Goal: Task Accomplishment & Management: Manage account settings

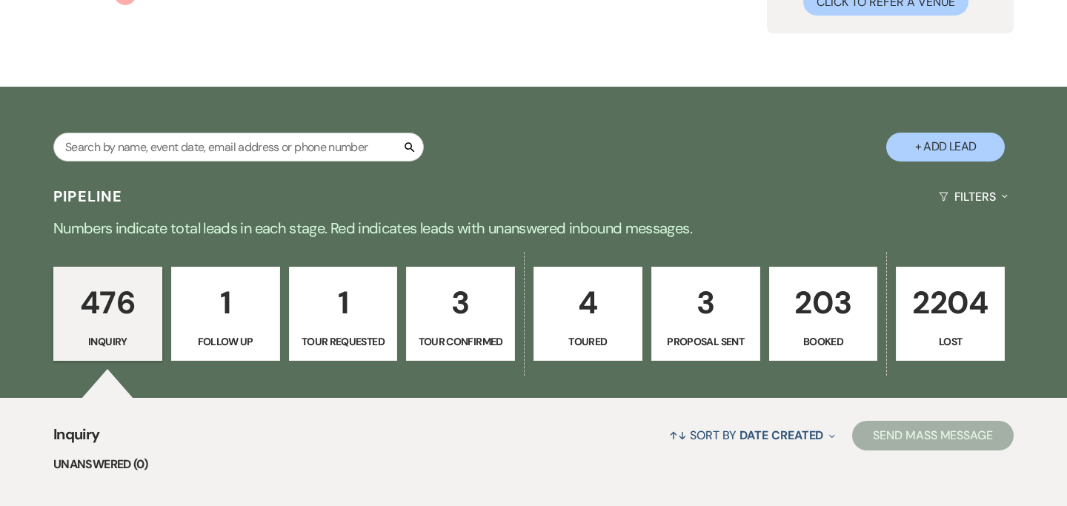
click at [824, 294] on p "203" at bounding box center [824, 303] width 90 height 50
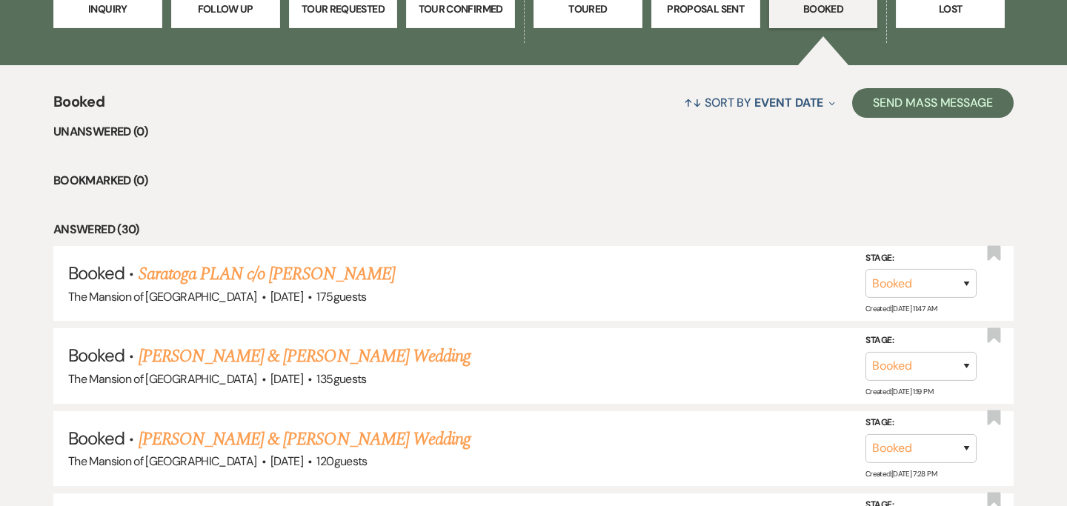
scroll to position [508, 0]
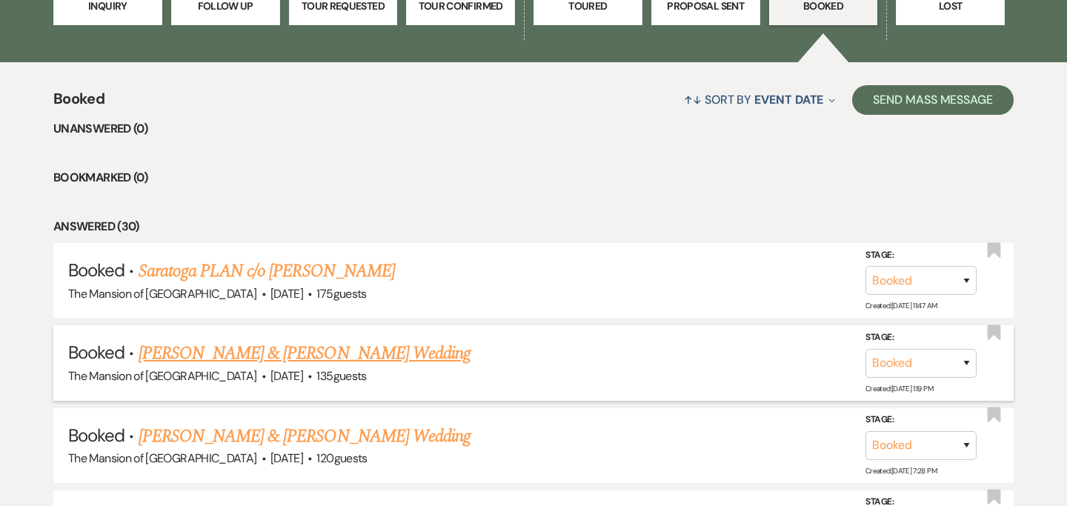
click at [370, 348] on link "[PERSON_NAME] & [PERSON_NAME] Wedding" at bounding box center [305, 353] width 332 height 27
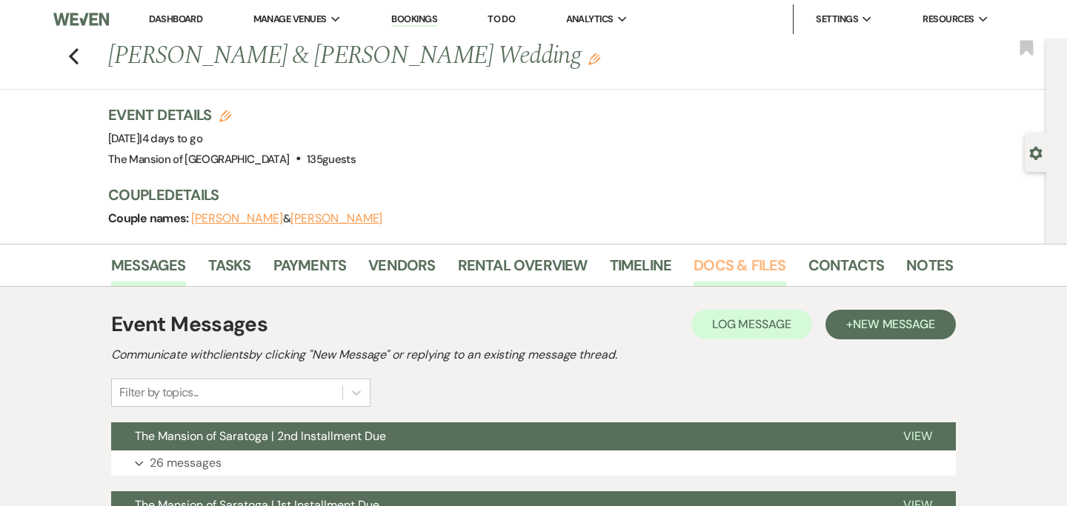
click at [733, 265] on link "Docs & Files" at bounding box center [739, 269] width 92 height 33
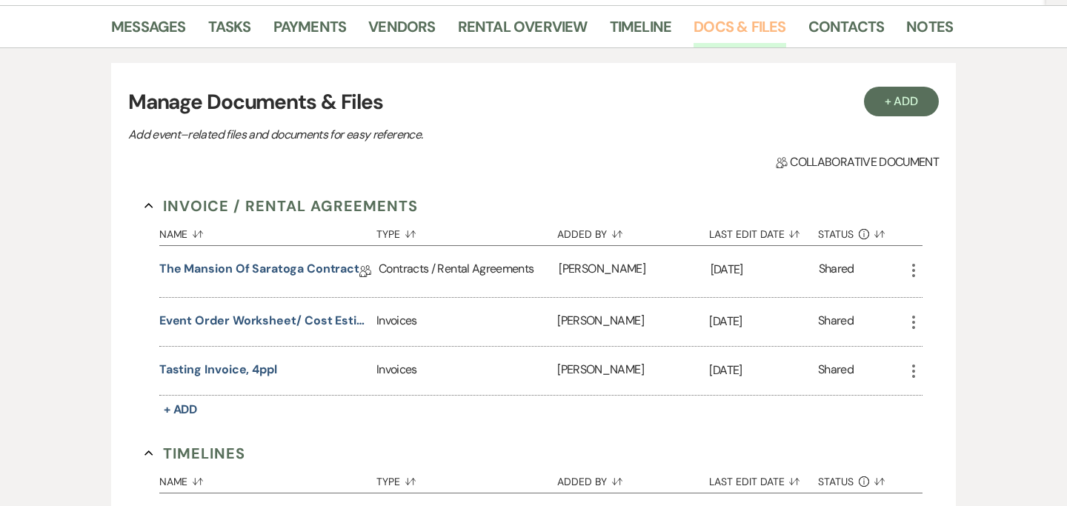
scroll to position [580, 0]
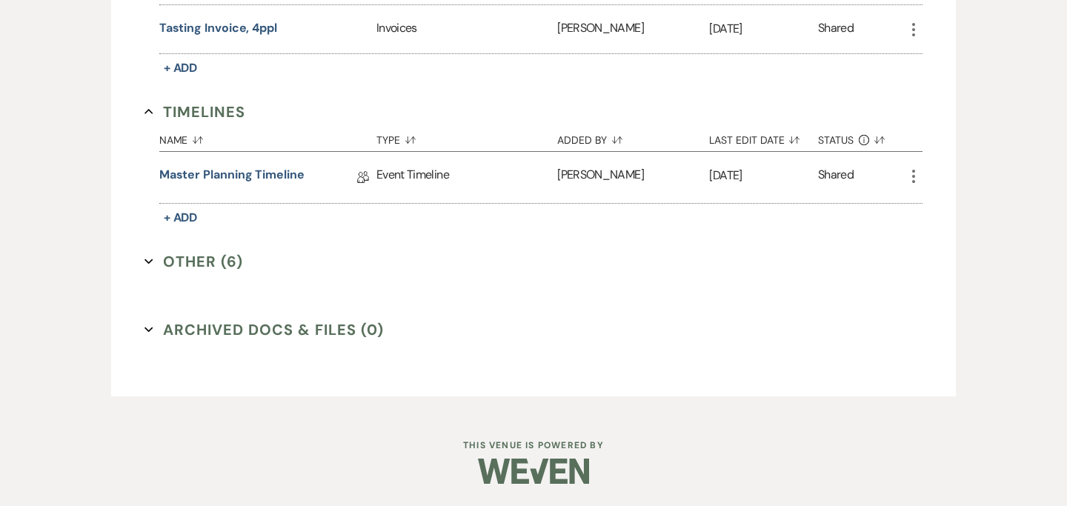
click at [149, 254] on button "Other (6) Expand" at bounding box center [193, 261] width 99 height 22
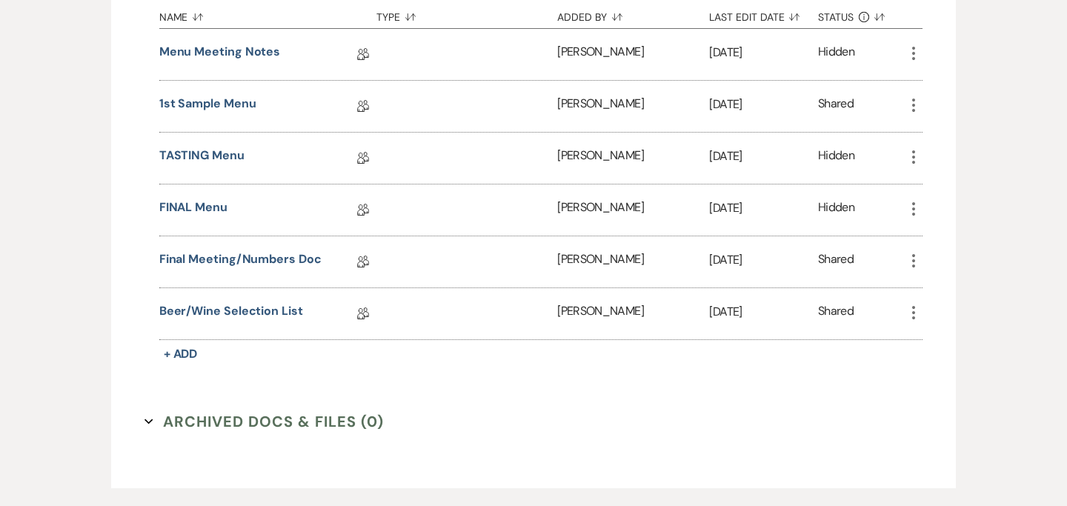
scroll to position [853, 0]
click at [275, 253] on link "Final Meeting/Numbers Doc" at bounding box center [240, 261] width 162 height 23
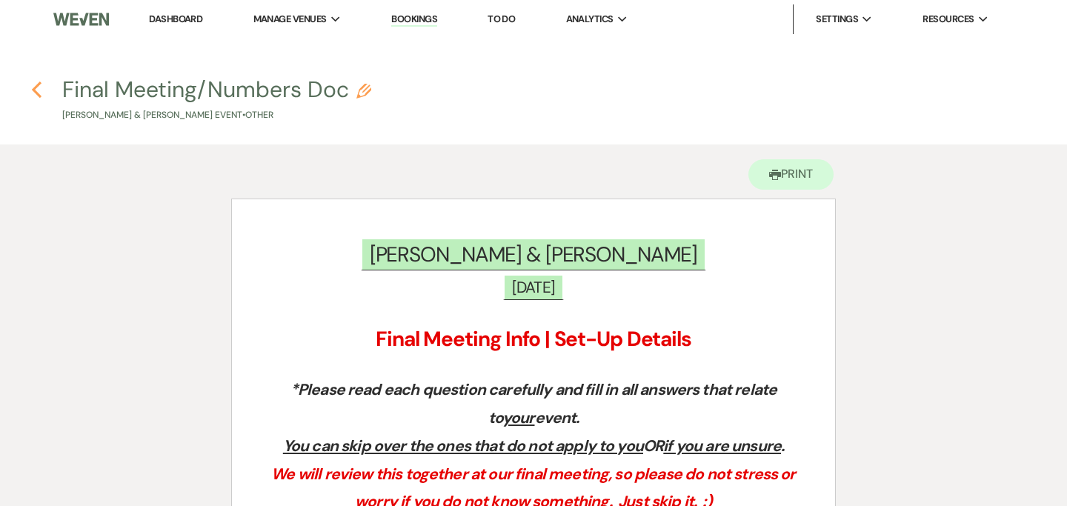
click at [39, 86] on icon "Previous" at bounding box center [36, 90] width 11 height 18
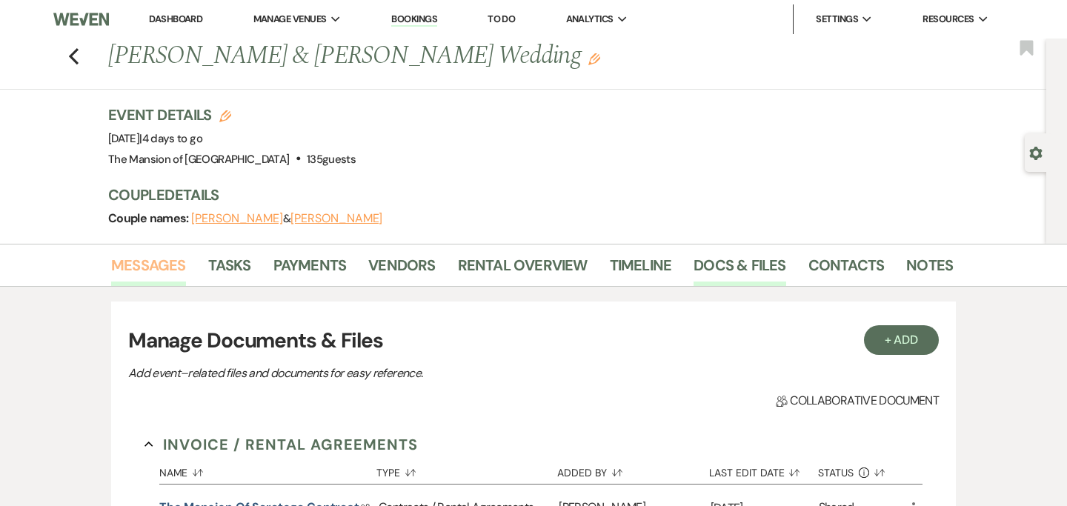
click at [136, 264] on link "Messages" at bounding box center [148, 269] width 75 height 33
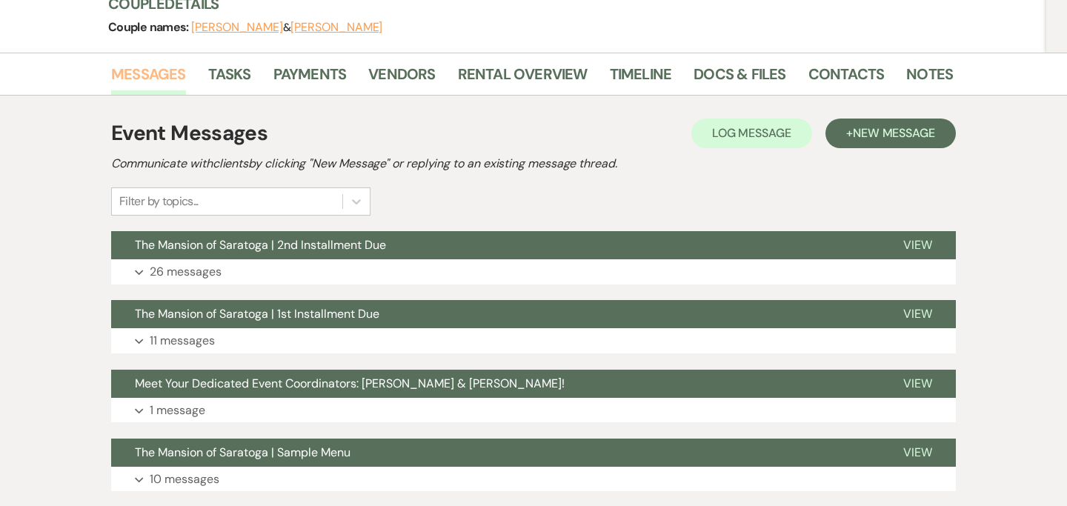
scroll to position [193, 0]
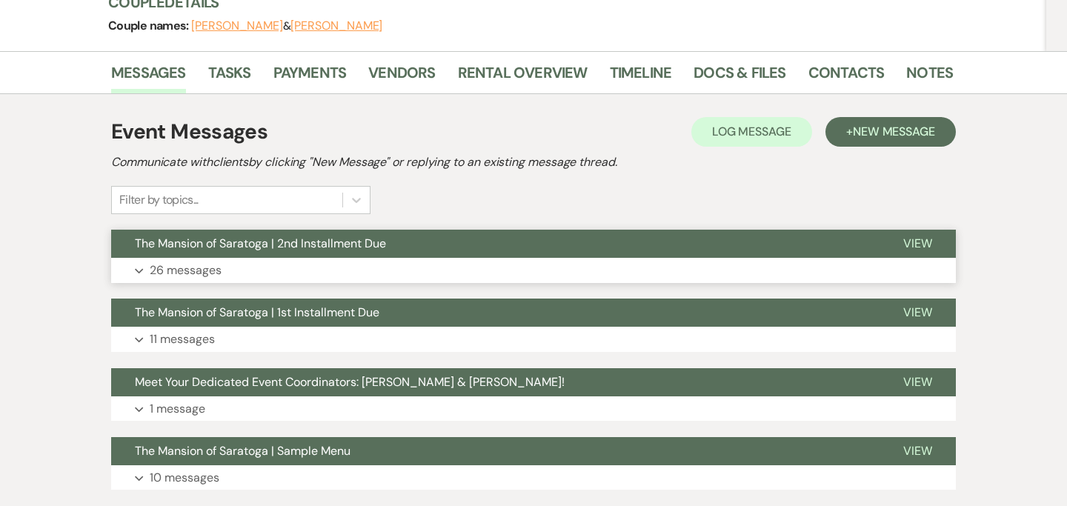
click at [378, 250] on span "The Mansion of Saratoga | 2nd Installment Due" at bounding box center [260, 244] width 251 height 16
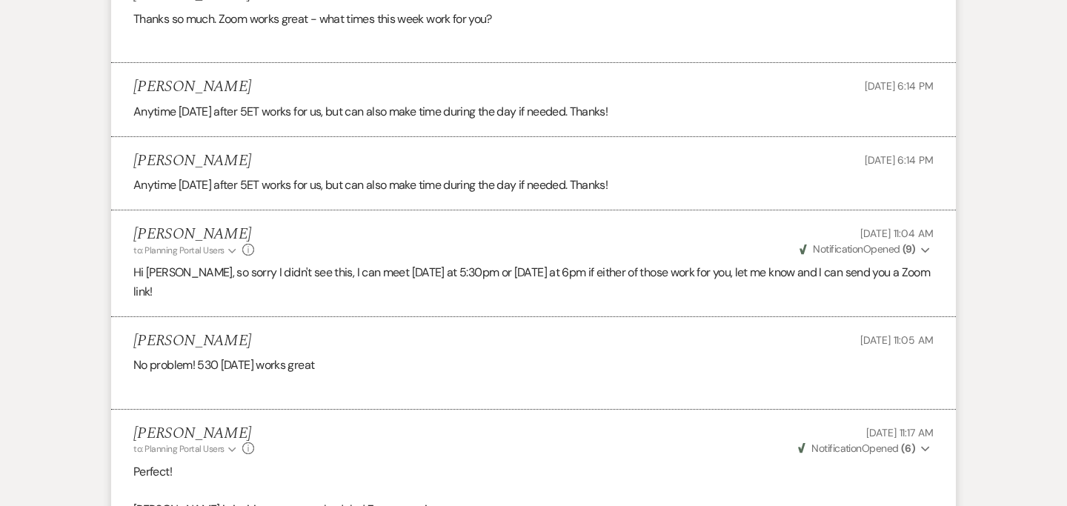
scroll to position [2632, 0]
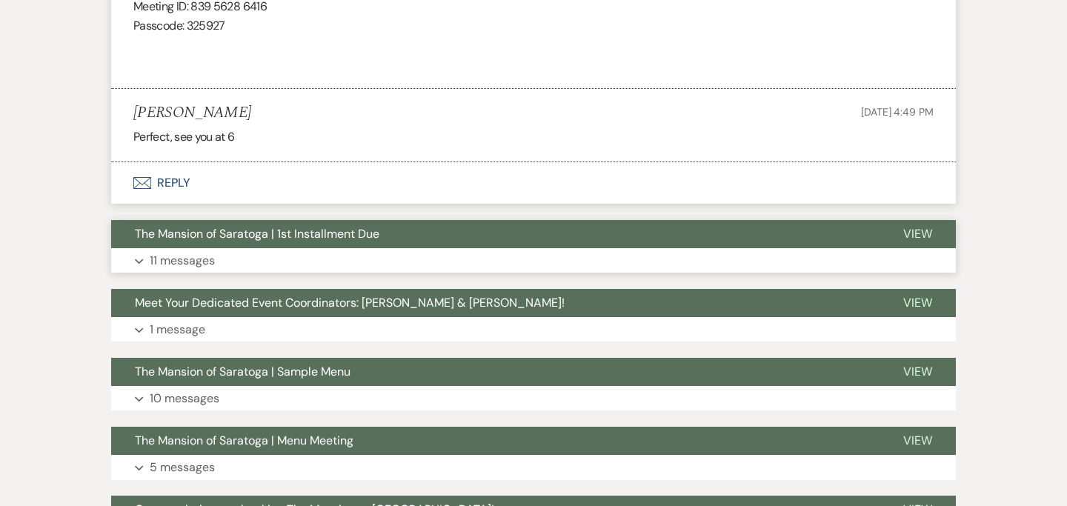
click at [382, 248] on button "The Mansion of Saratoga | 1st Installment Due" at bounding box center [495, 234] width 768 height 28
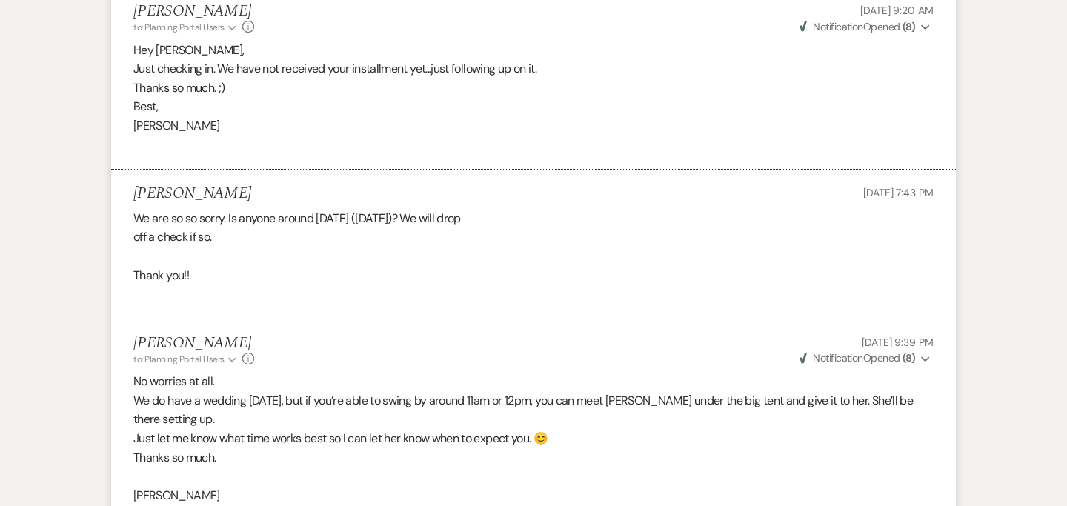
scroll to position [0, 0]
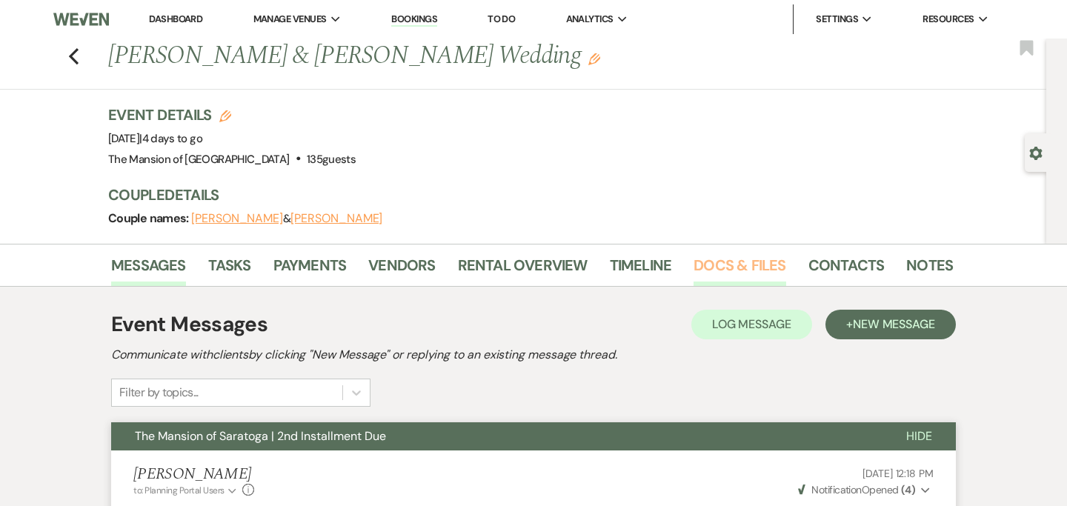
click at [721, 260] on link "Docs & Files" at bounding box center [739, 269] width 92 height 33
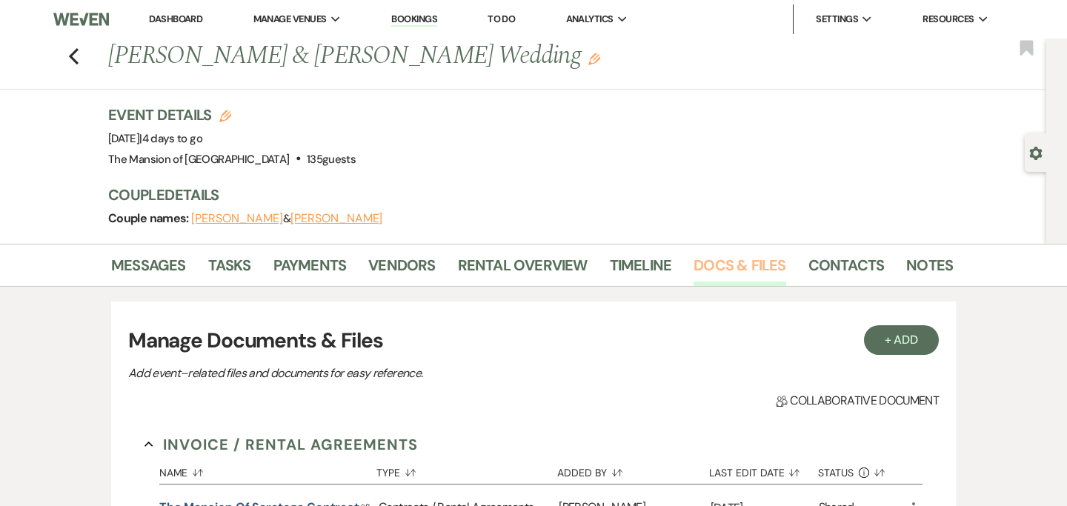
scroll to position [580, 0]
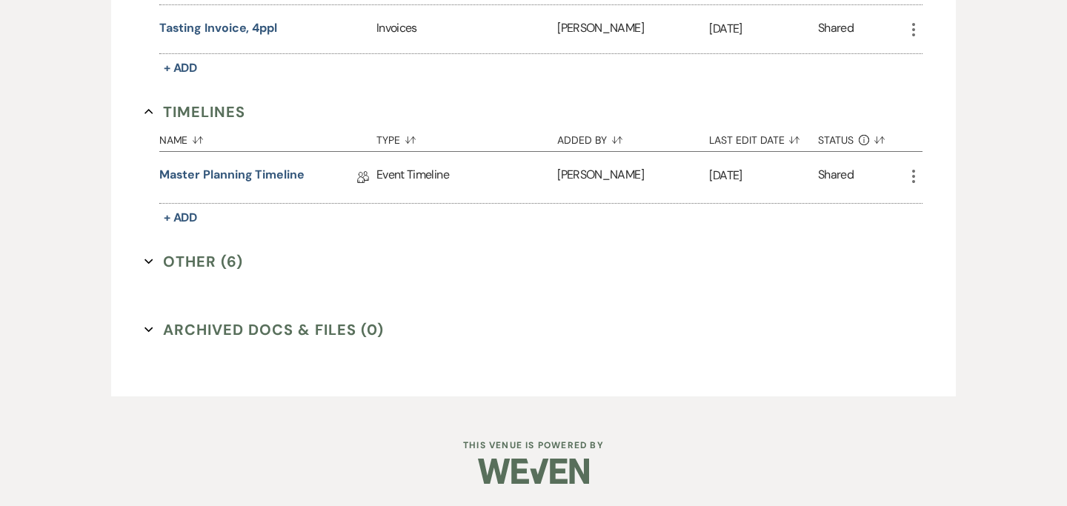
click at [147, 251] on button "Other (6) Expand" at bounding box center [193, 261] width 99 height 22
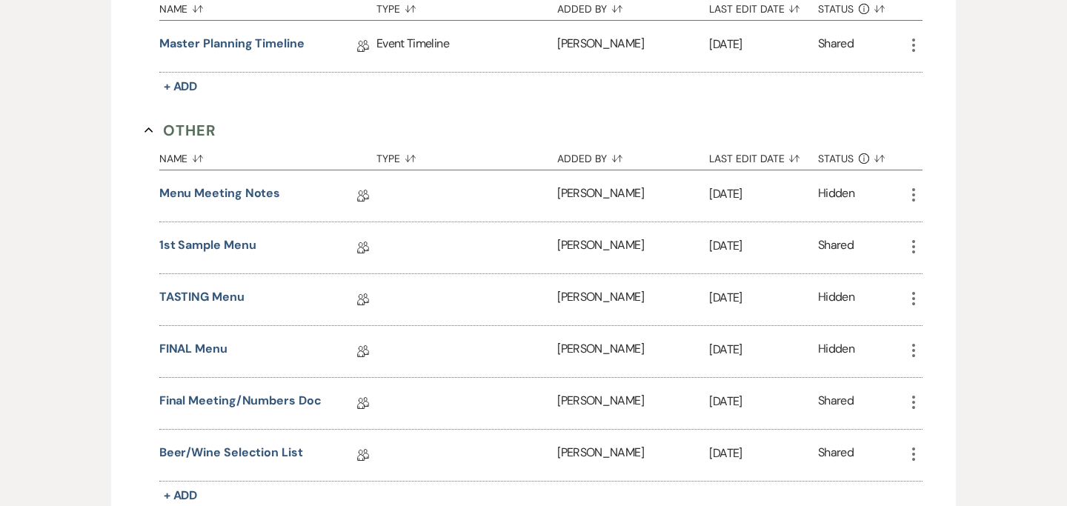
scroll to position [714, 0]
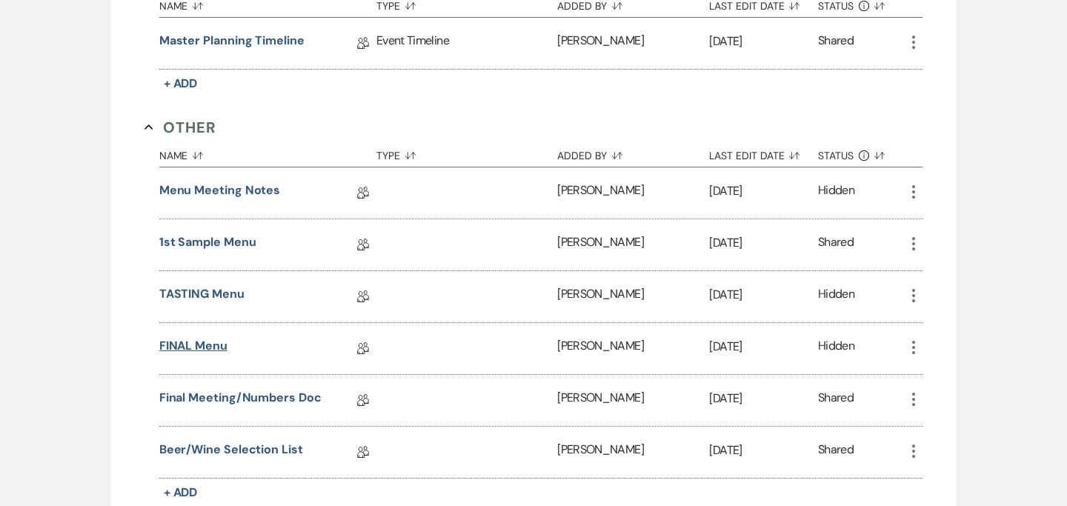
click at [205, 342] on link "FINAL Menu" at bounding box center [193, 348] width 68 height 23
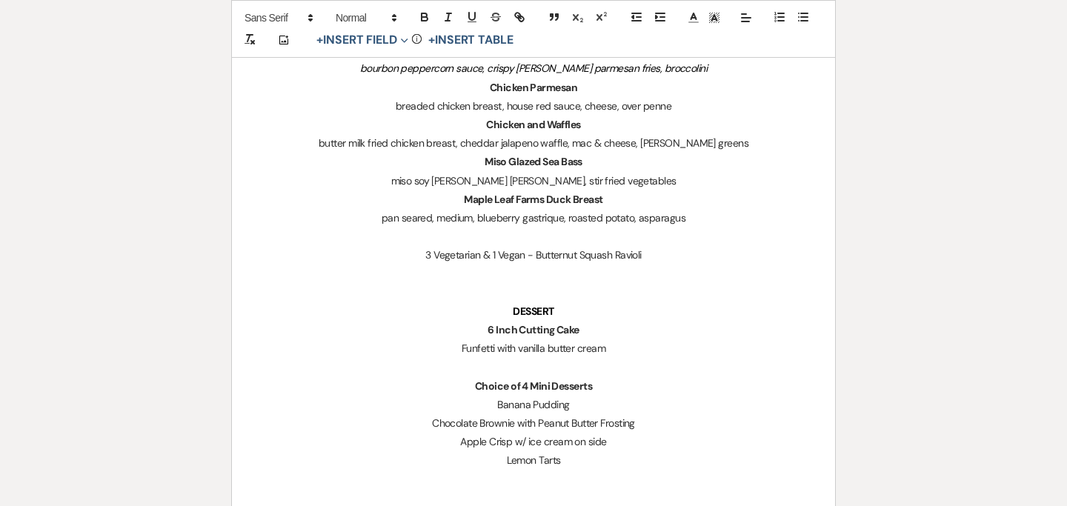
scroll to position [1098, 0]
drag, startPoint x: 650, startPoint y: 250, endPoint x: 534, endPoint y: 256, distance: 115.7
click at [534, 256] on p "3 Vegetarian & 1 Vegan - Butternut Squash Ravioli" at bounding box center [533, 253] width 532 height 19
click at [530, 258] on strong "Butternut Squash Ravioli" at bounding box center [588, 253] width 116 height 13
drag, startPoint x: 530, startPoint y: 252, endPoint x: 414, endPoint y: 249, distance: 115.6
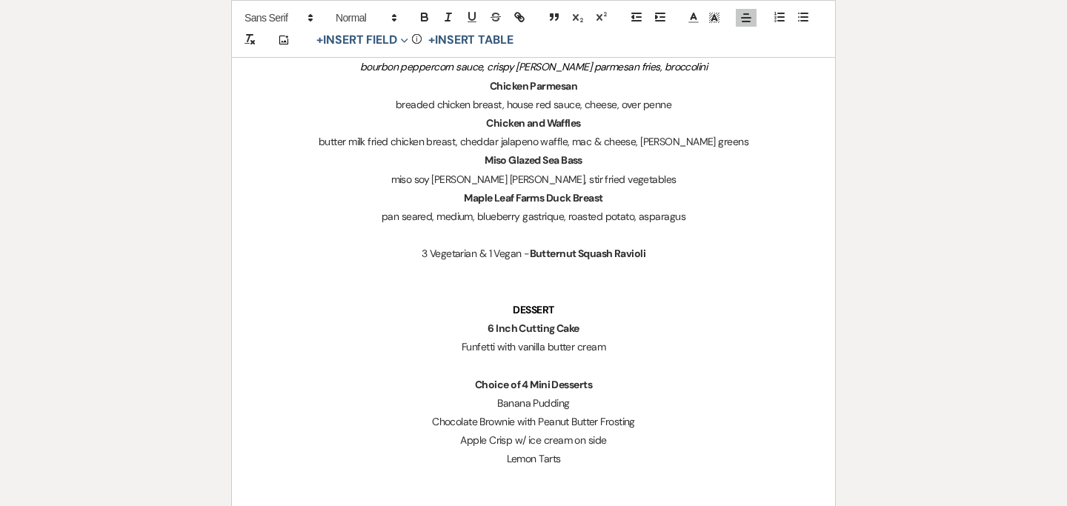
click at [414, 249] on p "3 Vegetarian & 1 Vegan - Butternut Squash Ravioli" at bounding box center [533, 253] width 532 height 19
copy p "3 Vegetarian & 1 Vegan -"
click at [520, 233] on p at bounding box center [533, 235] width 532 height 19
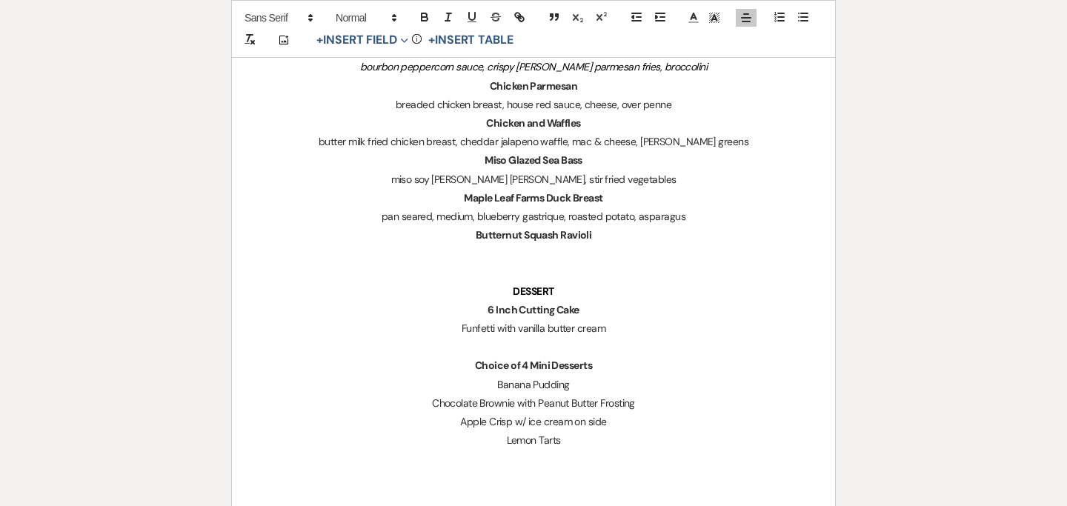
click at [602, 240] on p "Butternut Squash Ravioli" at bounding box center [533, 235] width 532 height 19
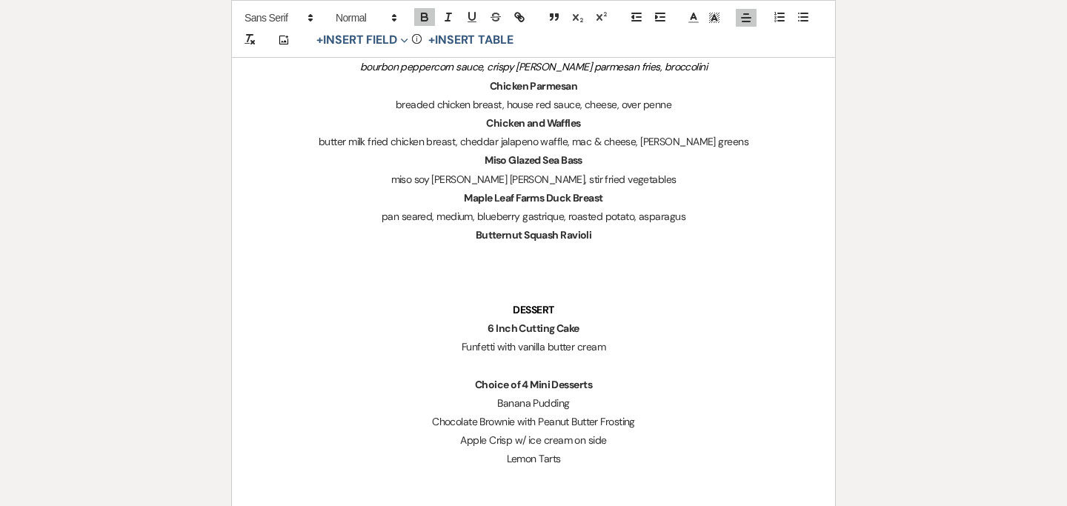
click at [624, 237] on p "Butternut Squash Ravioli" at bounding box center [533, 235] width 532 height 19
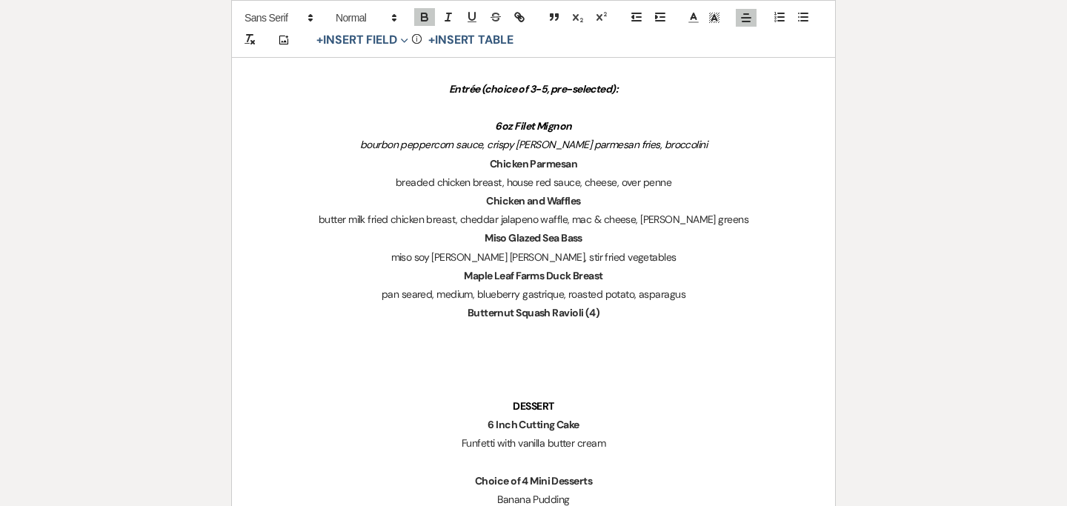
scroll to position [1013, 0]
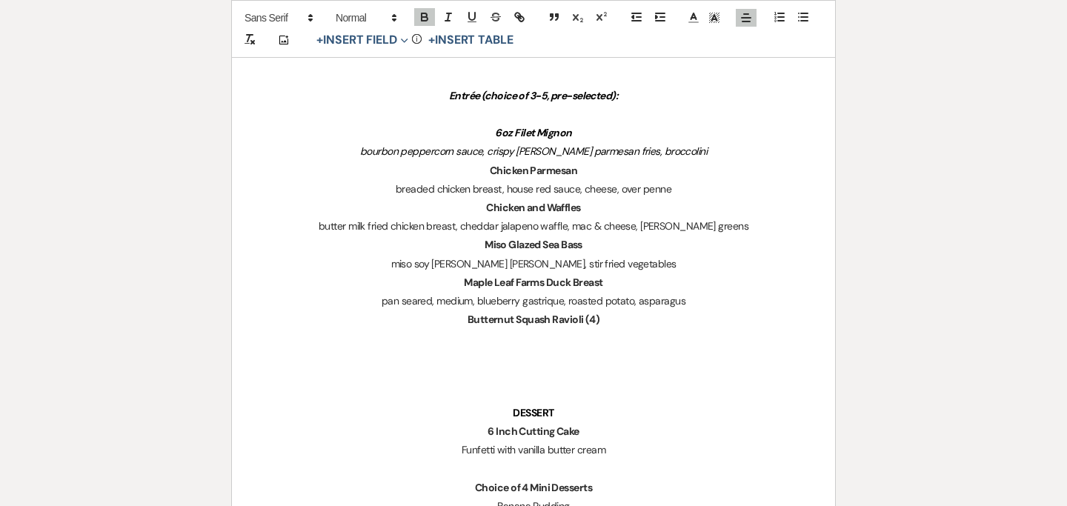
click at [576, 134] on p "6oz Filet Mignon" at bounding box center [533, 133] width 532 height 19
click at [593, 173] on p "Chicken Parmesan" at bounding box center [533, 170] width 532 height 19
click at [602, 201] on p "Chicken and Waffles" at bounding box center [533, 208] width 532 height 19
click at [616, 241] on p "Miso Glazed Sea Bass" at bounding box center [533, 245] width 532 height 19
click at [613, 284] on p "Maple Leaf Farms Duck Breast" at bounding box center [533, 282] width 532 height 19
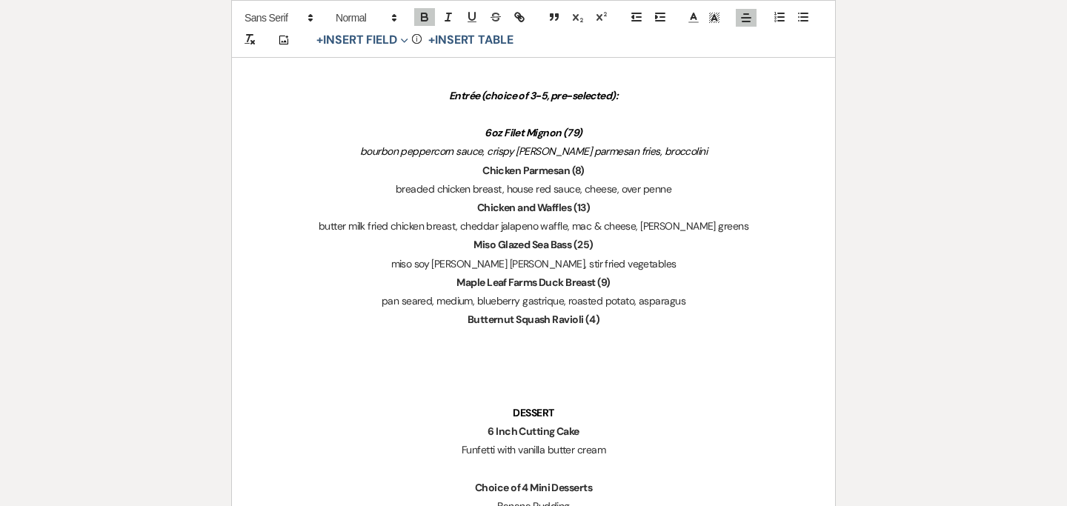
click at [613, 324] on p "Butternut Squash Ravioli (4)" at bounding box center [533, 319] width 532 height 19
click at [569, 332] on p at bounding box center [533, 338] width 532 height 19
click at [613, 315] on p "Butternut Squash Ravioli (4)" at bounding box center [533, 319] width 532 height 19
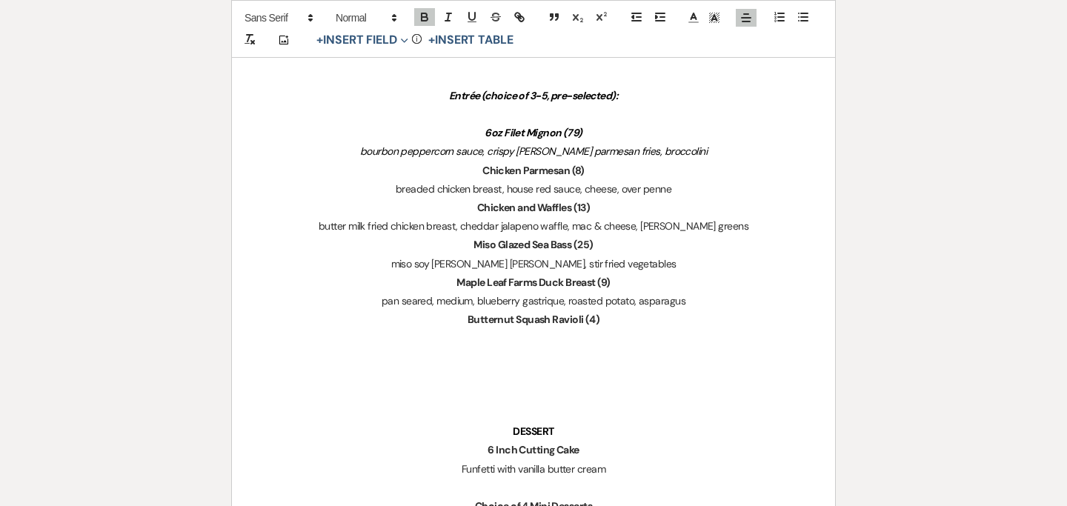
click at [592, 323] on strong "Butternut Squash Ravioli (4)" at bounding box center [533, 319] width 132 height 13
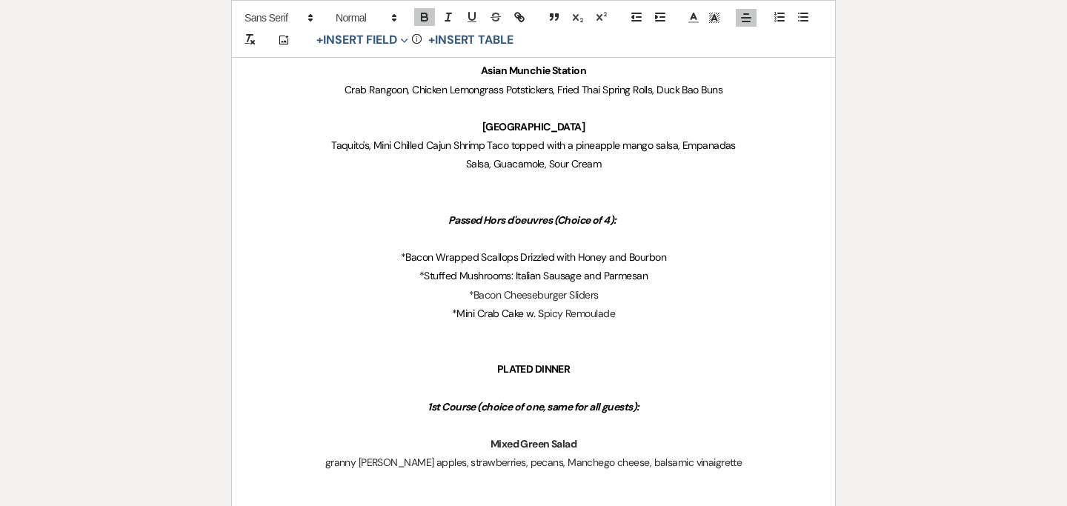
scroll to position [0, 0]
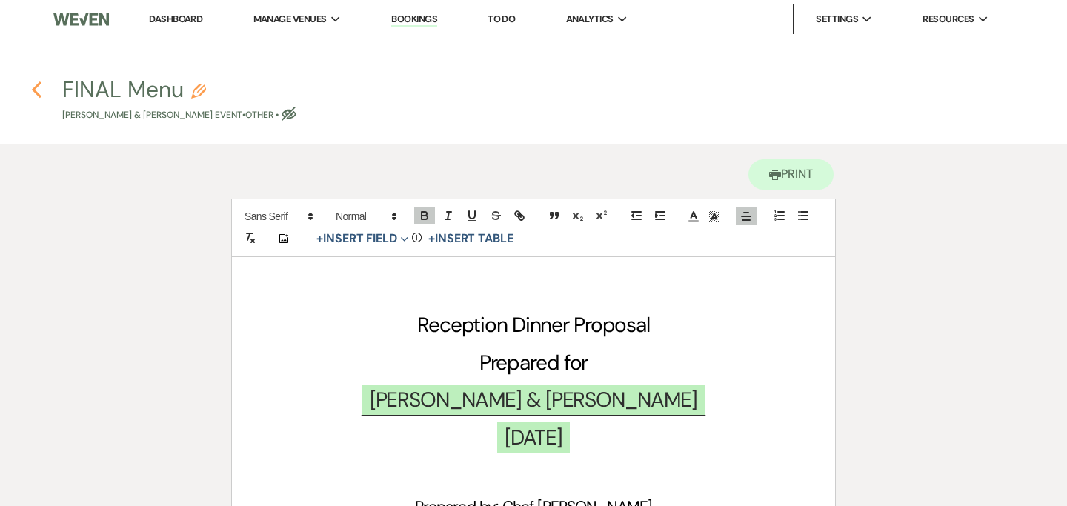
click at [36, 87] on use "button" at bounding box center [37, 89] width 10 height 16
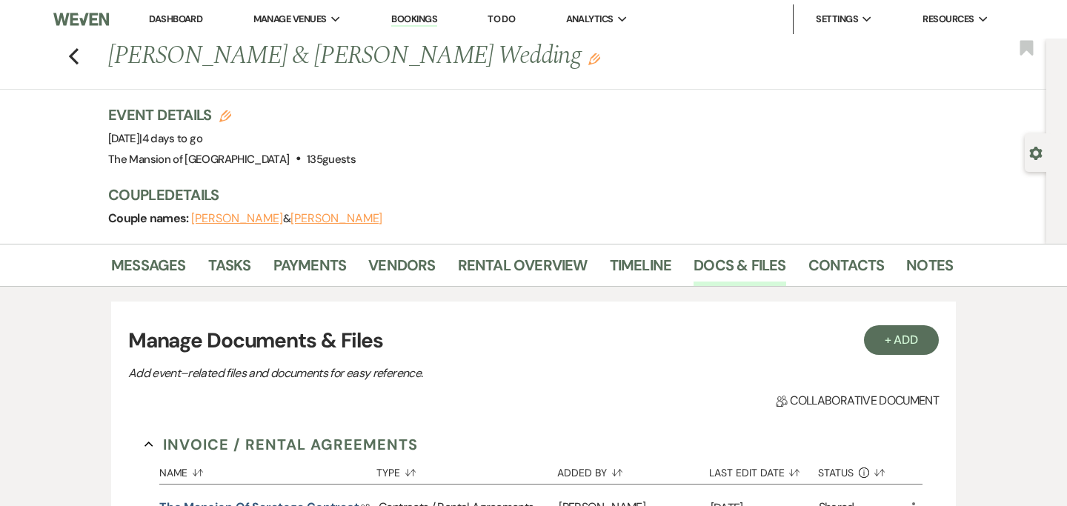
scroll to position [580, 0]
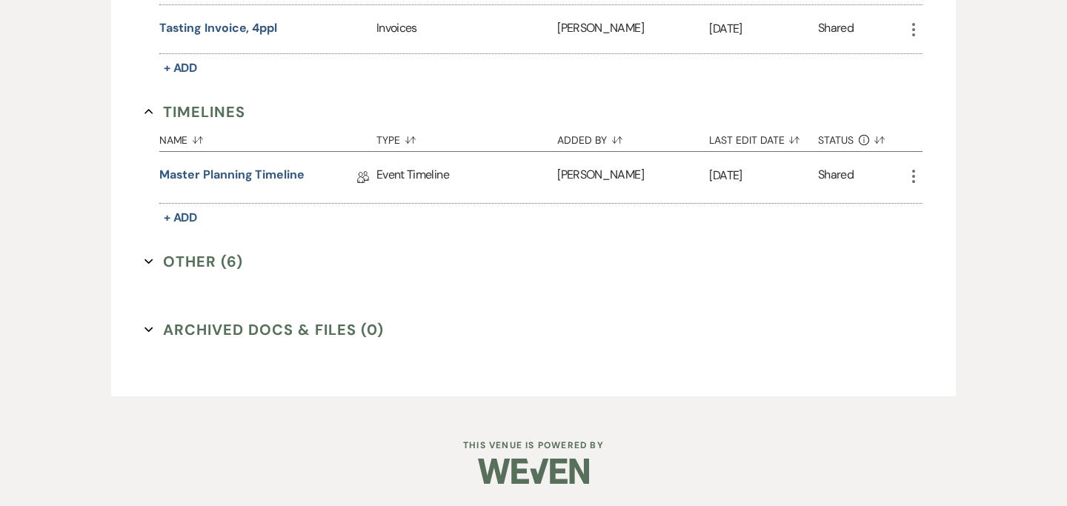
click at [144, 265] on button "Other (6) Expand" at bounding box center [193, 261] width 99 height 22
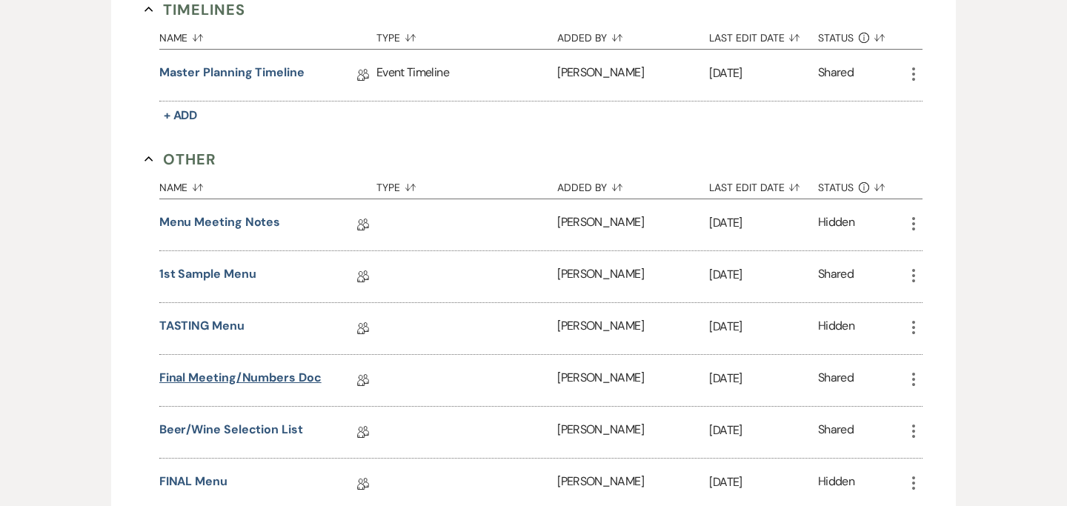
scroll to position [697, 0]
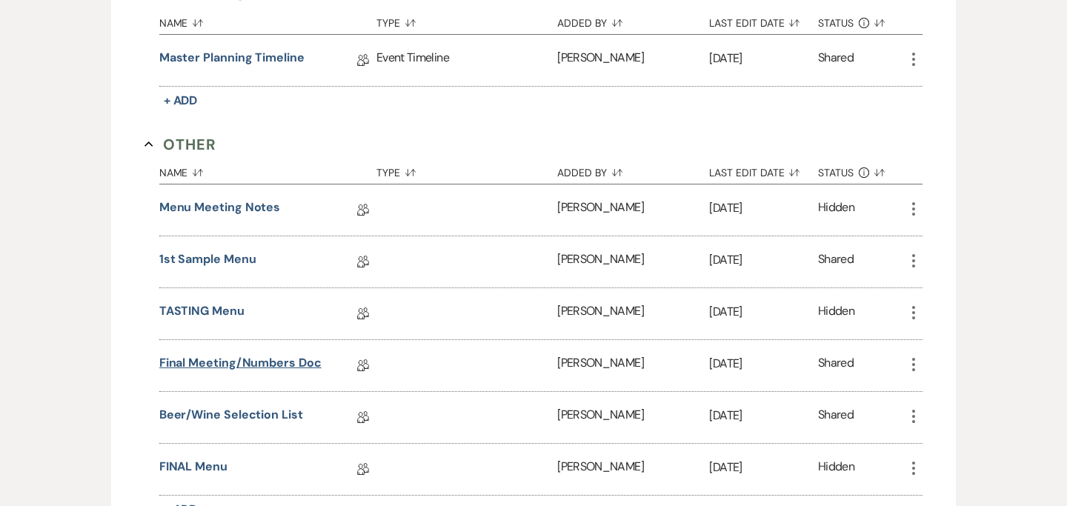
click at [300, 369] on link "Final Meeting/Numbers Doc" at bounding box center [240, 365] width 162 height 23
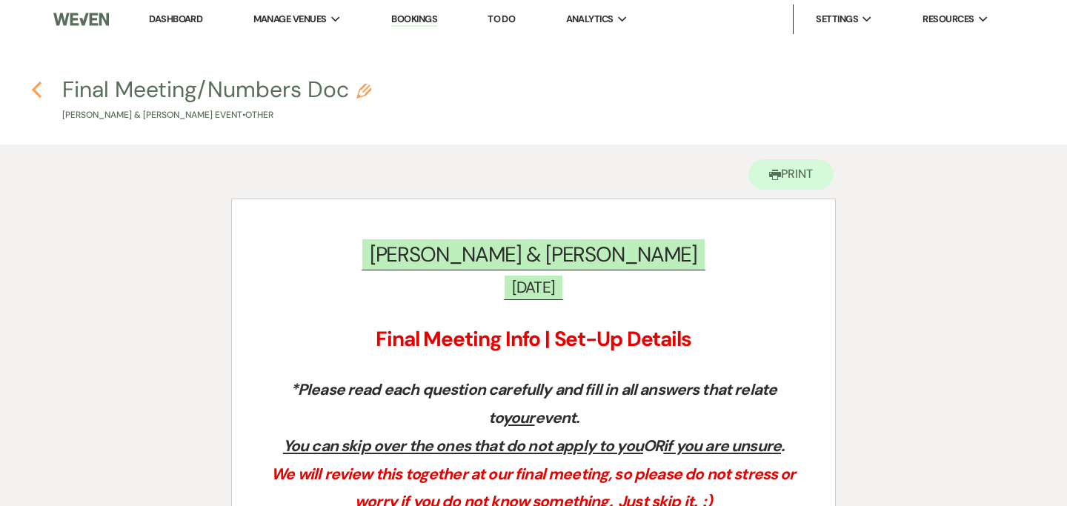
click at [40, 95] on use "button" at bounding box center [37, 89] width 10 height 16
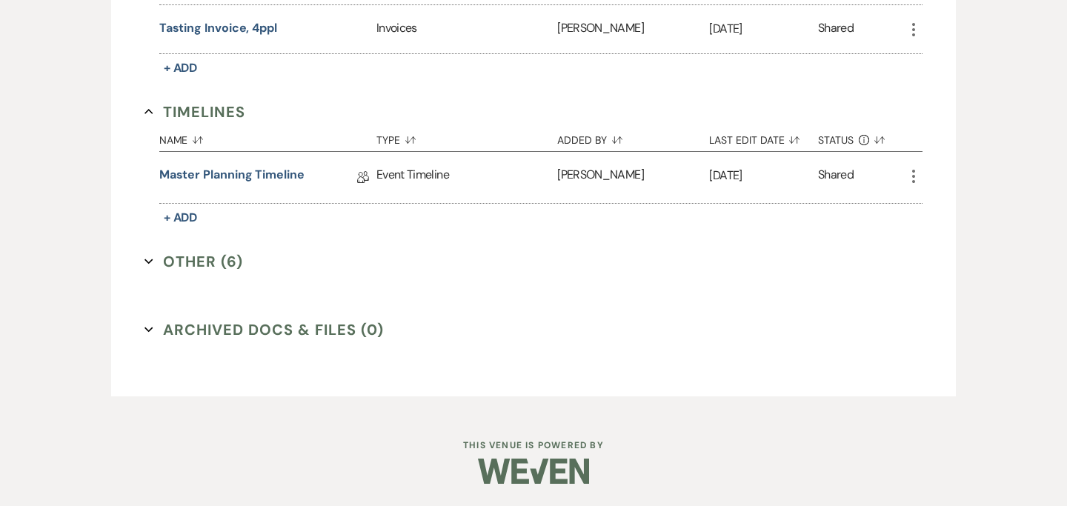
click at [152, 260] on icon "Expand" at bounding box center [148, 261] width 9 height 9
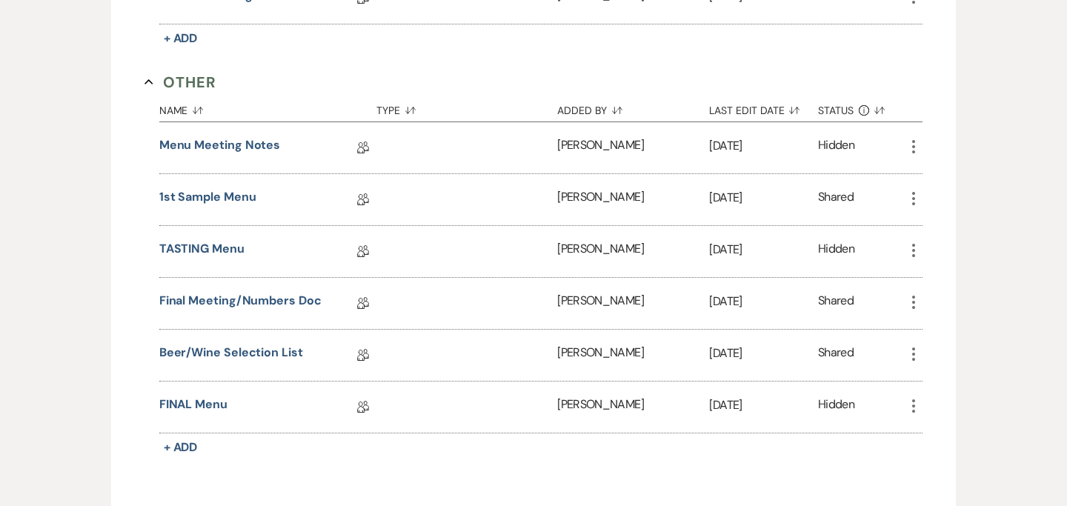
scroll to position [944, 0]
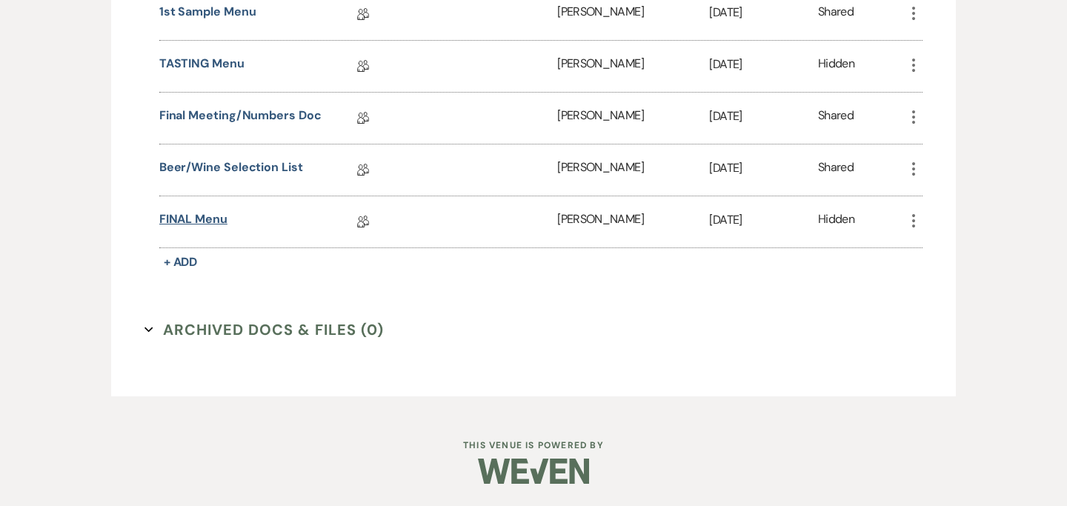
click at [196, 215] on link "FINAL Menu" at bounding box center [193, 221] width 68 height 23
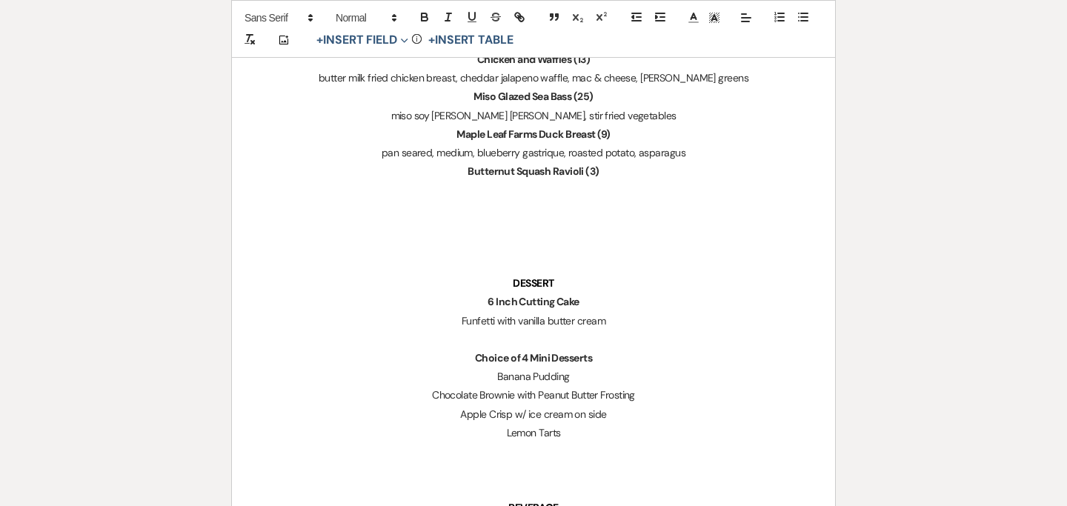
scroll to position [1157, 0]
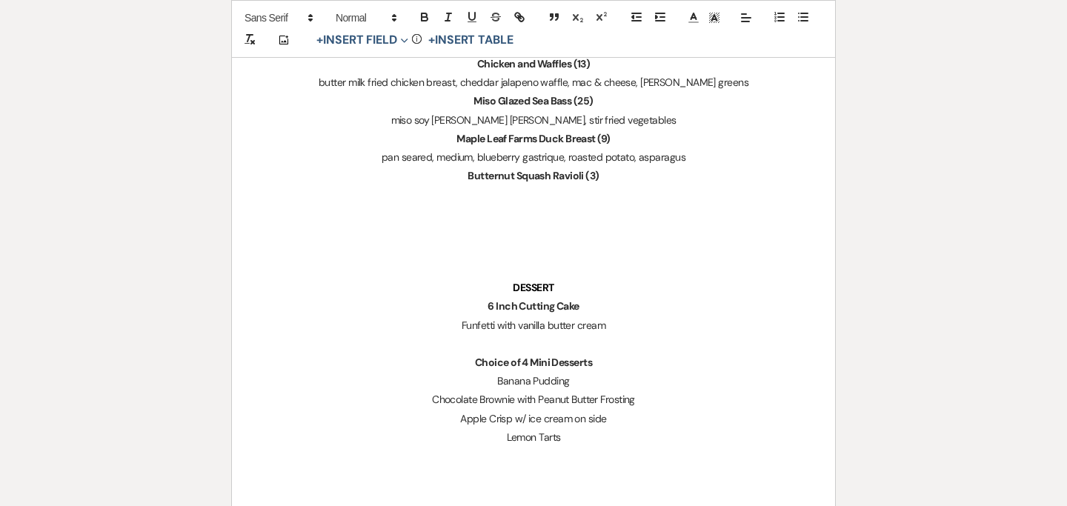
click at [529, 191] on p at bounding box center [533, 194] width 532 height 19
paste div
click at [593, 175] on strong "Butternut Squash Ravioli (3)" at bounding box center [532, 175] width 131 height 13
click at [581, 193] on p "3 Vegetarian & 1 Vegan" at bounding box center [533, 194] width 532 height 19
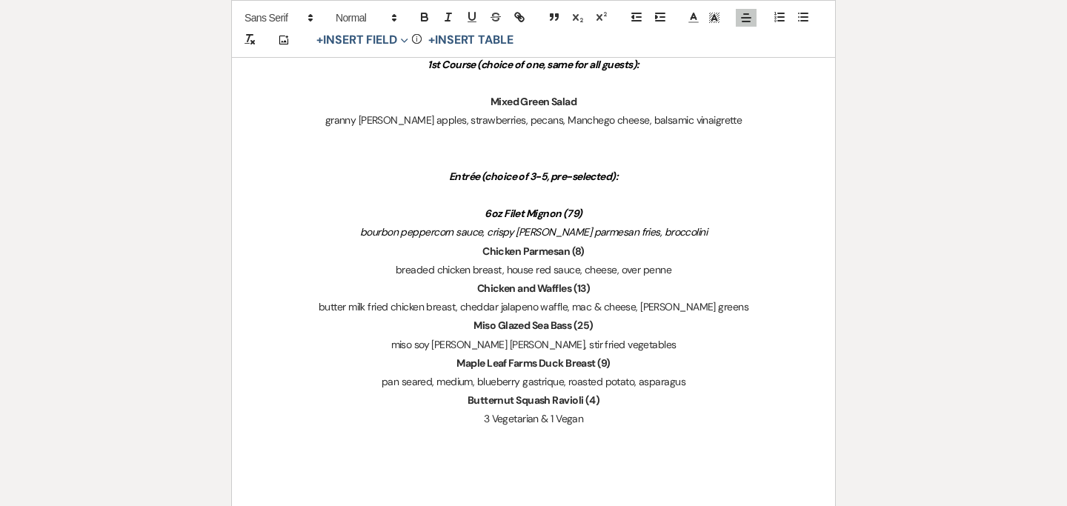
scroll to position [936, 0]
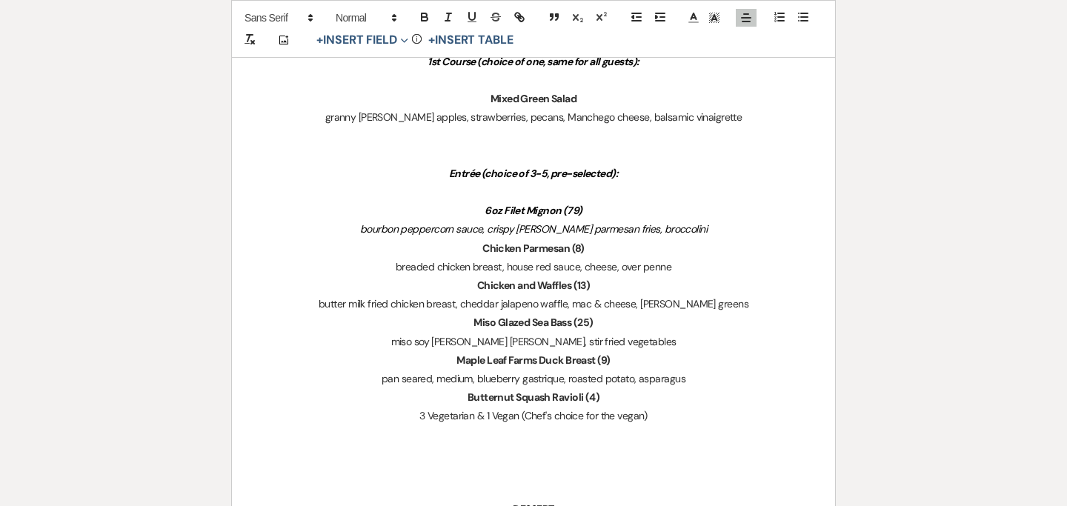
click at [593, 397] on strong "Butternut Squash Ravioli (4)" at bounding box center [533, 396] width 132 height 13
drag, startPoint x: 483, startPoint y: 415, endPoint x: 405, endPoint y: 421, distance: 78.1
click at [405, 421] on p "3 Vegetarian & 1 Vegan (Chef's choice for the vegan)" at bounding box center [533, 416] width 532 height 19
drag, startPoint x: 450, startPoint y: 433, endPoint x: 666, endPoint y: 426, distance: 216.4
click at [666, 426] on p "1 Vegan (Chef's choice for the vegan)" at bounding box center [533, 435] width 532 height 19
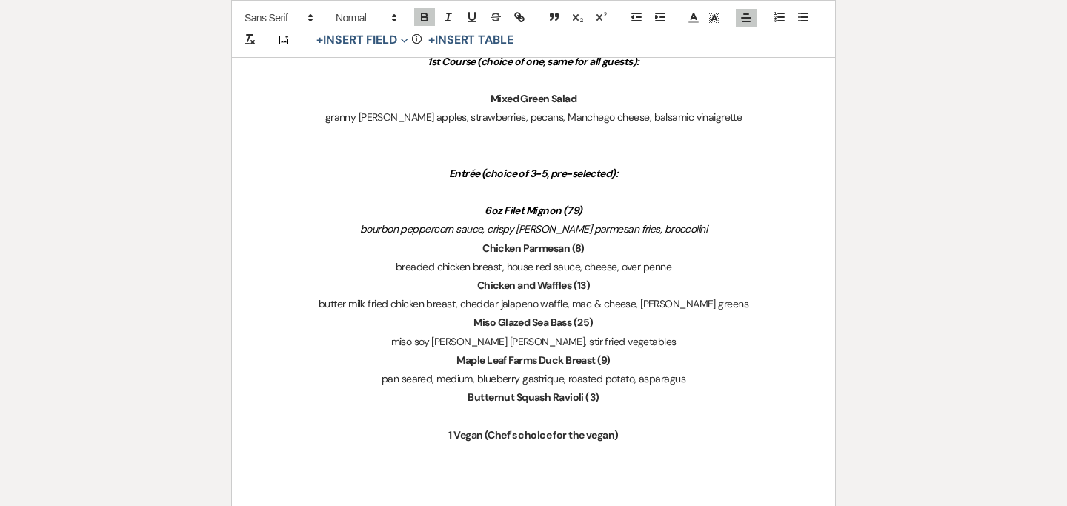
click at [463, 398] on p "Butternut Squash Ravioli (3)" at bounding box center [533, 397] width 532 height 19
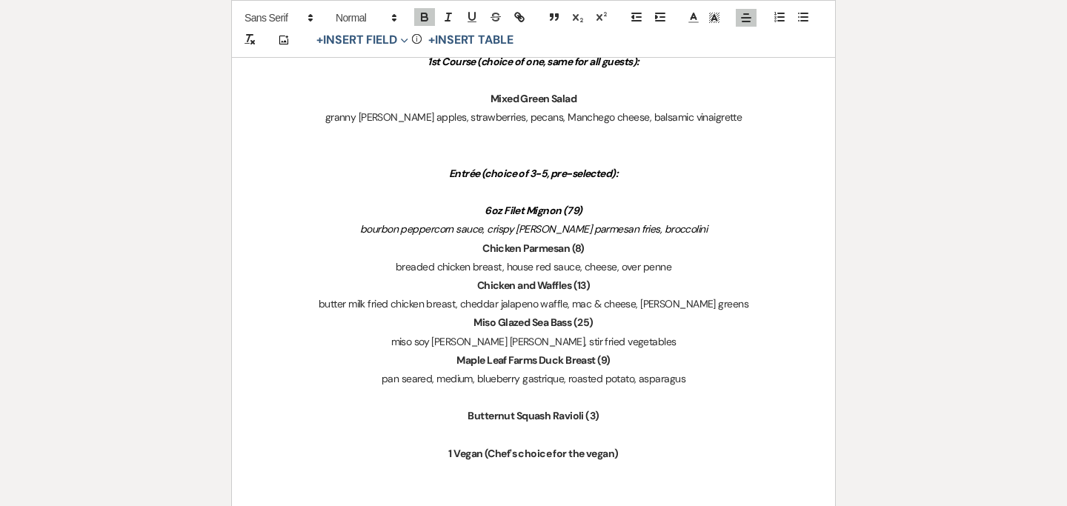
click at [456, 360] on strong "Maple Leaf Farms Duck Breast (9)" at bounding box center [532, 359] width 153 height 13
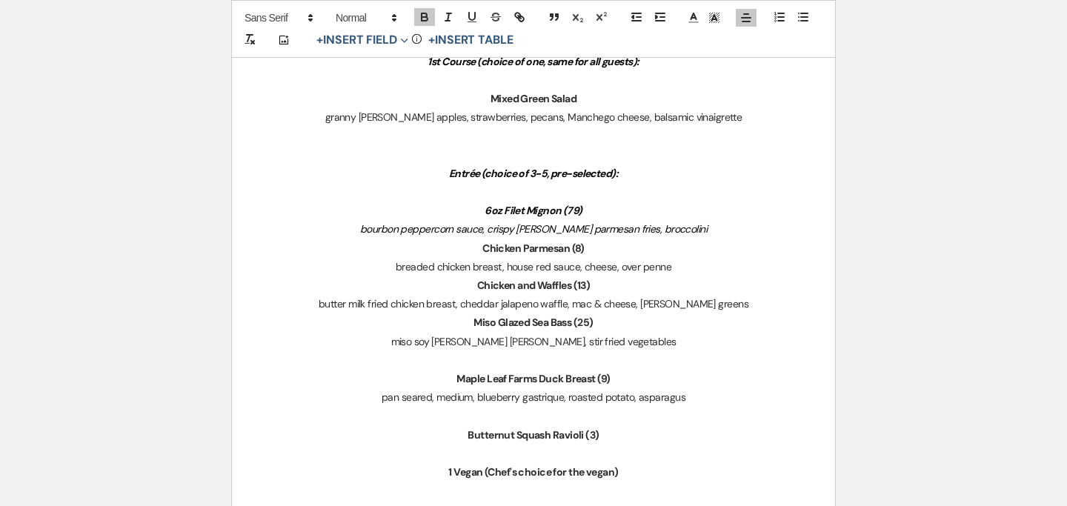
click at [470, 317] on p "Miso Glazed Sea Bass (25)" at bounding box center [533, 322] width 532 height 19
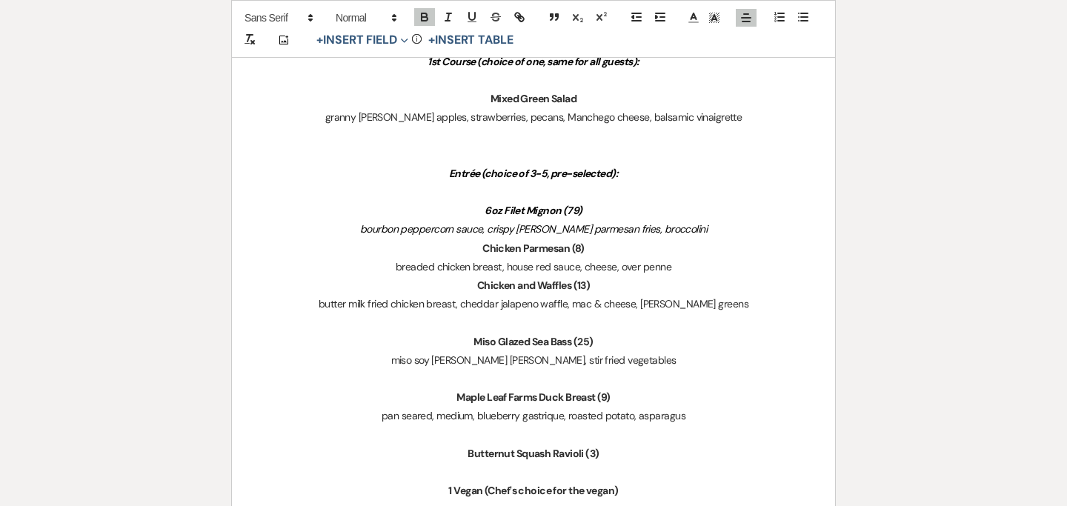
click at [473, 283] on p "Chicken and Waffles (13)" at bounding box center [533, 285] width 532 height 19
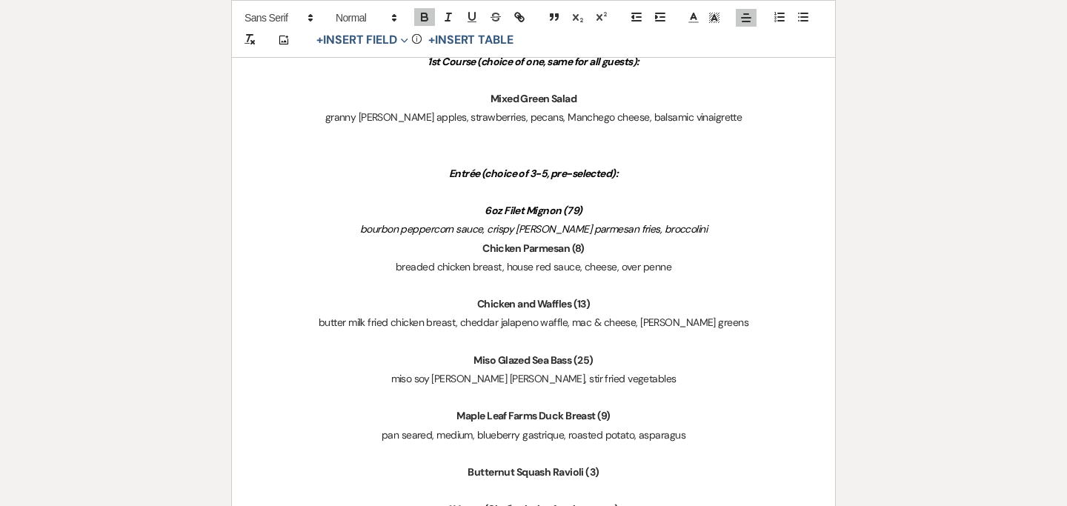
click at [480, 253] on p "Chicken Parmesan (8)" at bounding box center [533, 248] width 532 height 19
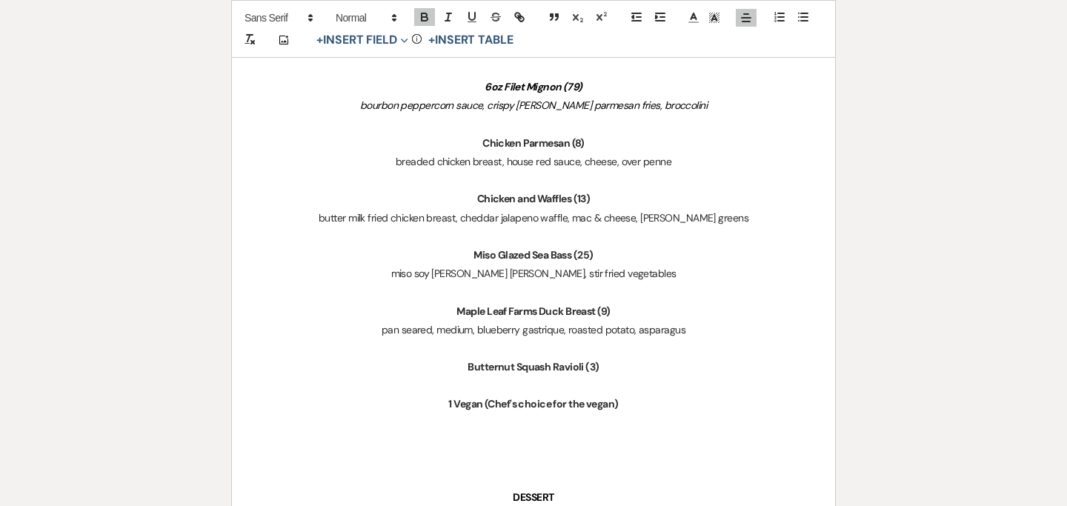
scroll to position [1061, 0]
click at [485, 402] on strong "1 Vegan (Chef's choice for the vegan)" at bounding box center [533, 402] width 170 height 13
drag, startPoint x: 462, startPoint y: 417, endPoint x: 616, endPoint y: 419, distance: 154.1
click at [616, 419] on p "﻿ (Chef's choice for the vegan)" at bounding box center [533, 422] width 532 height 19
click at [613, 413] on p "﻿ (Chef's choice for the vegan)" at bounding box center [533, 422] width 532 height 19
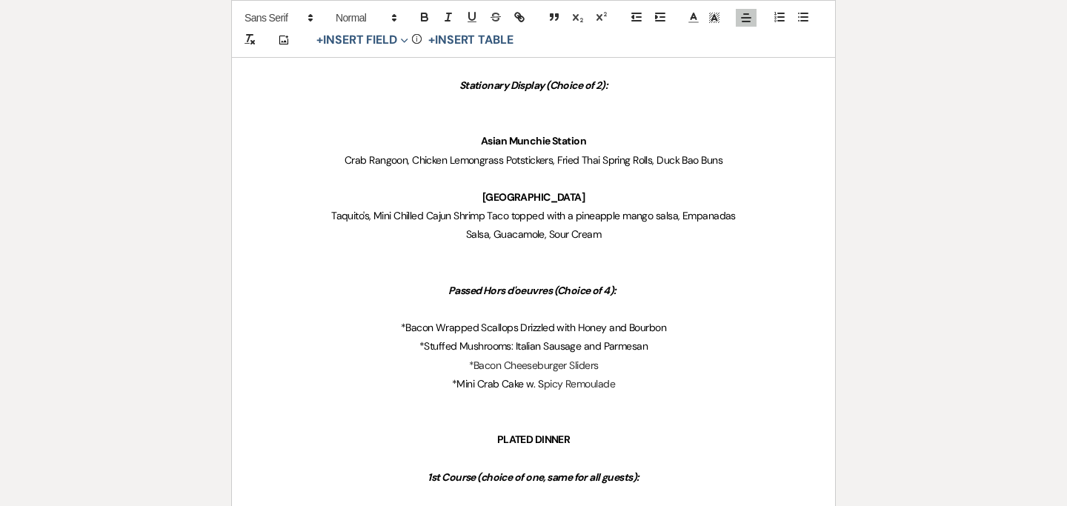
scroll to position [0, 0]
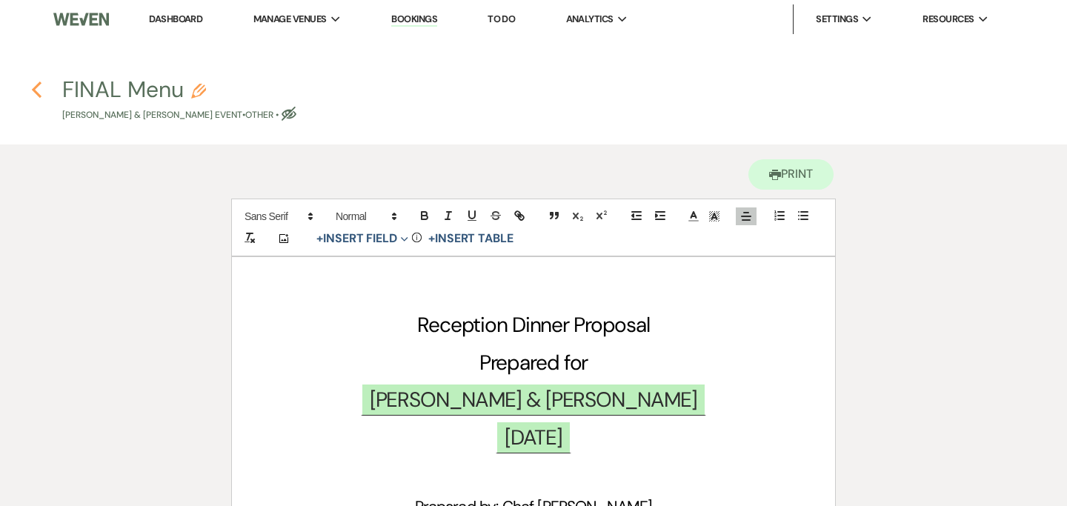
click at [40, 90] on icon "Previous" at bounding box center [36, 90] width 11 height 18
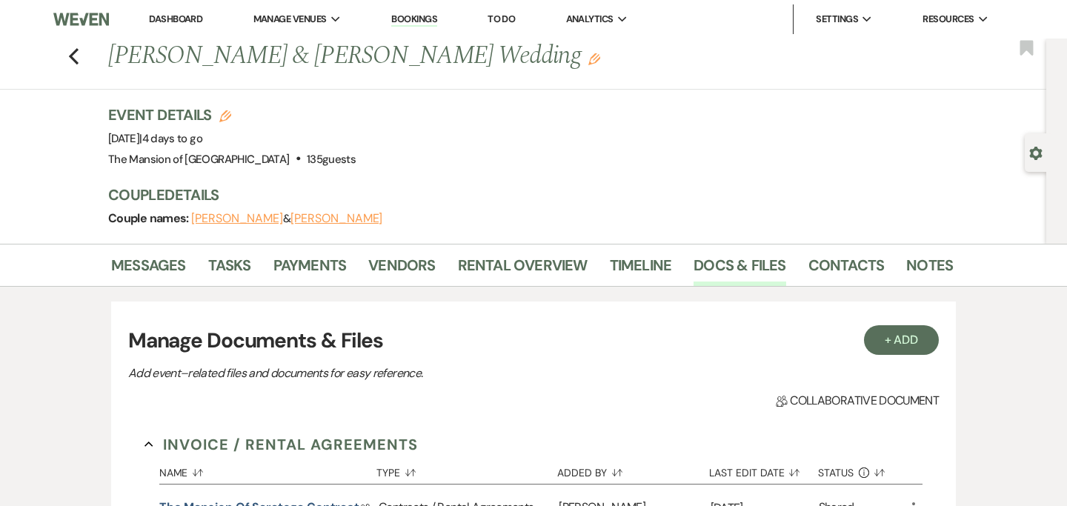
scroll to position [580, 0]
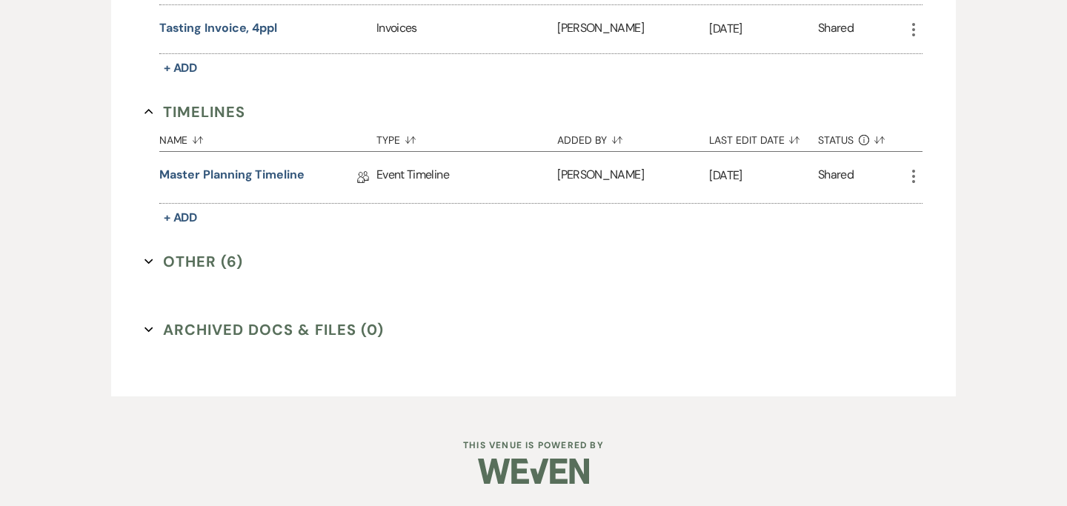
click at [153, 263] on button "Other (6) Expand" at bounding box center [193, 261] width 99 height 22
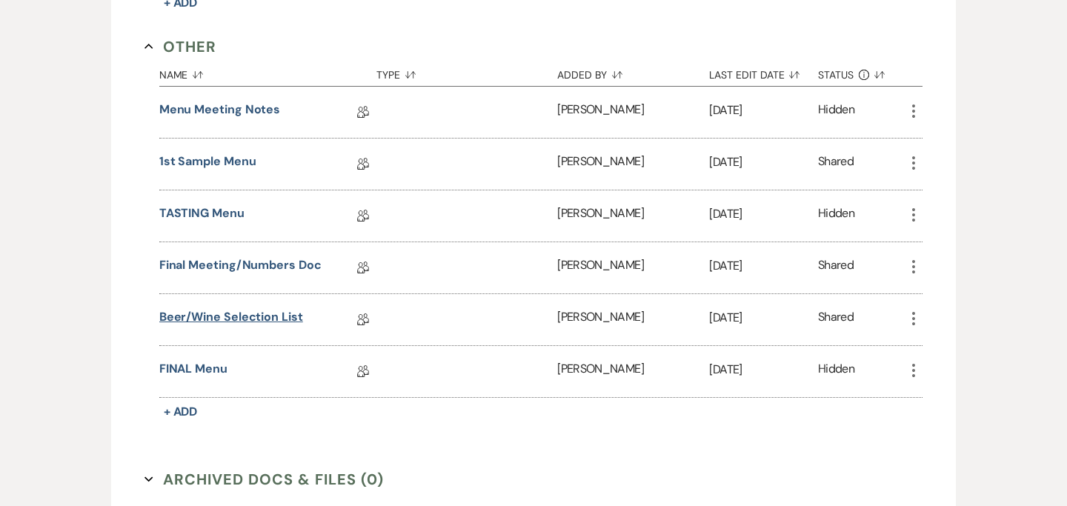
scroll to position [0, 0]
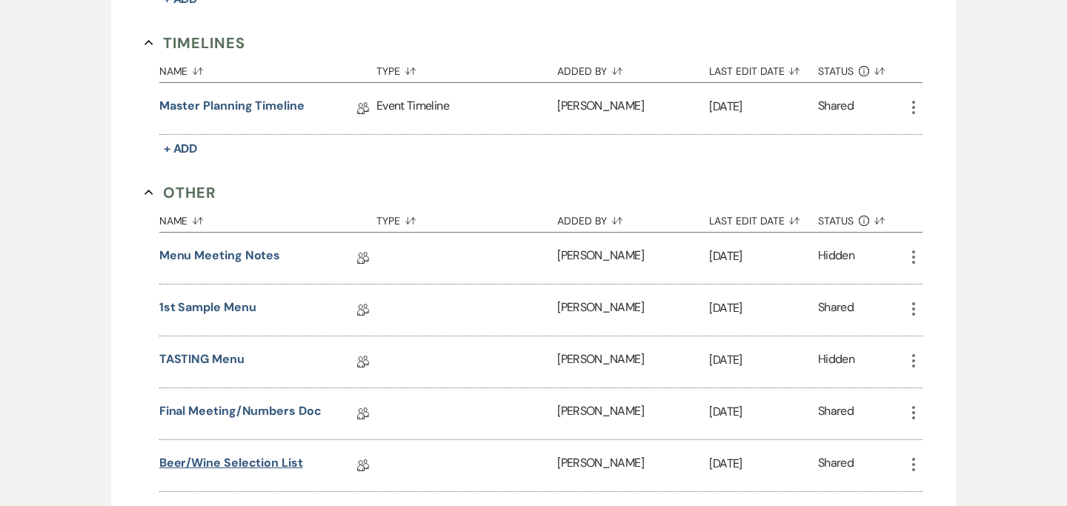
click at [208, 454] on link "Beer/Wine Selection List" at bounding box center [231, 465] width 144 height 23
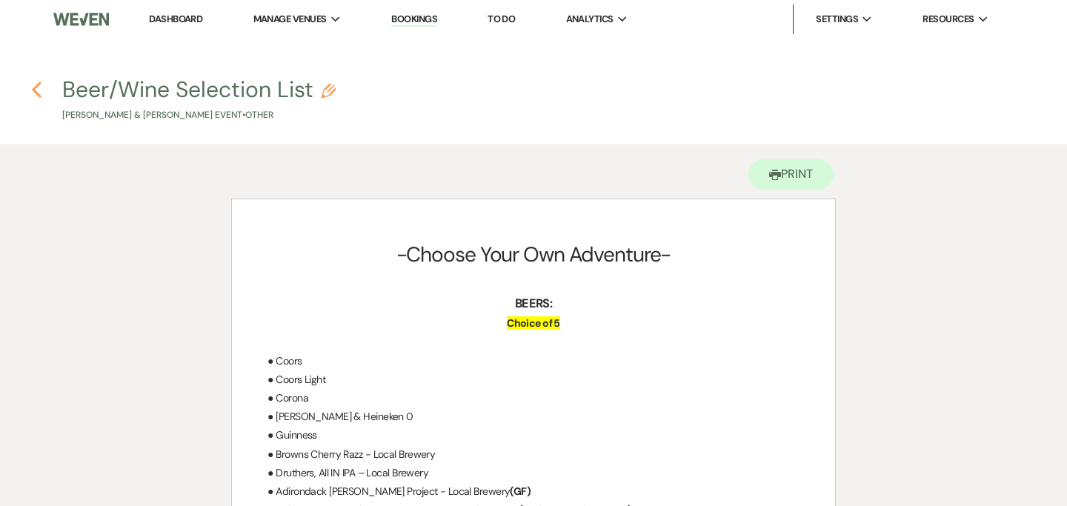
click at [38, 87] on icon "Previous" at bounding box center [36, 90] width 11 height 18
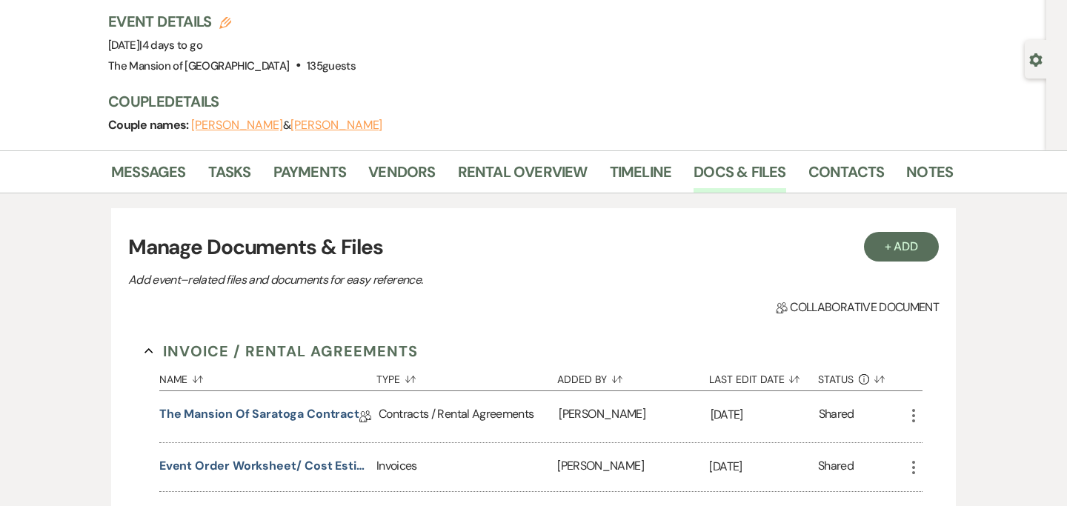
scroll to position [127, 0]
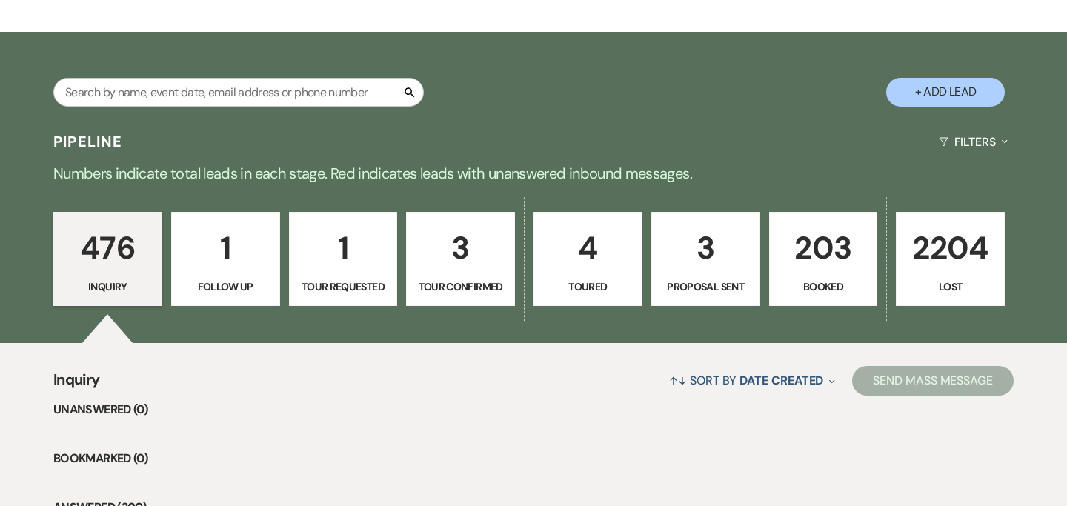
scroll to position [237, 0]
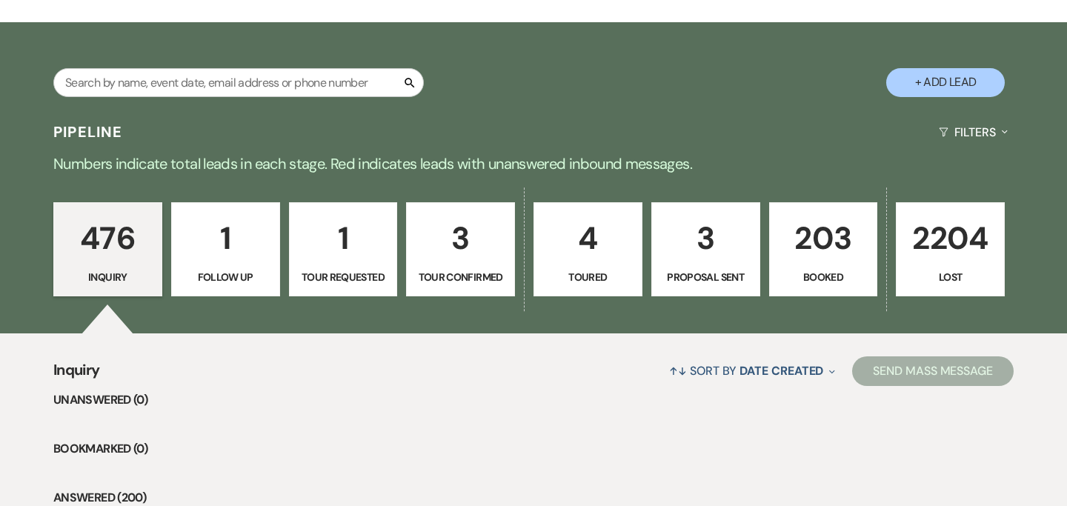
click at [776, 240] on link "203 Booked" at bounding box center [823, 249] width 109 height 95
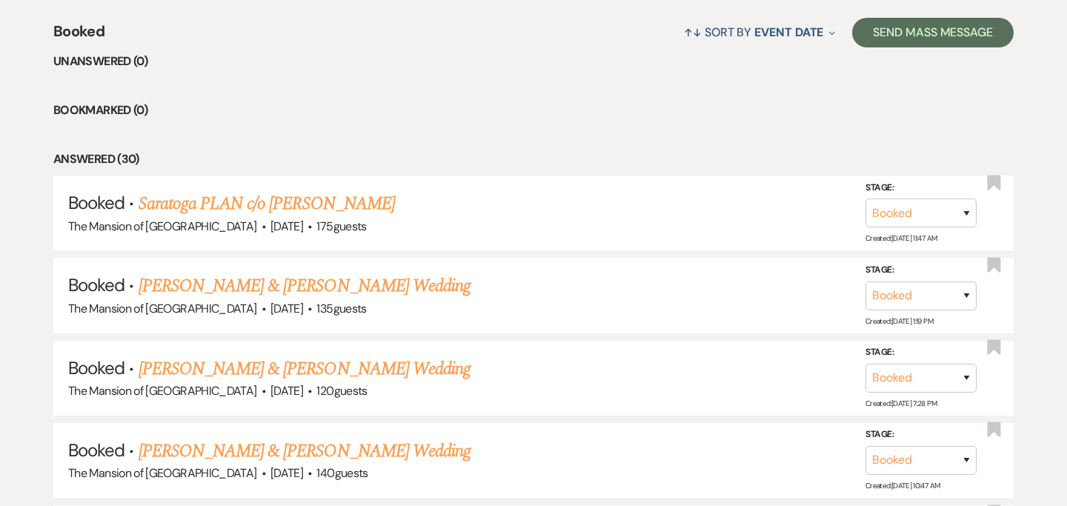
scroll to position [578, 0]
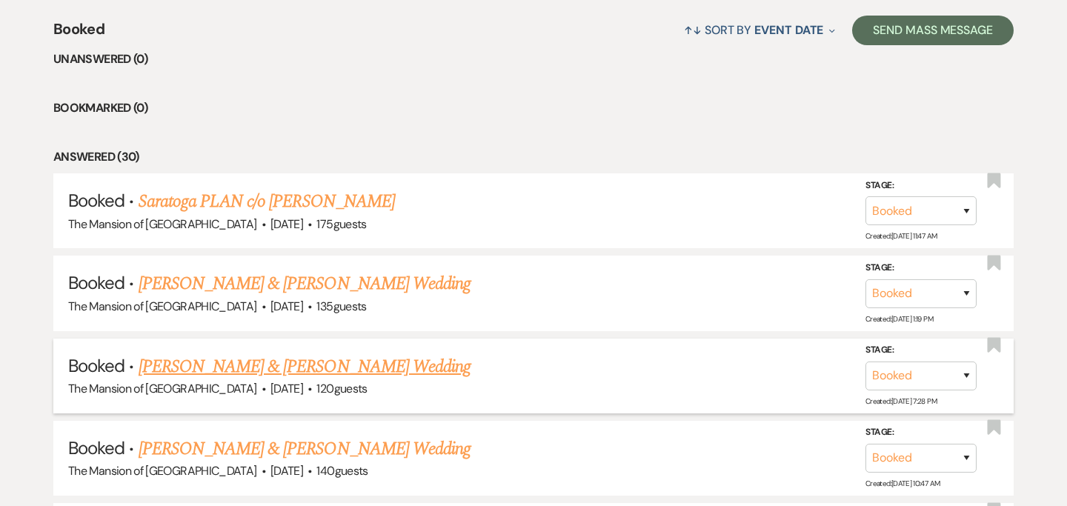
click at [336, 364] on link "[PERSON_NAME] & [PERSON_NAME] Wedding" at bounding box center [305, 366] width 332 height 27
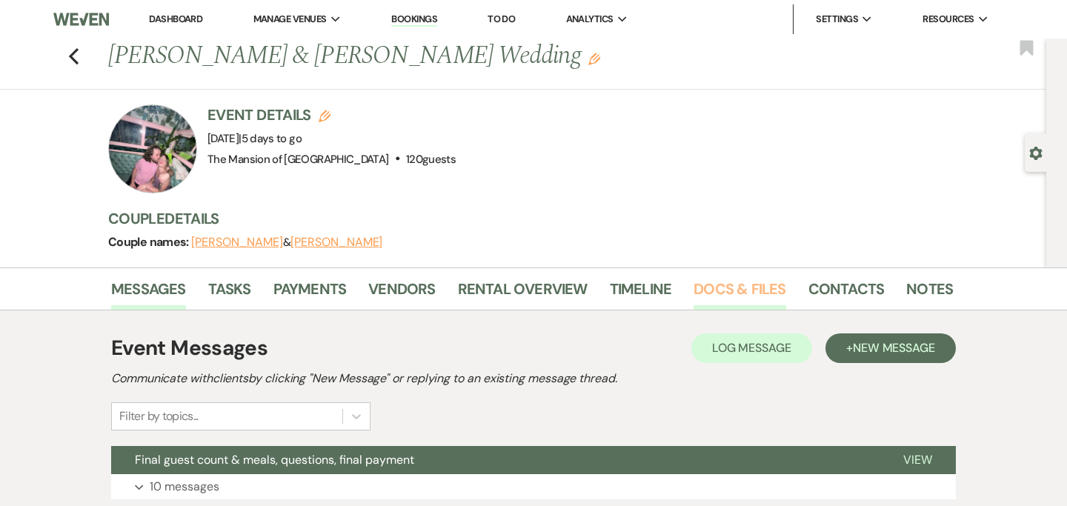
click at [744, 285] on link "Docs & Files" at bounding box center [739, 293] width 92 height 33
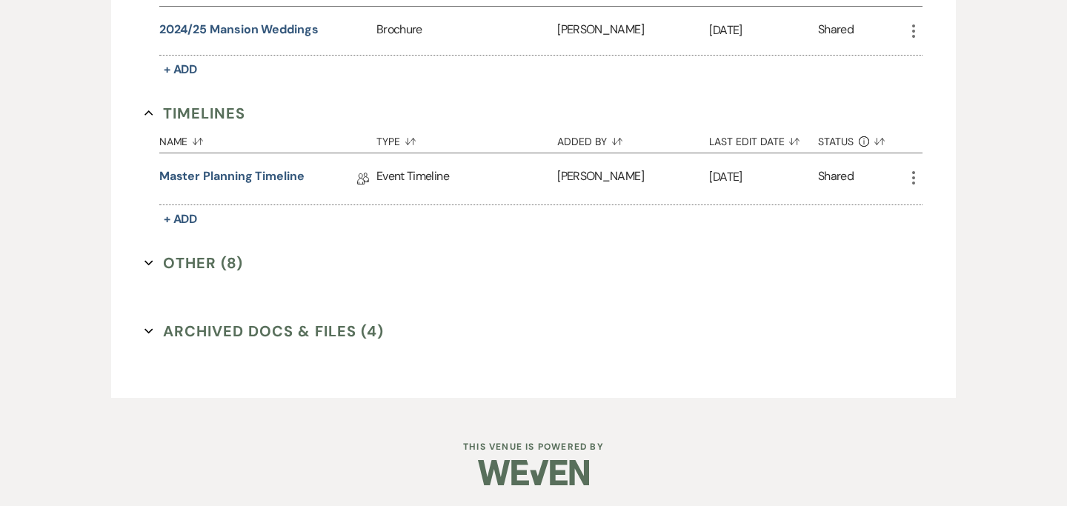
scroll to position [1386, 0]
click at [144, 259] on icon "Expand" at bounding box center [148, 261] width 9 height 9
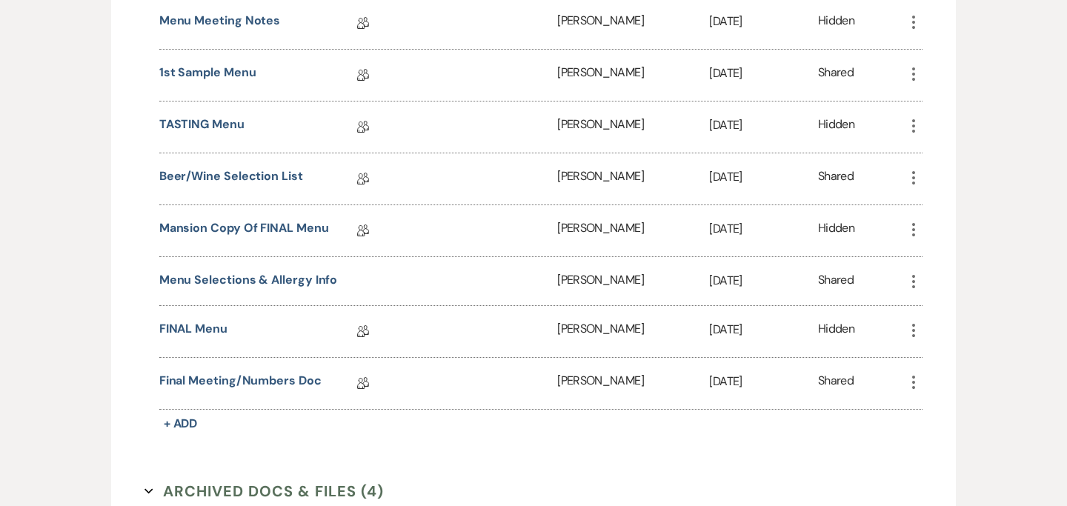
scroll to position [1713, 0]
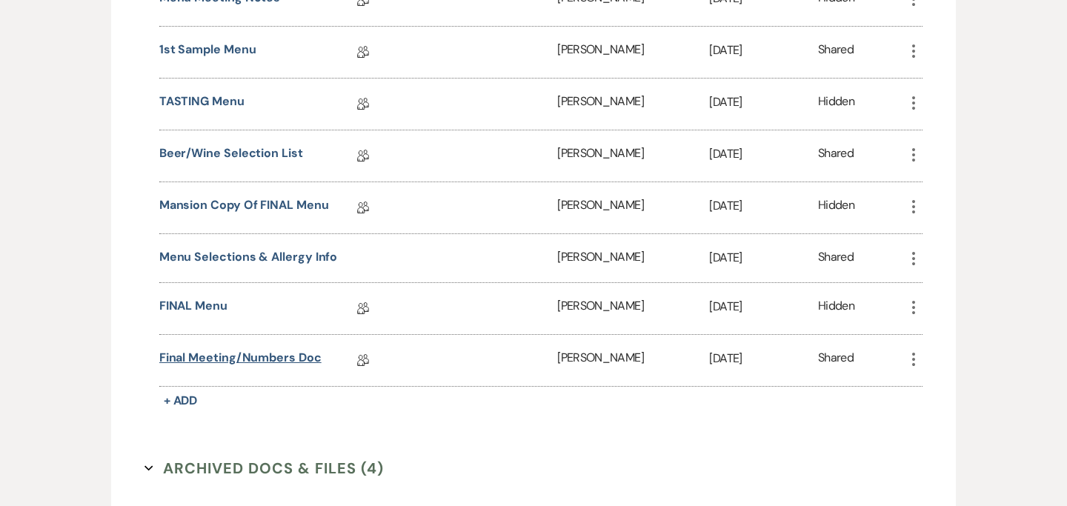
click at [248, 352] on link "Final Meeting/Numbers Doc" at bounding box center [240, 360] width 162 height 23
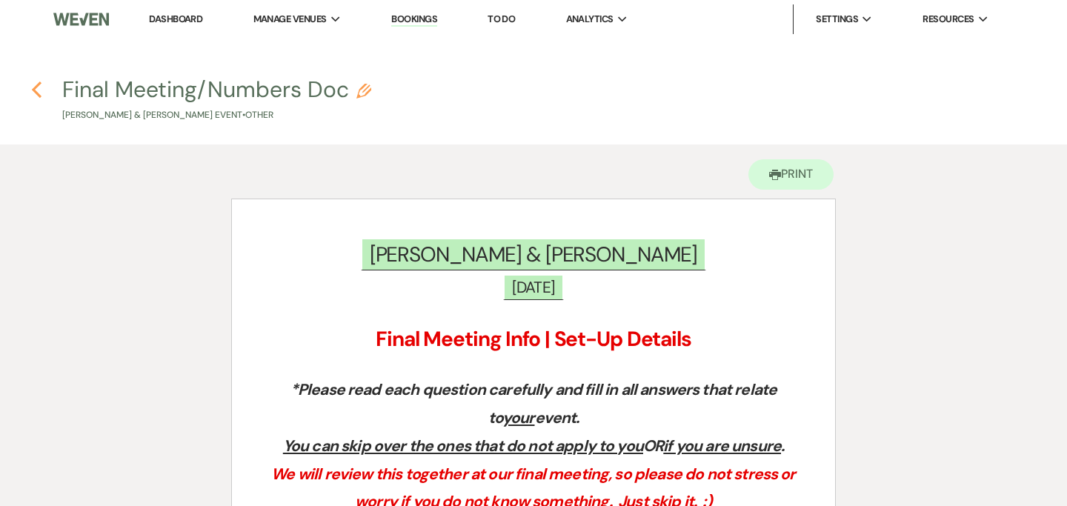
click at [34, 91] on use "button" at bounding box center [37, 89] width 10 height 16
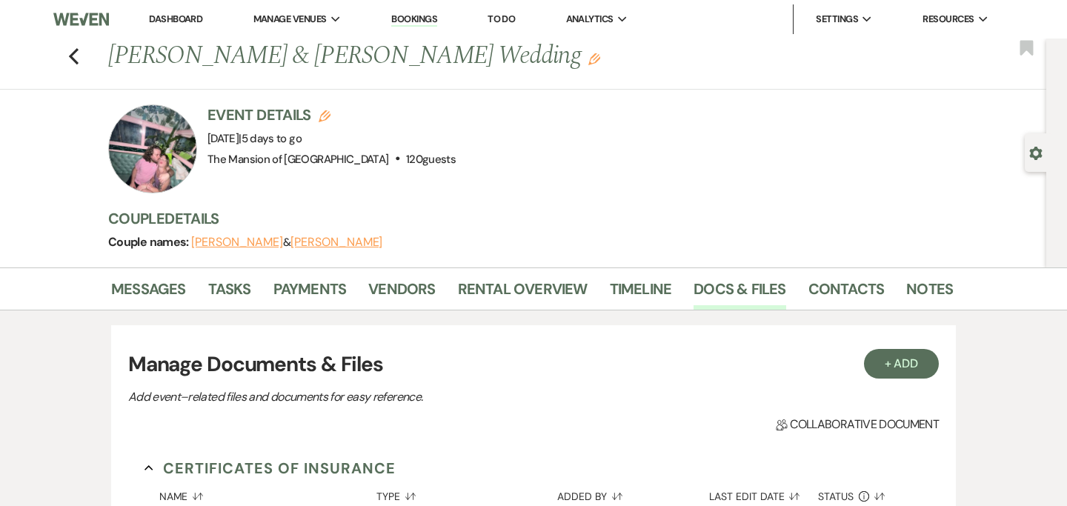
scroll to position [1386, 0]
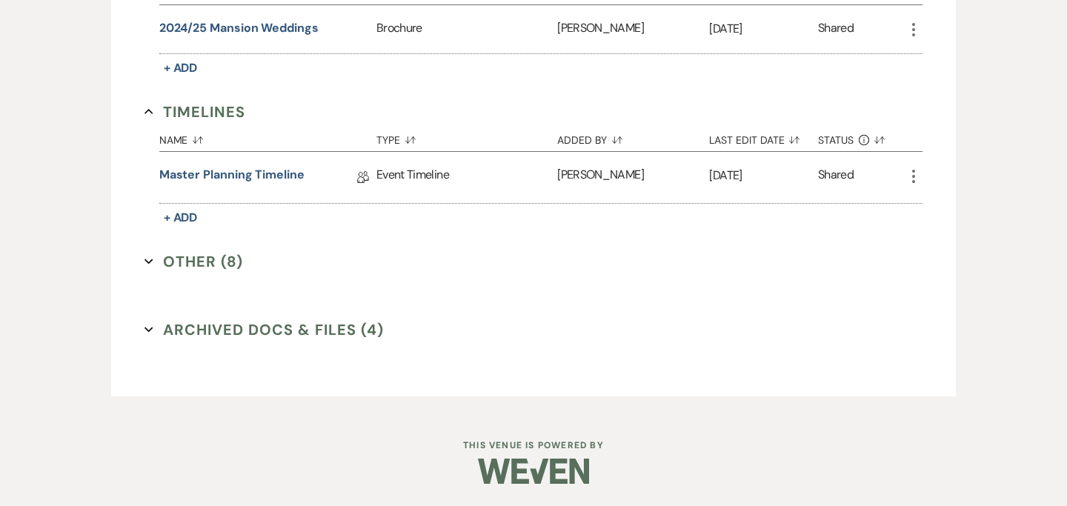
click at [152, 254] on button "Other (8) Expand" at bounding box center [193, 261] width 99 height 22
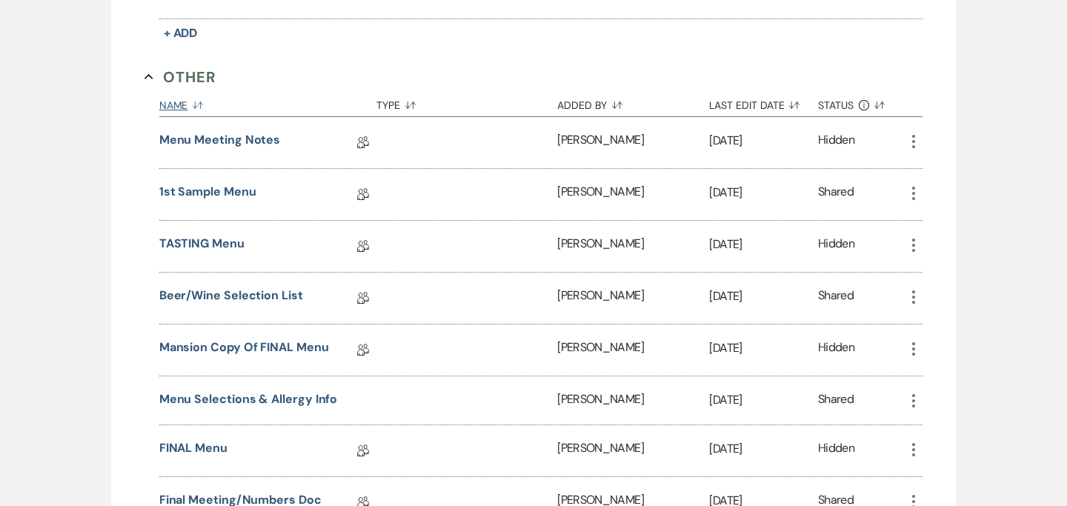
scroll to position [1577, 0]
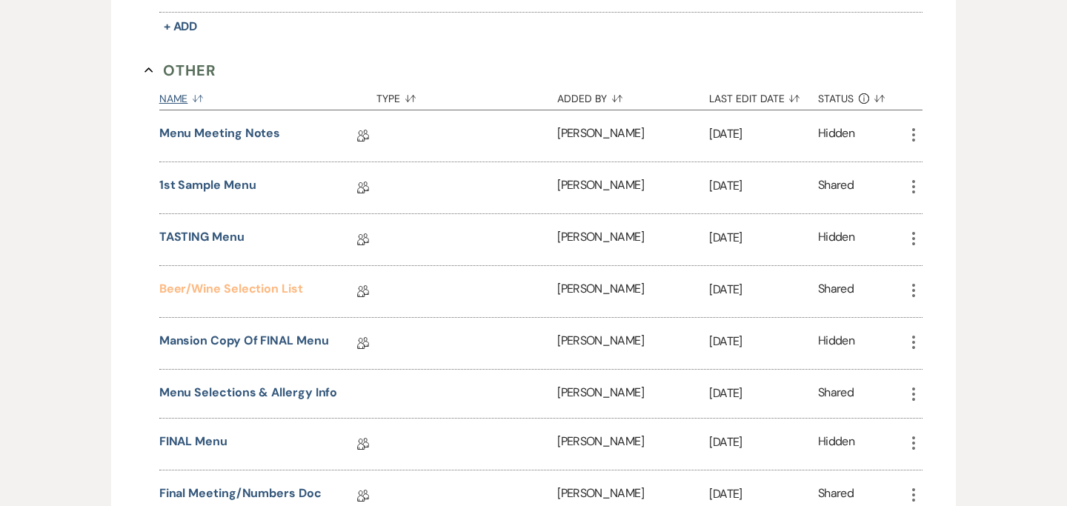
click at [290, 289] on link "Beer/Wine Selection List" at bounding box center [231, 291] width 144 height 23
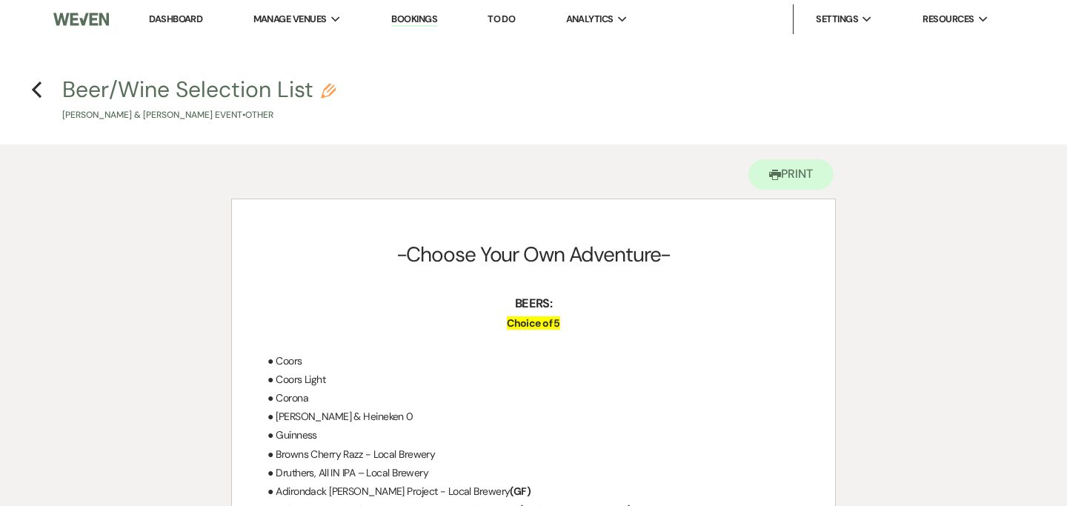
click at [43, 90] on h4 "Previous Beer/Wine Selection List Pencil [PERSON_NAME] & [PERSON_NAME] Event • …" at bounding box center [533, 98] width 1067 height 48
click at [34, 89] on use "button" at bounding box center [37, 89] width 10 height 16
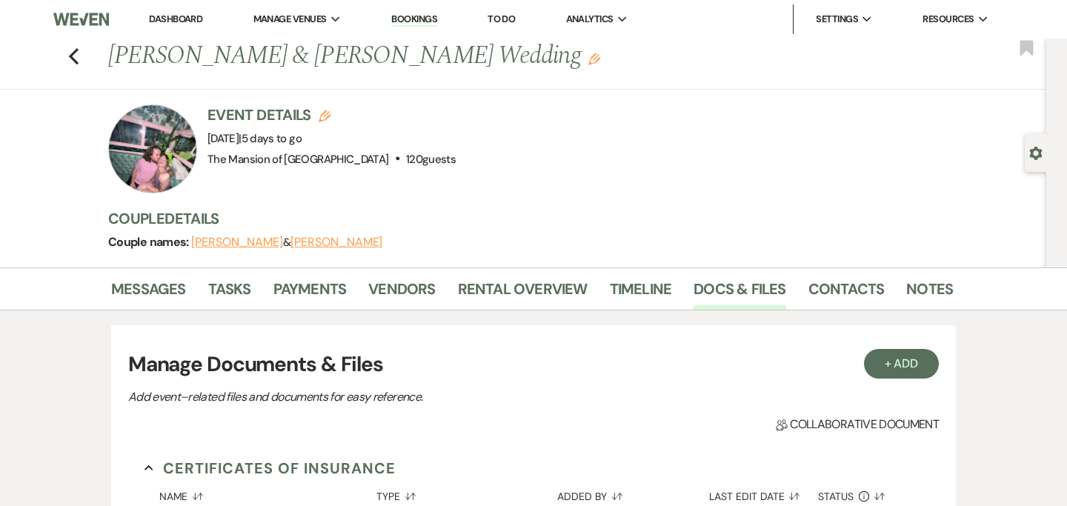
scroll to position [1386, 0]
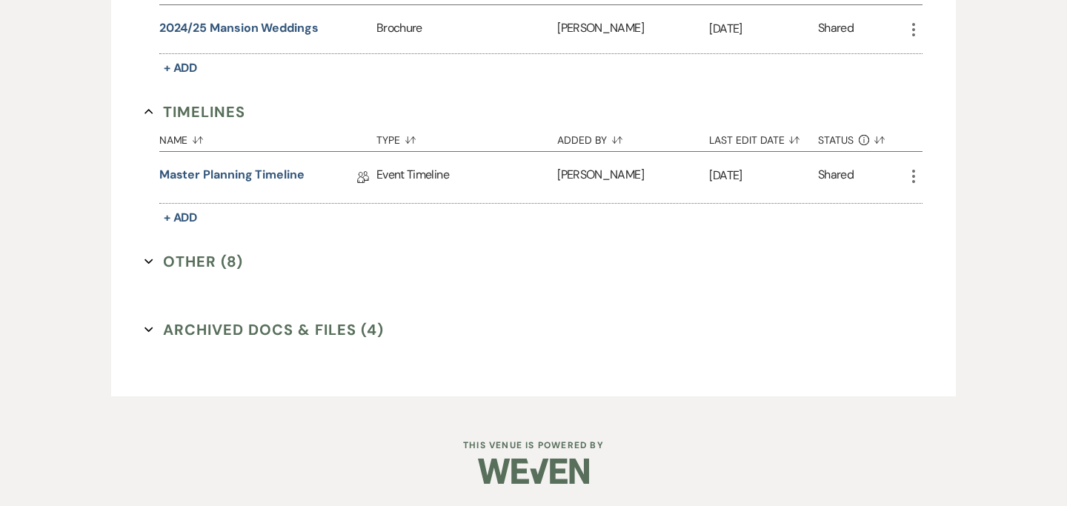
click at [151, 259] on icon "Expand" at bounding box center [148, 261] width 9 height 9
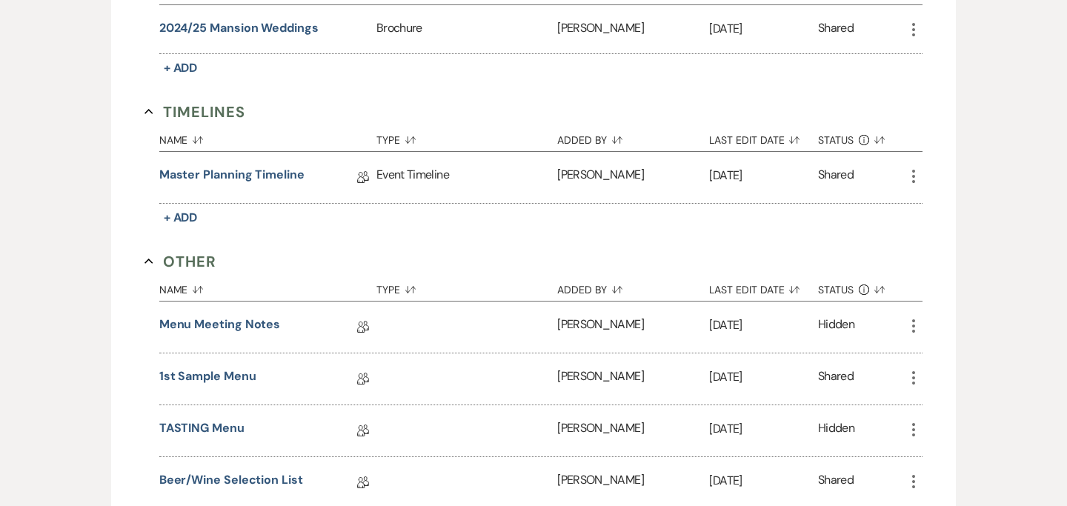
scroll to position [1851, 0]
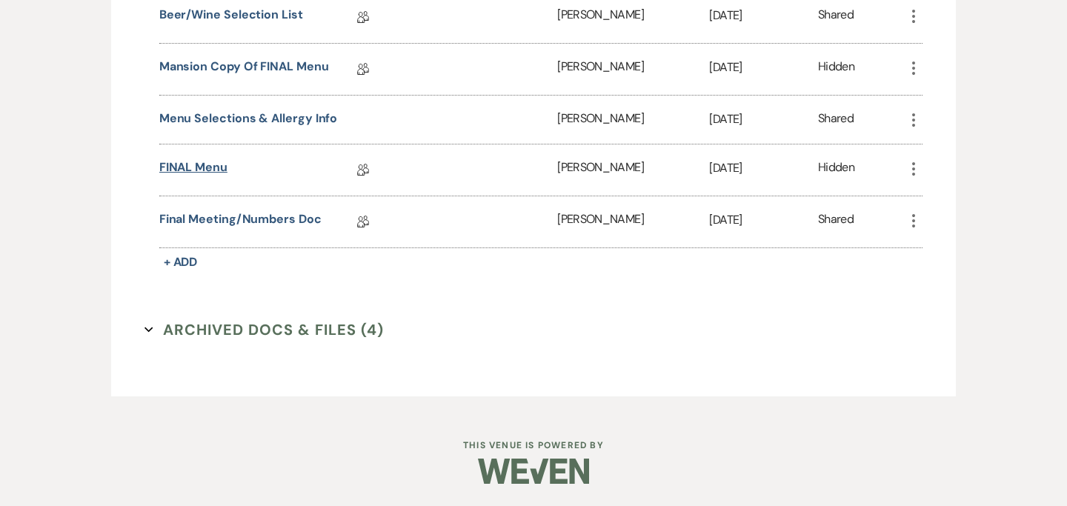
click at [194, 170] on link "FINAL Menu" at bounding box center [193, 170] width 68 height 23
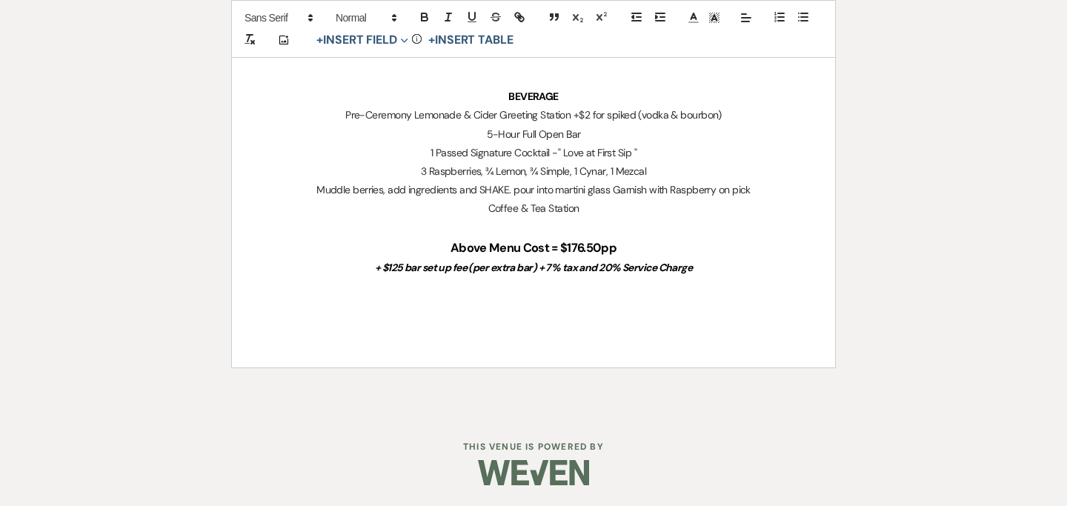
scroll to position [1670, 0]
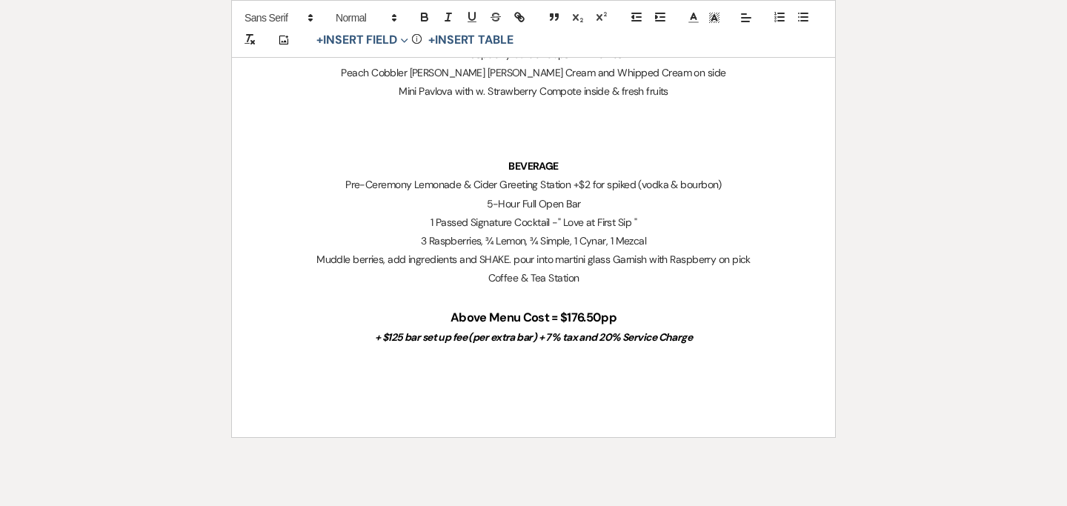
click at [426, 218] on p "1 Passed Signature Cocktail -" Love at First Sip "" at bounding box center [533, 222] width 532 height 19
drag, startPoint x: 556, startPoint y: 219, endPoint x: 664, endPoint y: 241, distance: 110.4
copy div "" Love at First Sip " 3 Raspberries, ¾ Lemon, ¾ Simple, 1 Cynar, 1 Mezcal"
click at [419, 237] on p "3 Raspberries, ¾ Lemon, ¾ Simple, 1 Cynar, 1 Mezcal" at bounding box center [533, 241] width 532 height 19
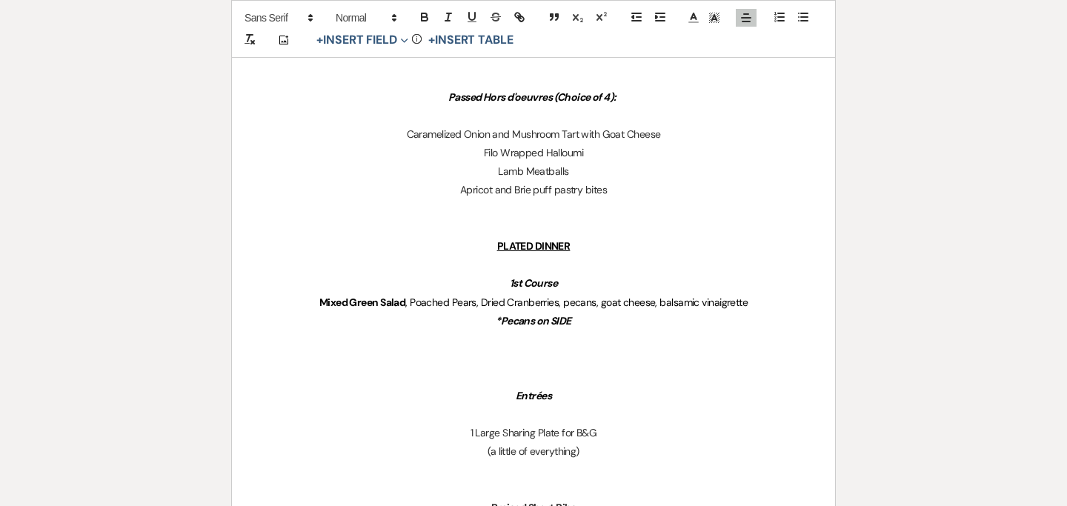
scroll to position [64, 0]
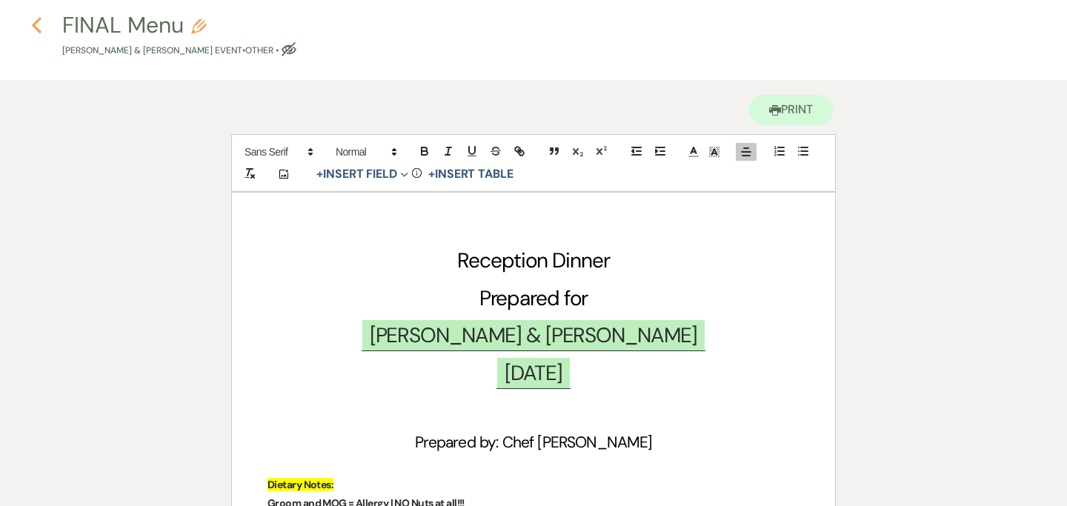
click at [37, 19] on use "button" at bounding box center [37, 25] width 10 height 16
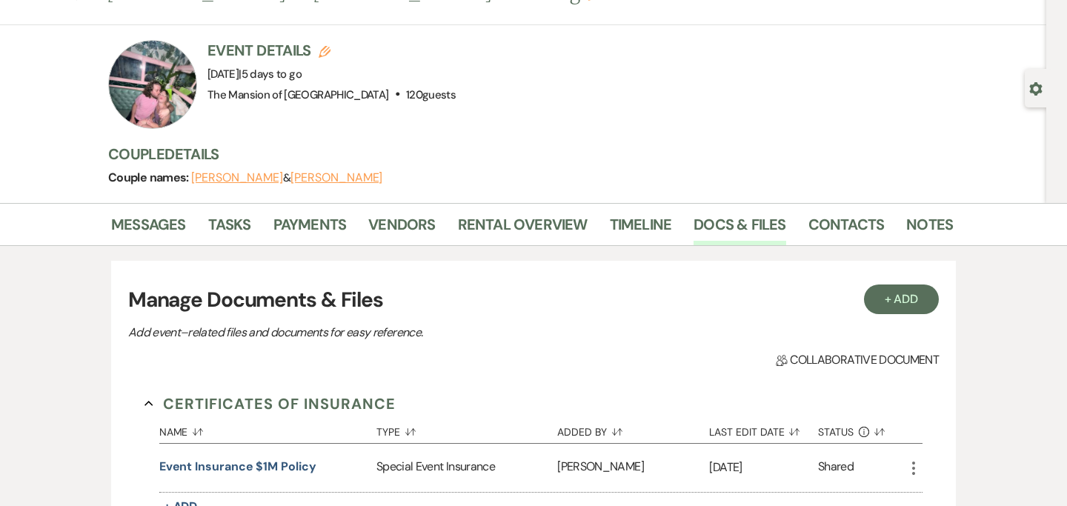
scroll to position [1386, 0]
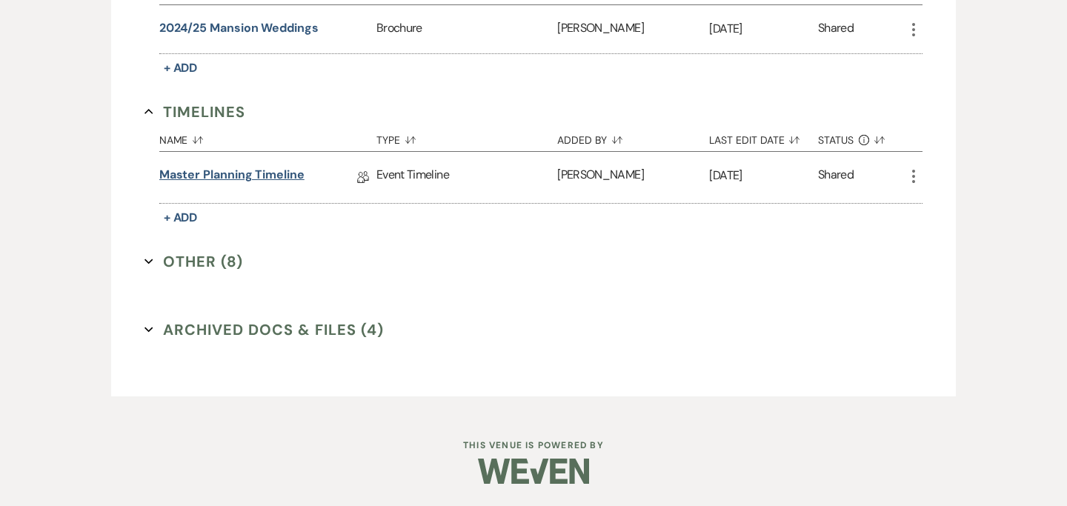
click at [206, 173] on link "Master Planning Timeline" at bounding box center [231, 177] width 145 height 23
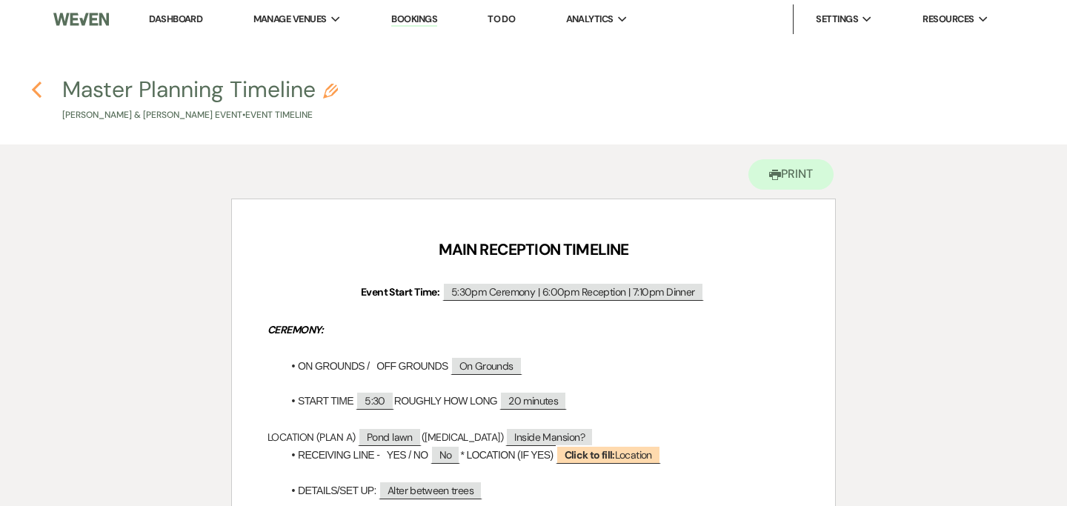
click at [36, 89] on icon "Previous" at bounding box center [36, 90] width 11 height 18
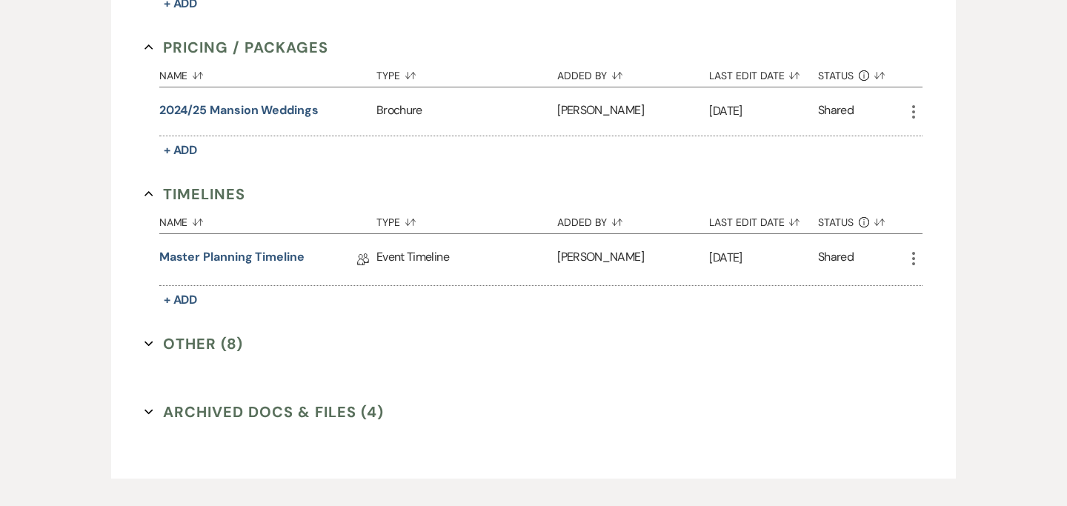
scroll to position [1304, 0]
click at [149, 344] on icon "Expand" at bounding box center [148, 343] width 9 height 9
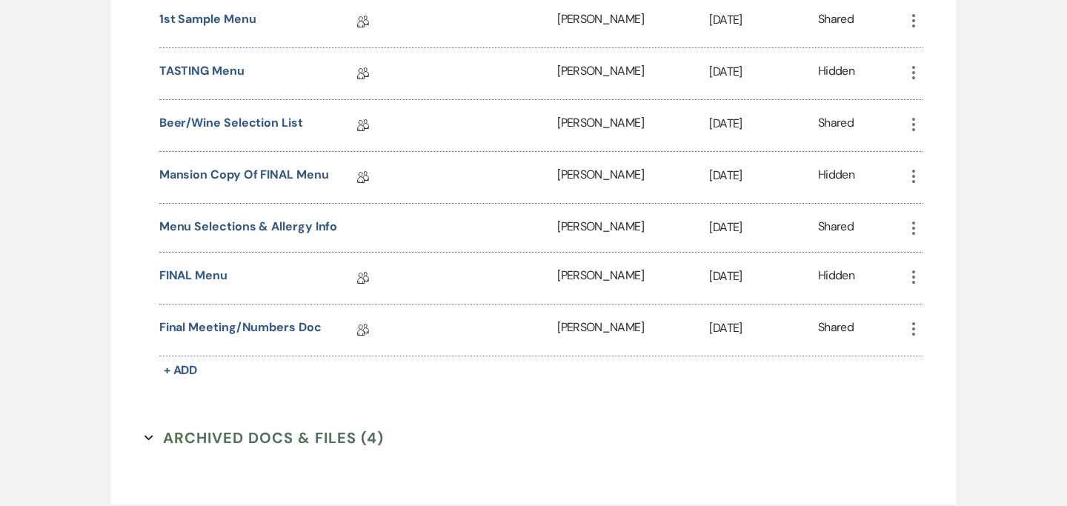
scroll to position [1763, 0]
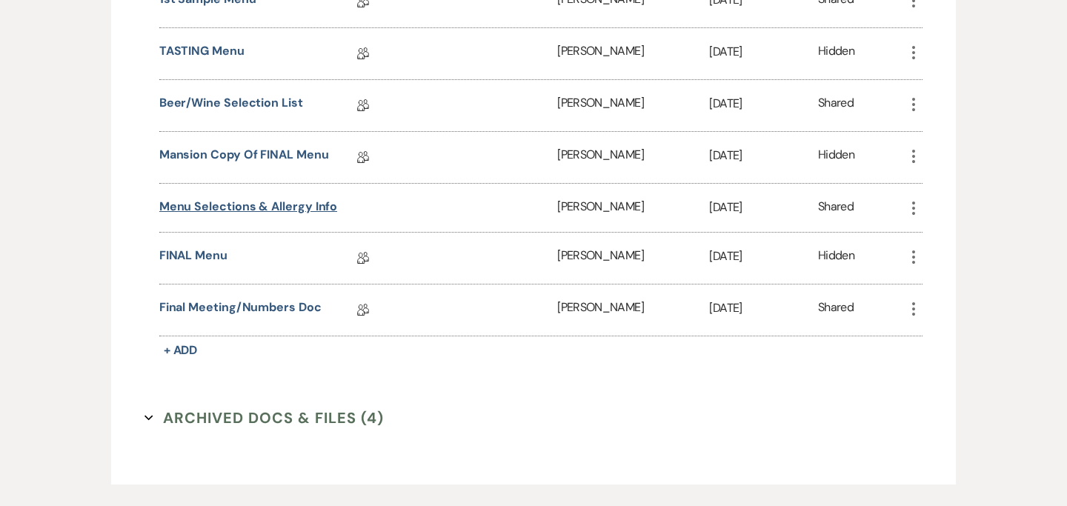
click at [241, 198] on button "Menu Selections & Allergy info" at bounding box center [248, 207] width 179 height 18
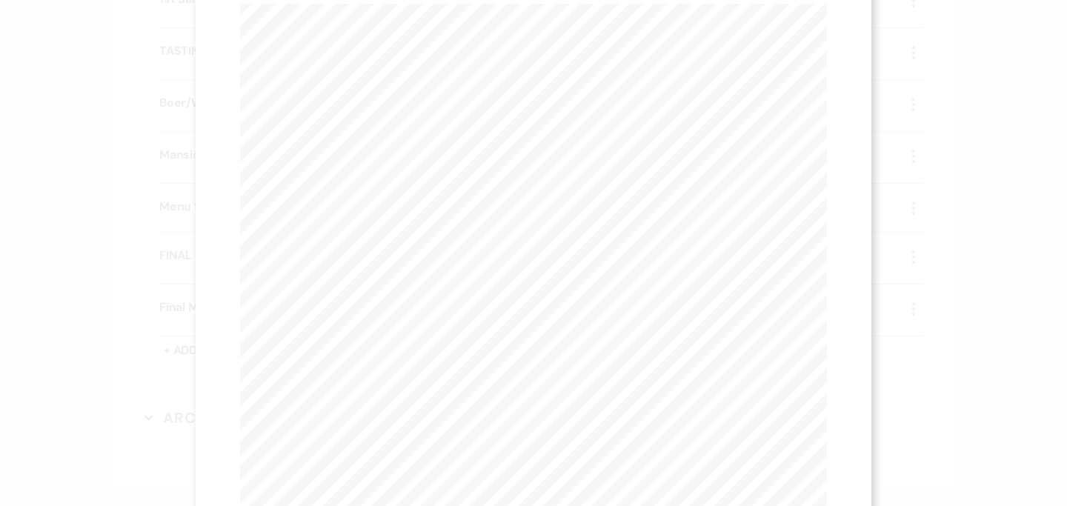
scroll to position [0, 0]
click at [720, 45] on link "Download" at bounding box center [724, 53] width 69 height 16
click at [76, 84] on div "X Previous Previous Next Next Page 1 of 3 - Zoom + Download ALLERGY SUMMARY Fir…" at bounding box center [533, 253] width 1067 height 506
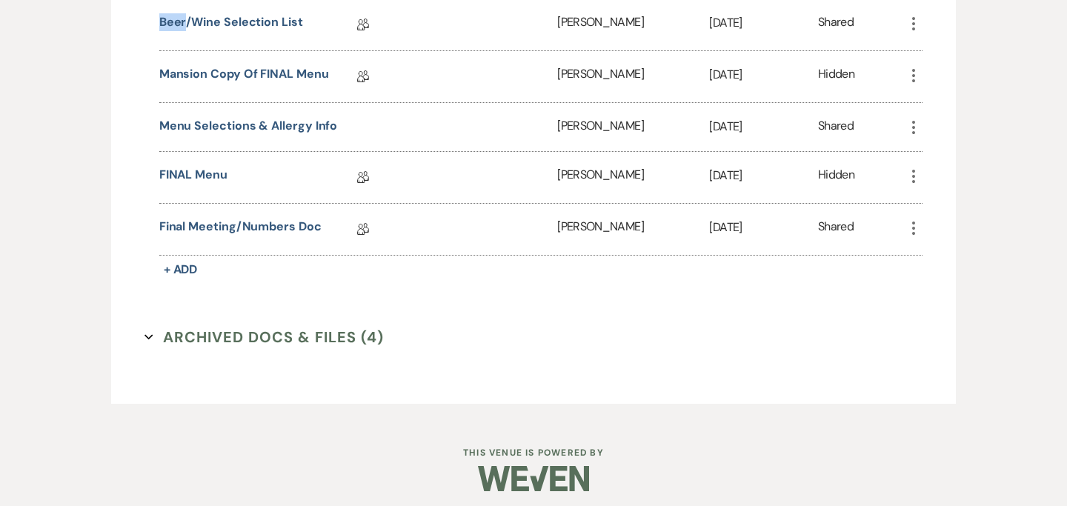
scroll to position [1851, 0]
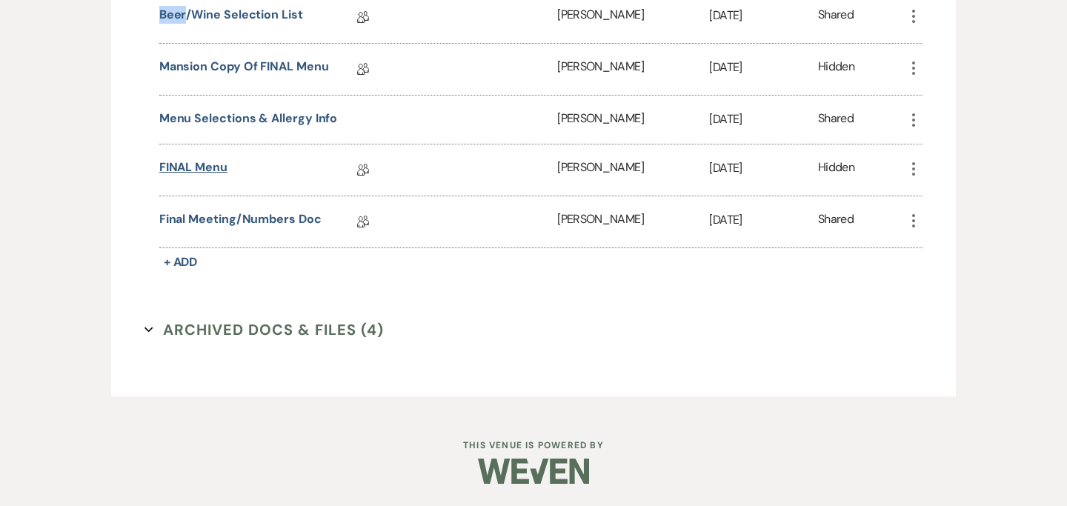
click at [193, 161] on link "FINAL Menu" at bounding box center [193, 170] width 68 height 23
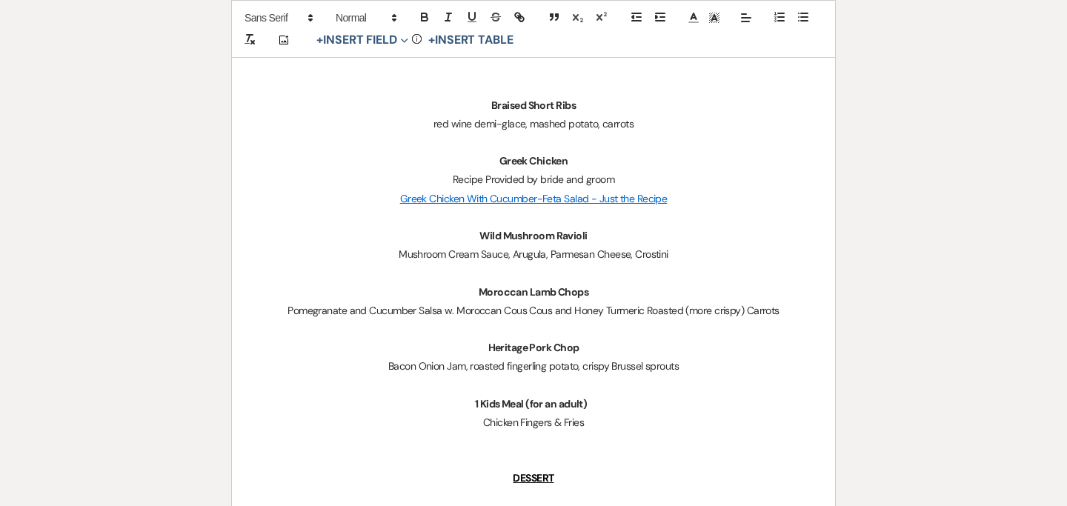
scroll to position [1076, 0]
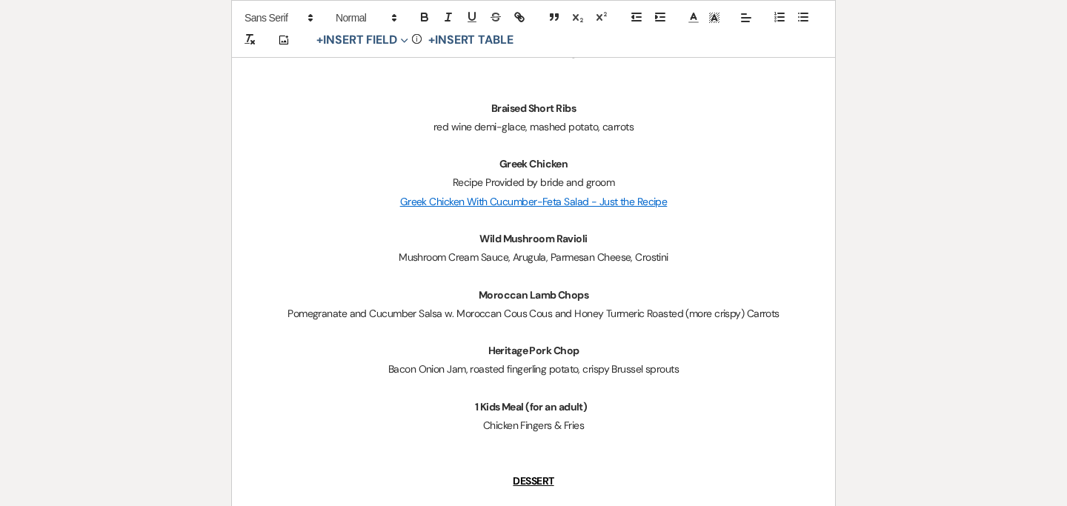
click at [599, 296] on p "Moroccan Lamb Chops" at bounding box center [533, 295] width 532 height 19
click at [609, 296] on strong "Moroccan Lamb Chops *1 avacado & shrip allergy" at bounding box center [533, 294] width 230 height 13
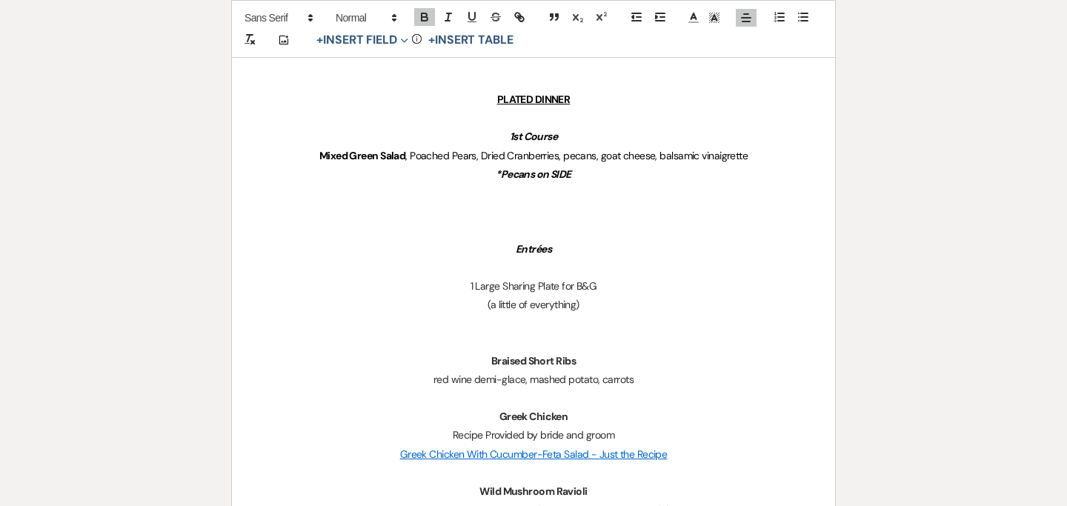
scroll to position [826, 0]
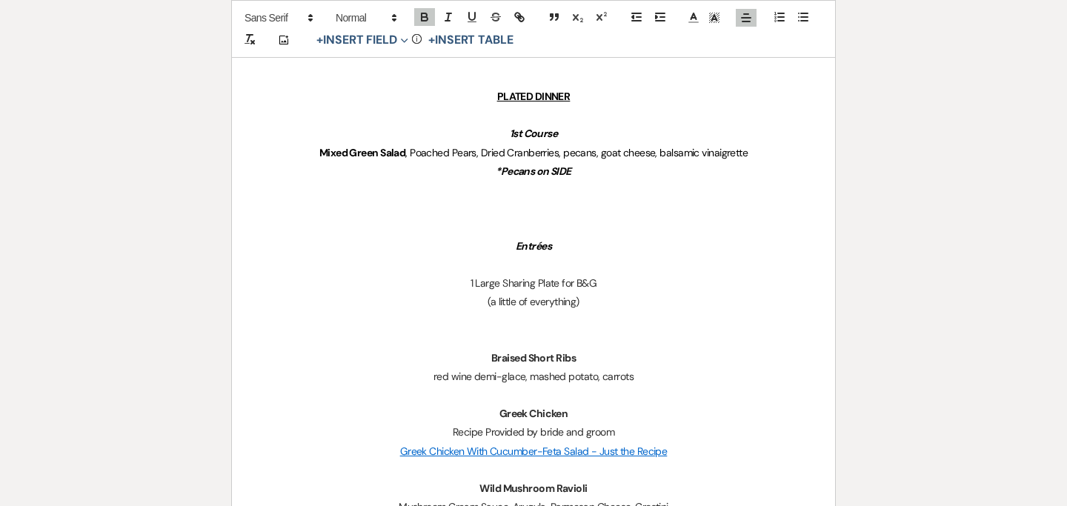
click at [587, 171] on p "*Pecans on SIDE" at bounding box center [533, 171] width 532 height 19
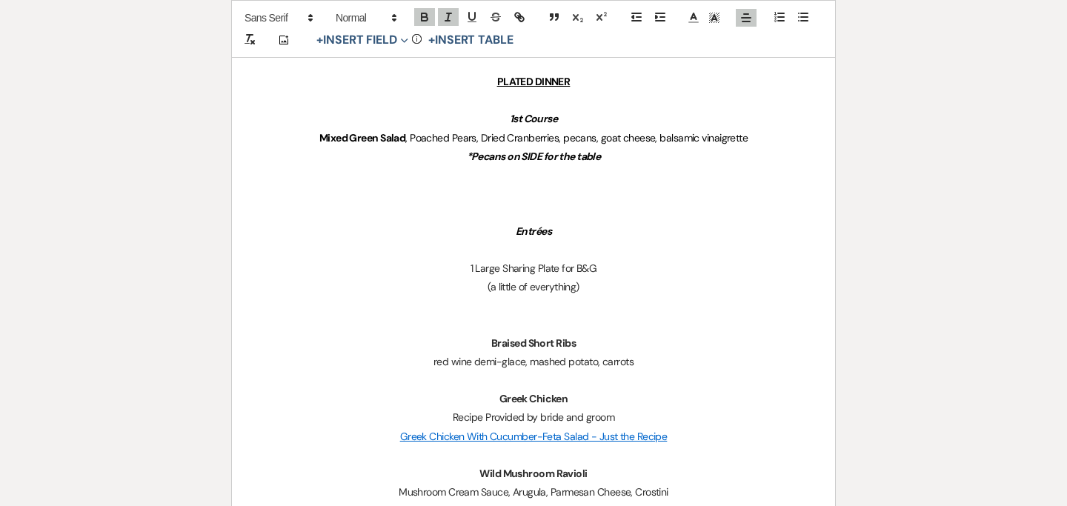
scroll to position [839, 0]
drag, startPoint x: 610, startPoint y: 161, endPoint x: 603, endPoint y: 154, distance: 10.0
click at [603, 154] on p "*Pecans on SIDE for the table" at bounding box center [533, 158] width 532 height 19
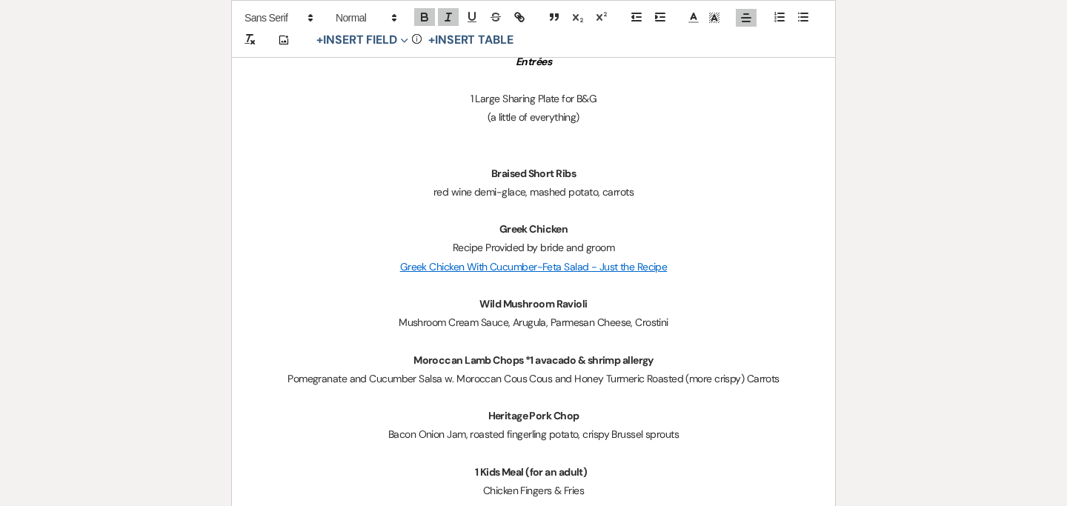
scroll to position [1012, 0]
click at [584, 170] on p "Braised Short Ribs" at bounding box center [533, 172] width 532 height 19
click at [585, 233] on p "Greek Chicken" at bounding box center [533, 228] width 532 height 19
click at [592, 298] on p "Wild Mushroom Ravioli" at bounding box center [533, 302] width 532 height 19
click at [524, 360] on strong "Moroccan Lamb Chops *1 avacado & shrimp allergy" at bounding box center [533, 358] width 240 height 13
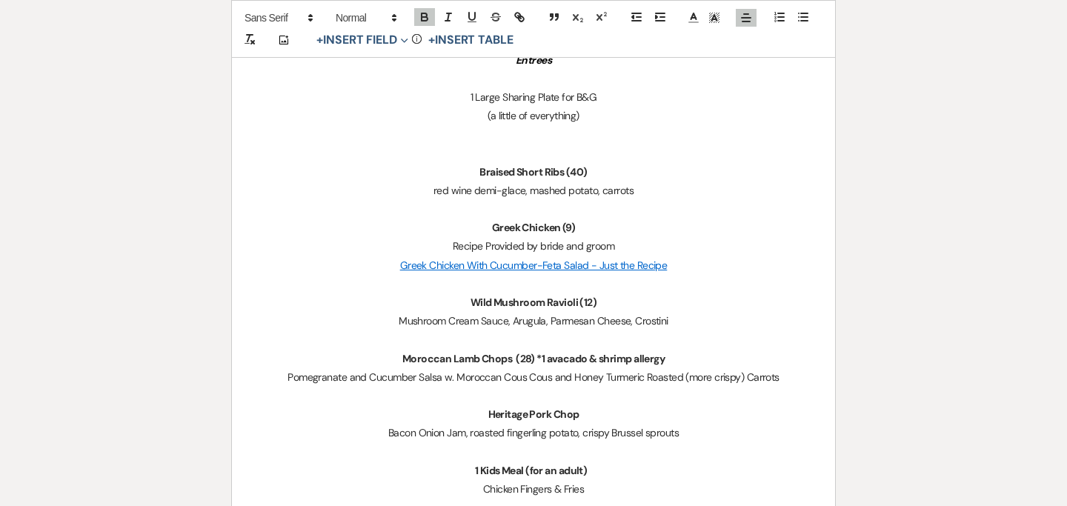
click at [584, 411] on p "Heritage Pork Chop" at bounding box center [533, 414] width 532 height 19
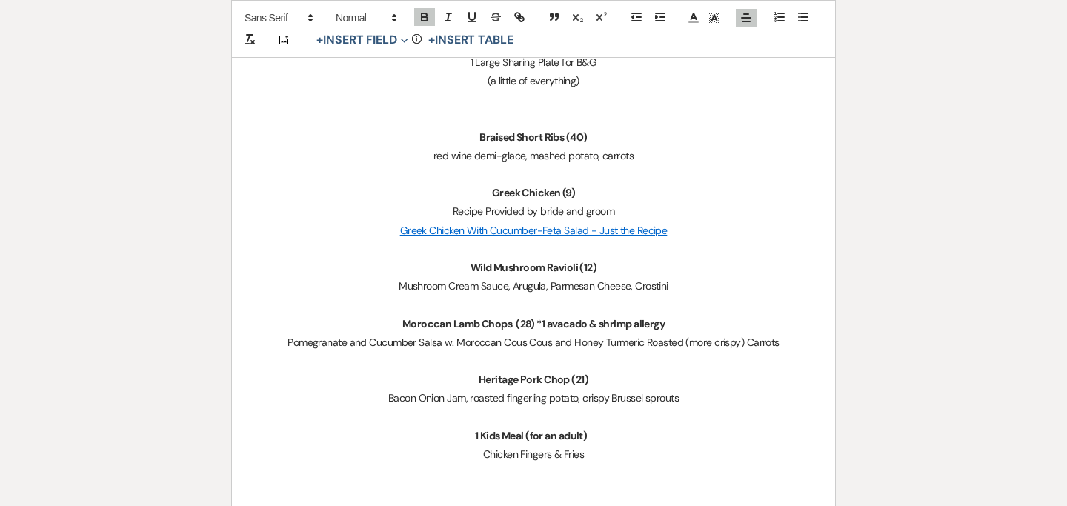
scroll to position [1050, 0]
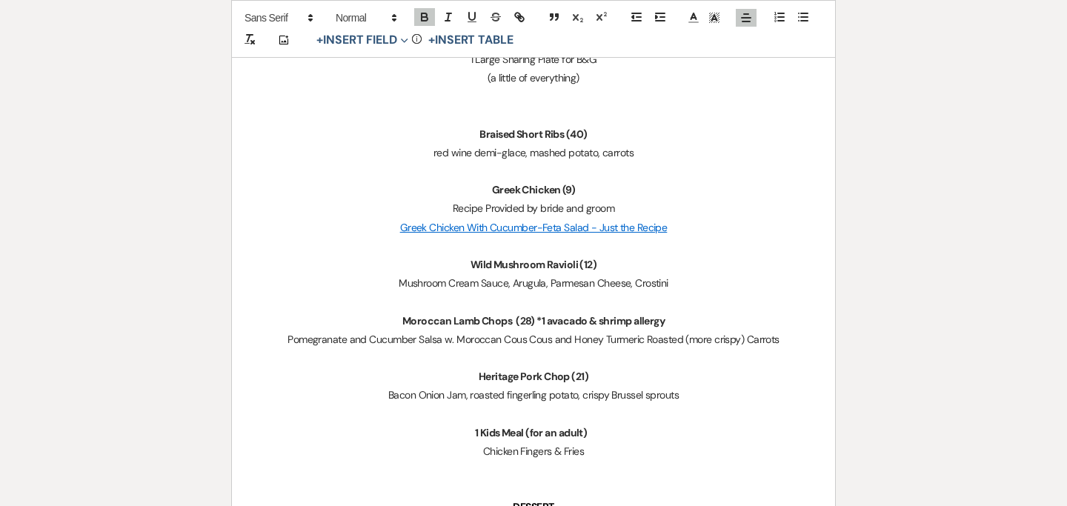
click at [562, 324] on strong "Moroccan Lamb Chops (28) *1 avacado & shrimp allergy" at bounding box center [533, 320] width 262 height 13
click at [685, 323] on p "Moroccan Lamb Chops (28) *1 avocado & shrimp allergy" at bounding box center [533, 321] width 532 height 19
click at [604, 378] on p "Heritage Pork Chop (21)" at bounding box center [533, 376] width 532 height 19
click at [541, 376] on strong "Heritage Pork Chop (21) *i [MEDICAL_DATA] & 1 GF&DF" at bounding box center [532, 376] width 251 height 13
click at [535, 374] on strong "Heritage Pork Chop (21) *1 [MEDICAL_DATA] & 1 GF&DF" at bounding box center [533, 376] width 252 height 13
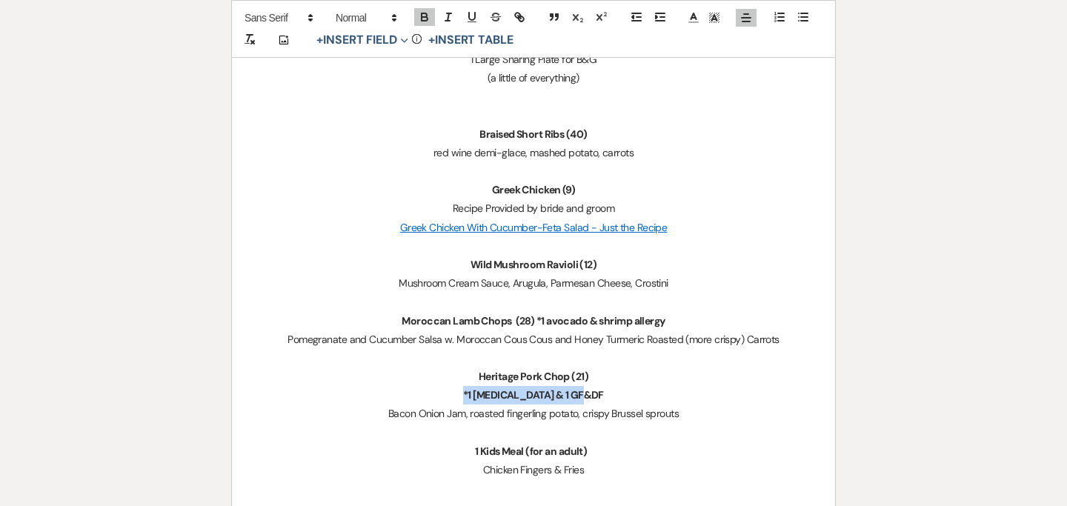
drag, startPoint x: 480, startPoint y: 396, endPoint x: 589, endPoint y: 389, distance: 109.1
click at [589, 389] on p "﻿ *1 [MEDICAL_DATA] & 1 GF&DF" at bounding box center [533, 395] width 532 height 19
click at [719, 18] on icon at bounding box center [713, 17] width 13 height 13
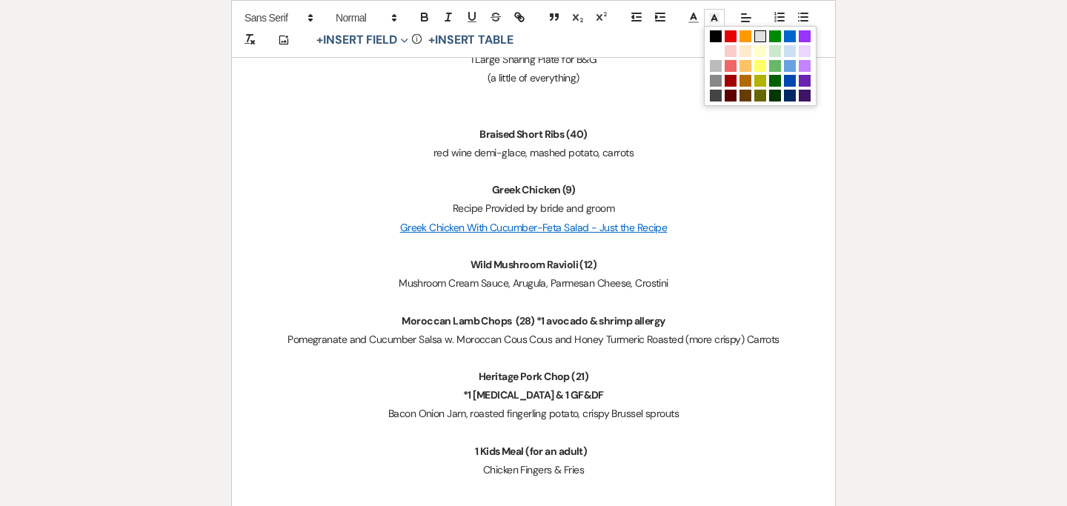
click at [755, 37] on span at bounding box center [760, 36] width 12 height 12
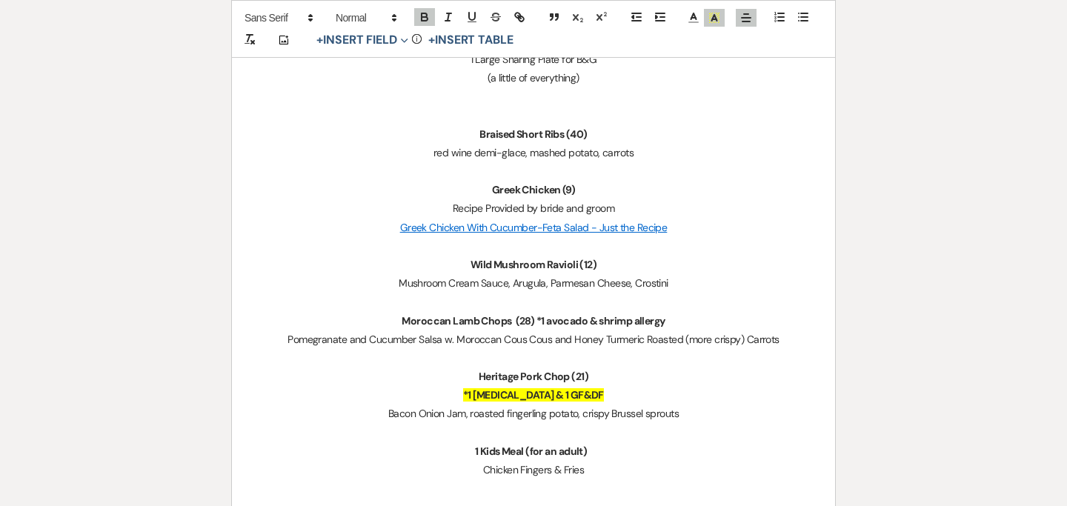
click at [611, 369] on p "Heritage Pork Chop (21)" at bounding box center [533, 376] width 532 height 19
click at [537, 319] on strong "Moroccan Lamb Chops (28) *1 avocado & shrimp allergy" at bounding box center [532, 320] width 263 height 13
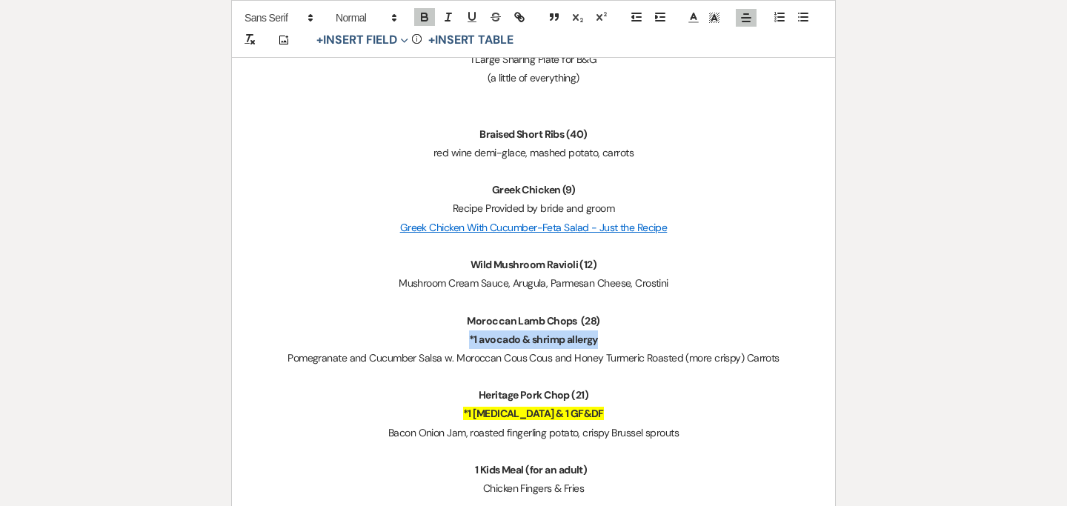
drag, startPoint x: 464, startPoint y: 338, endPoint x: 599, endPoint y: 342, distance: 135.6
click at [599, 342] on p "﻿ *1 avocado & shrimp allergy" at bounding box center [533, 339] width 532 height 19
click at [709, 17] on icon at bounding box center [713, 17] width 13 height 13
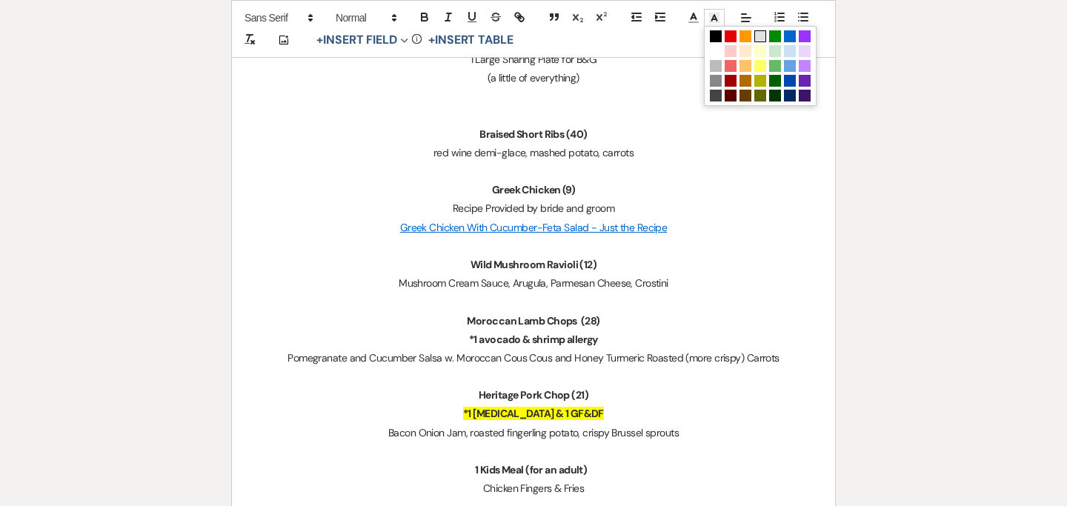
click at [756, 38] on span at bounding box center [760, 36] width 12 height 12
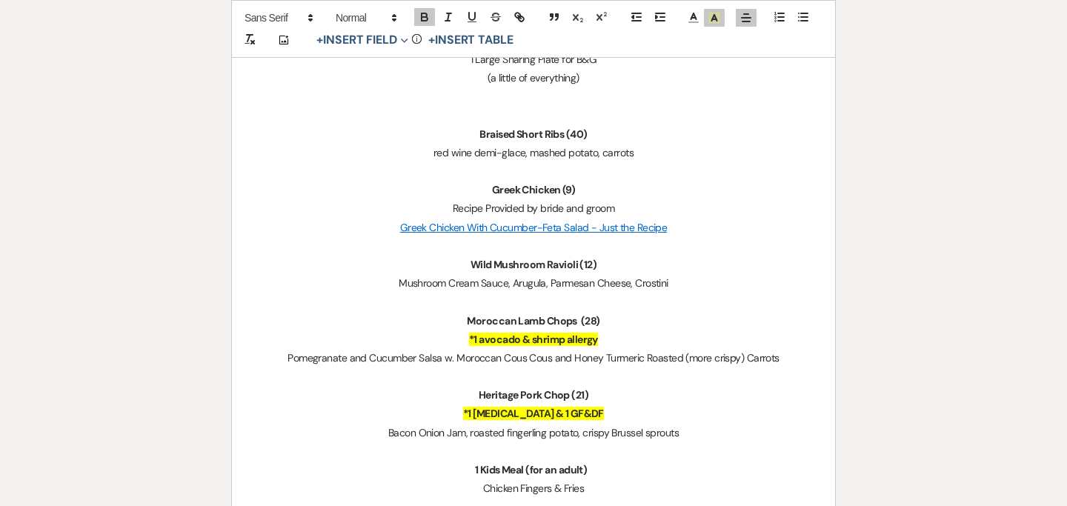
click at [649, 349] on p "Pomegranate and Cucumber Salsa w. Moroccan Cous Cous and Honey Turmeric Roasted…" at bounding box center [533, 358] width 532 height 19
click at [597, 131] on p "Braised Short Ribs (40)" at bounding box center [533, 134] width 532 height 19
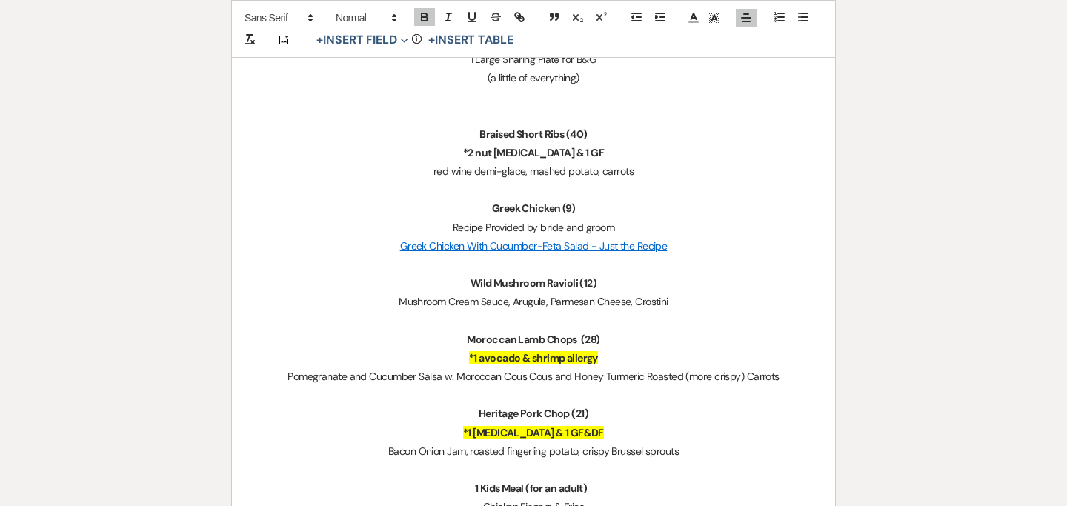
click at [581, 206] on p "Greek Chicken (9)" at bounding box center [533, 208] width 532 height 19
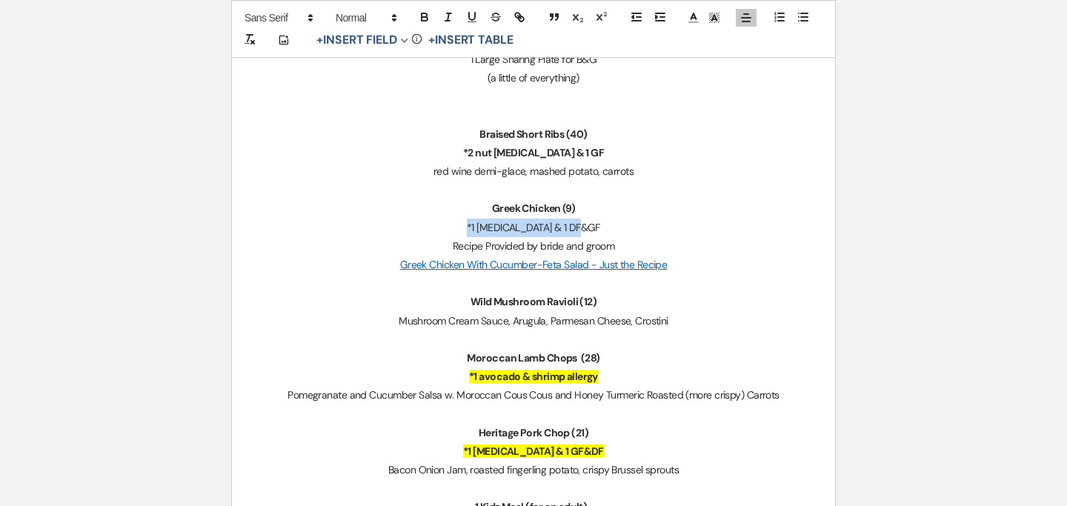
drag, startPoint x: 587, startPoint y: 230, endPoint x: 444, endPoint y: 227, distance: 143.0
click at [444, 227] on p "*1 [MEDICAL_DATA] & 1 DF&GF" at bounding box center [533, 228] width 532 height 19
click at [714, 11] on icon at bounding box center [713, 17] width 13 height 13
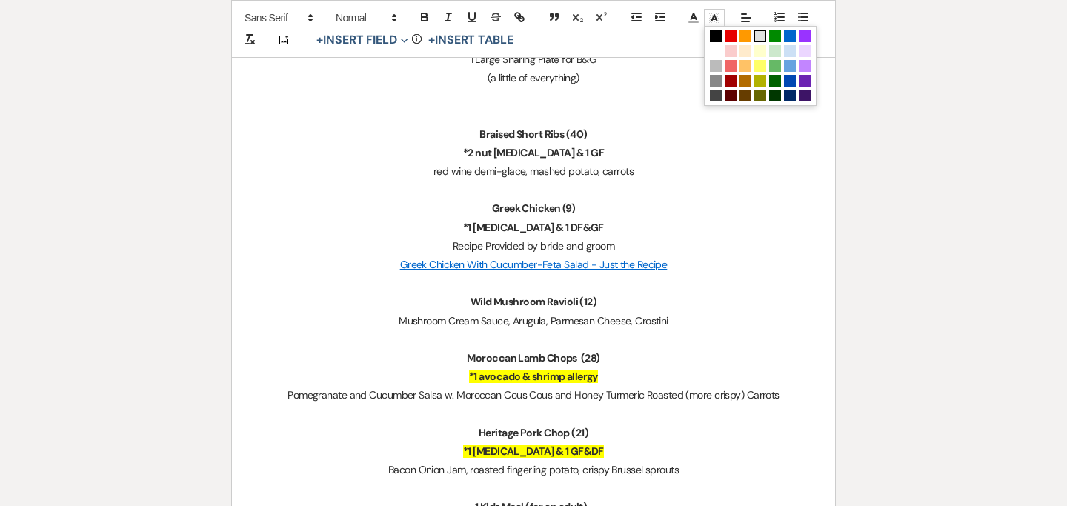
click at [760, 36] on span at bounding box center [760, 36] width 12 height 12
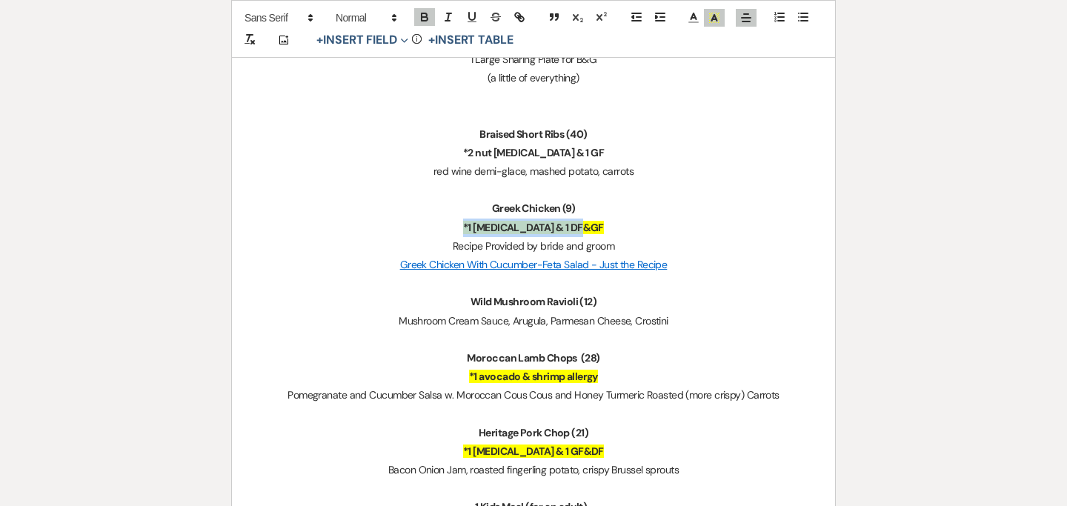
click at [642, 219] on p "*1 [MEDICAL_DATA] & 1 DF&GF" at bounding box center [533, 228] width 532 height 19
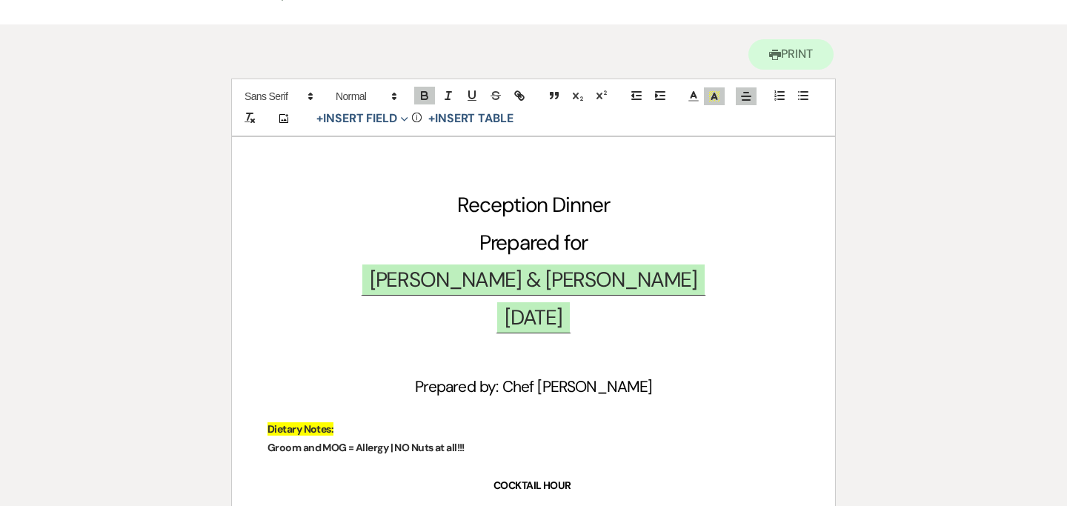
scroll to position [0, 0]
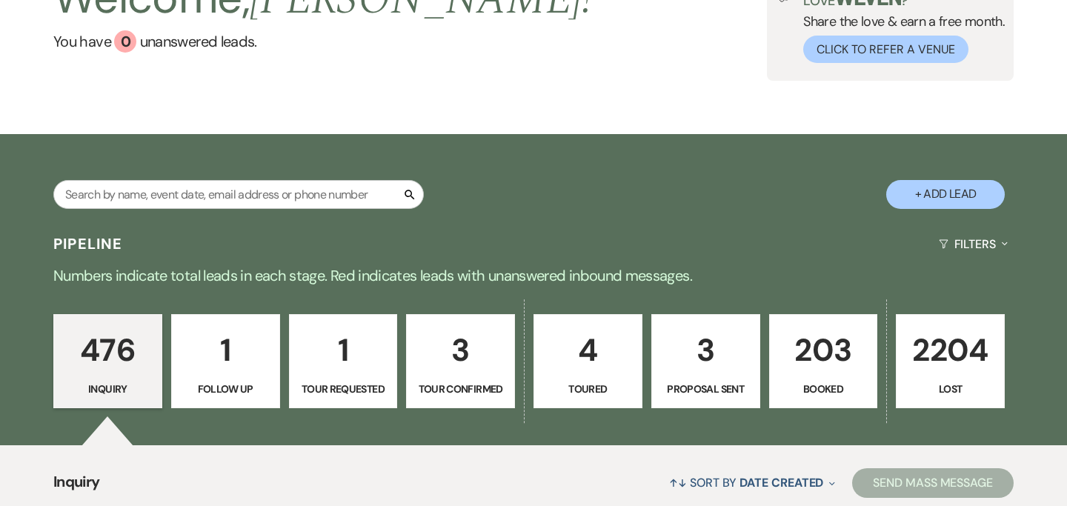
scroll to position [156, 0]
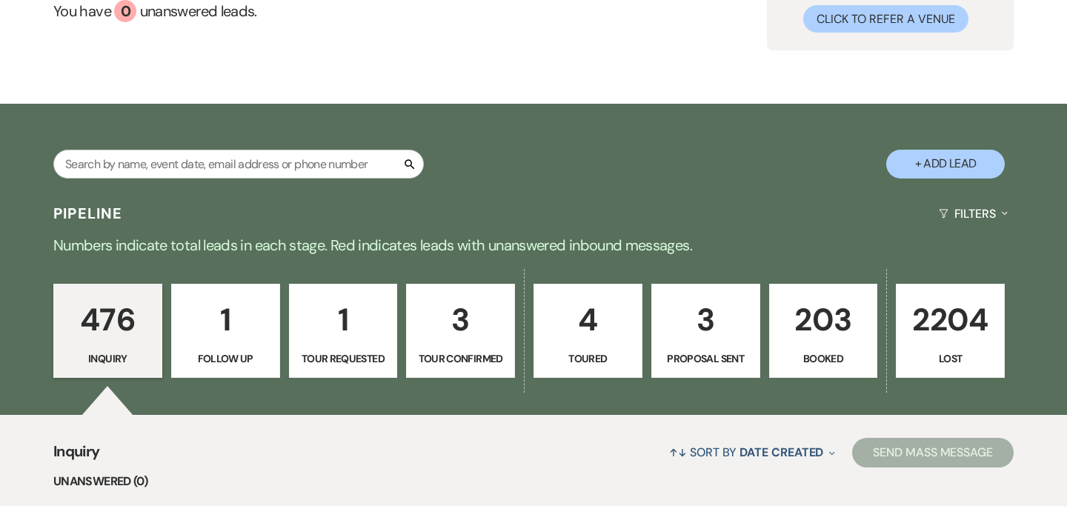
click at [804, 310] on p "203" at bounding box center [824, 320] width 90 height 50
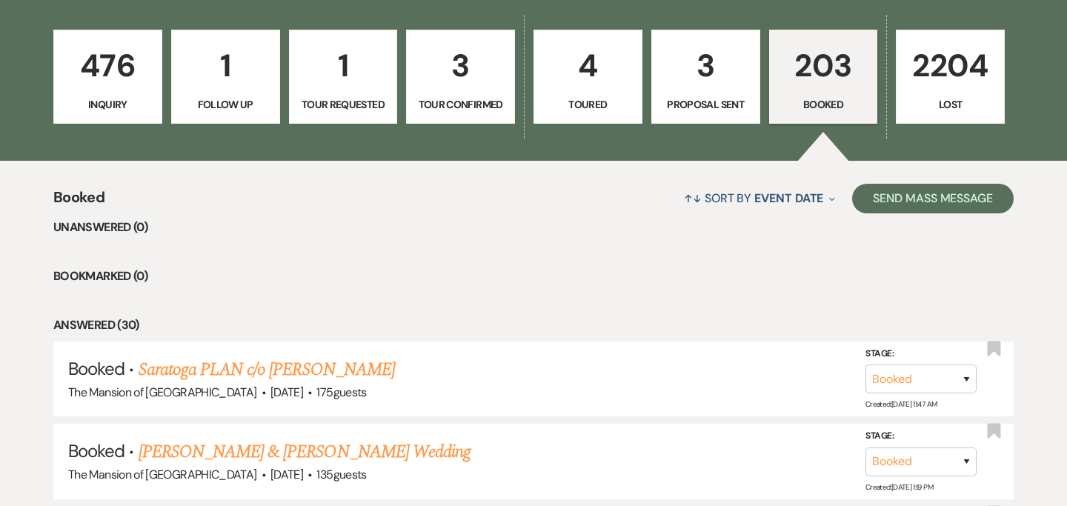
scroll to position [443, 0]
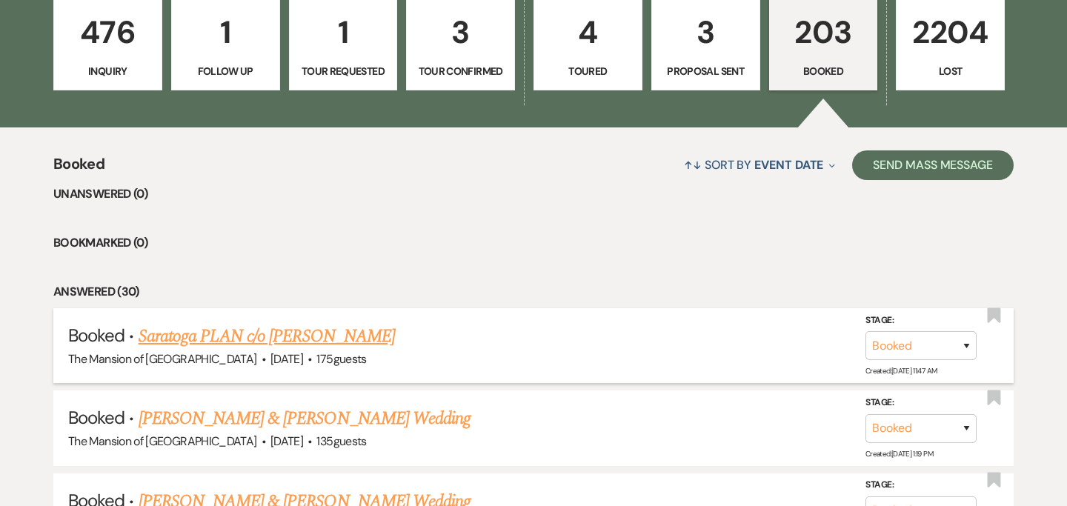
click at [318, 332] on link "Saratoga PLAN c/o [PERSON_NAME]" at bounding box center [267, 336] width 256 height 27
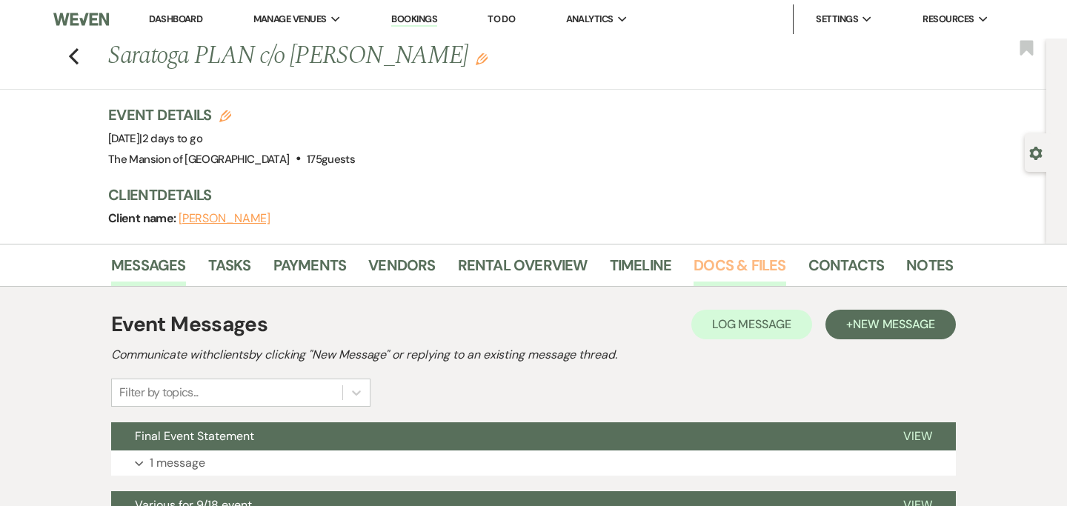
click at [698, 268] on link "Docs & Files" at bounding box center [739, 269] width 92 height 33
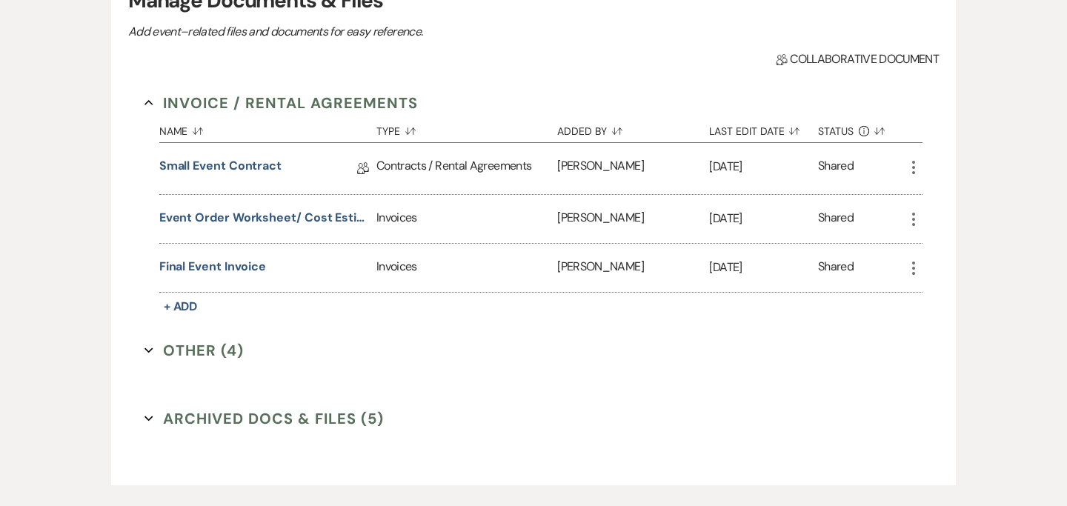
scroll to position [351, 0]
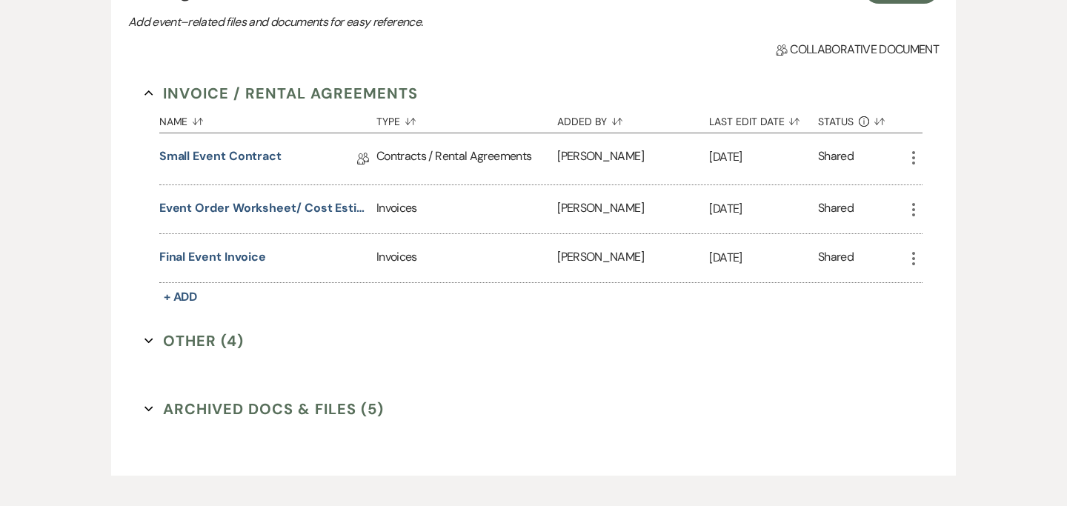
click at [151, 348] on button "Other (4) Expand" at bounding box center [193, 341] width 99 height 22
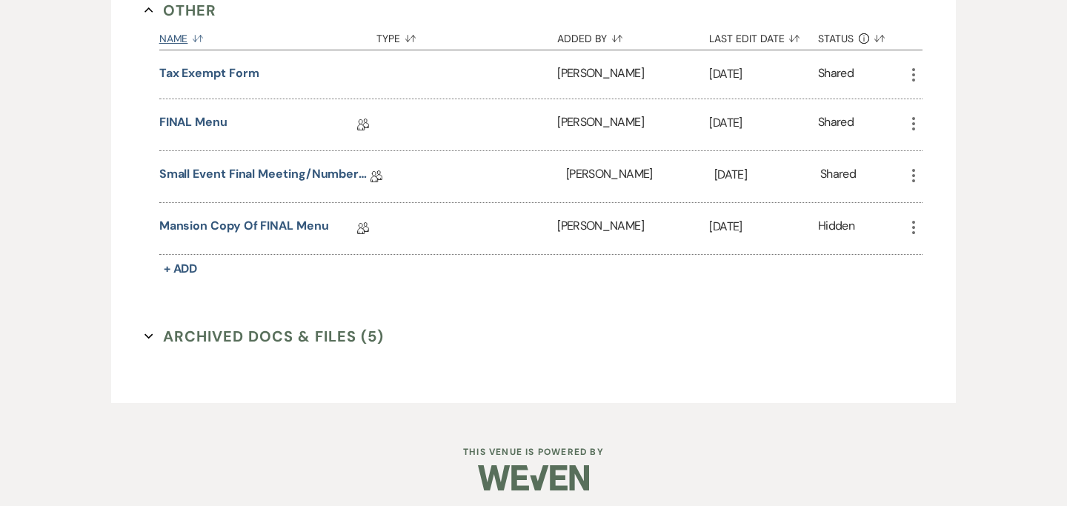
scroll to position [688, 0]
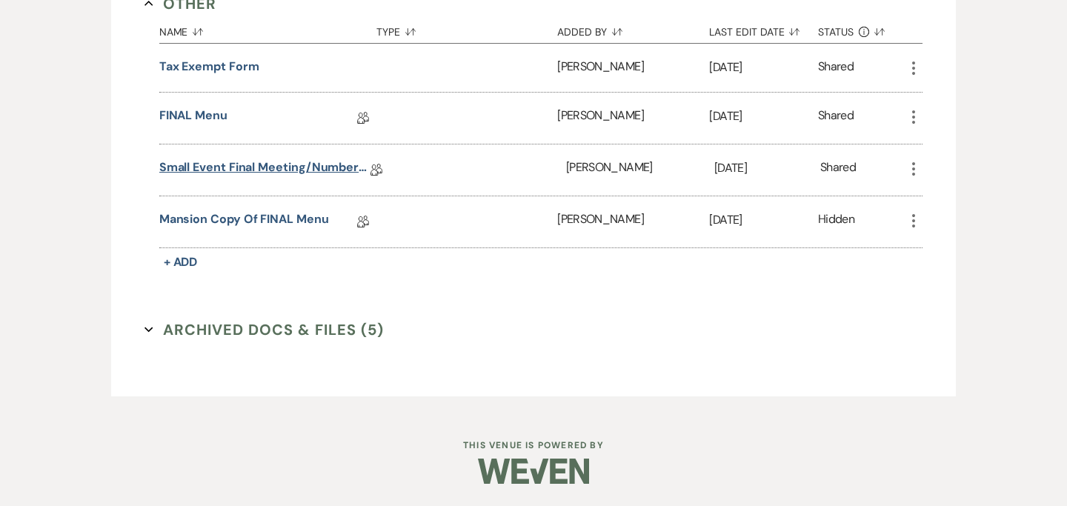
click at [244, 165] on link "Small Event Final Meeting/Numbers Doc" at bounding box center [264, 170] width 211 height 23
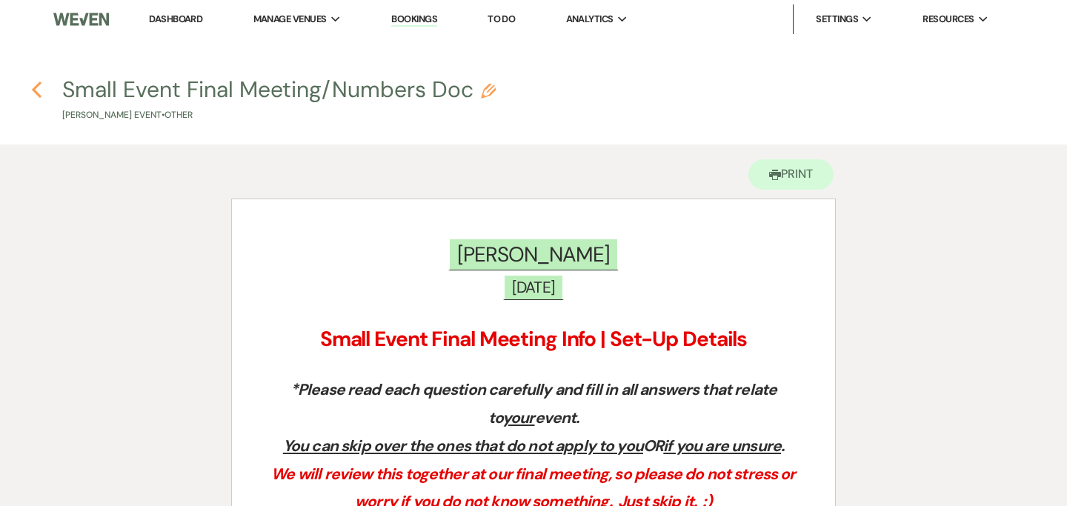
click at [38, 86] on icon "Previous" at bounding box center [36, 90] width 11 height 18
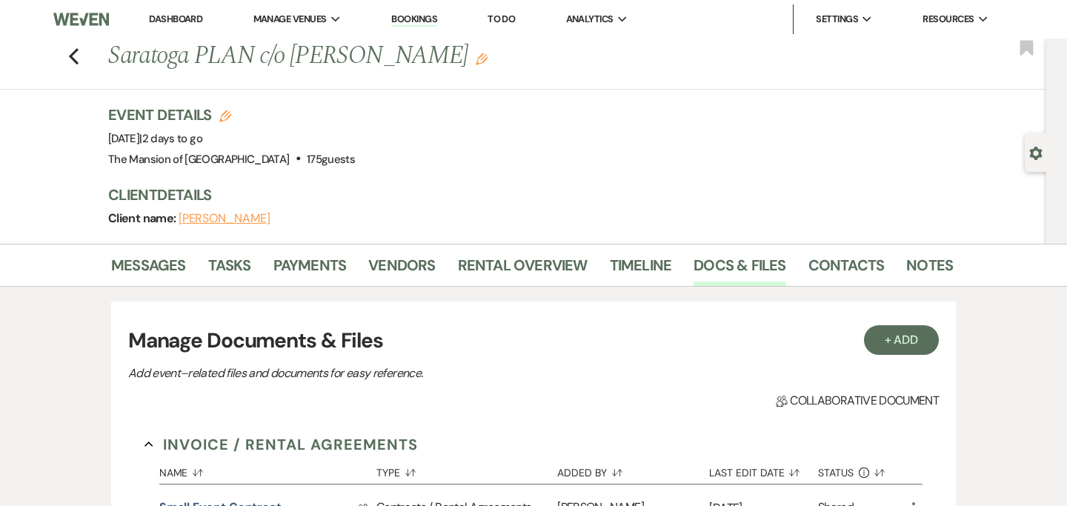
scroll to position [430, 0]
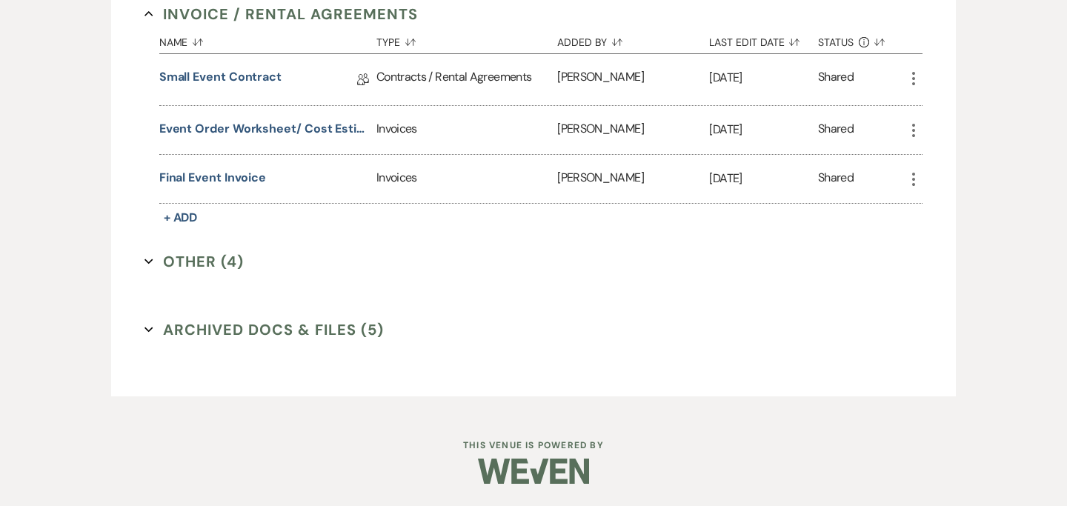
click at [146, 260] on use "button" at bounding box center [148, 261] width 8 height 5
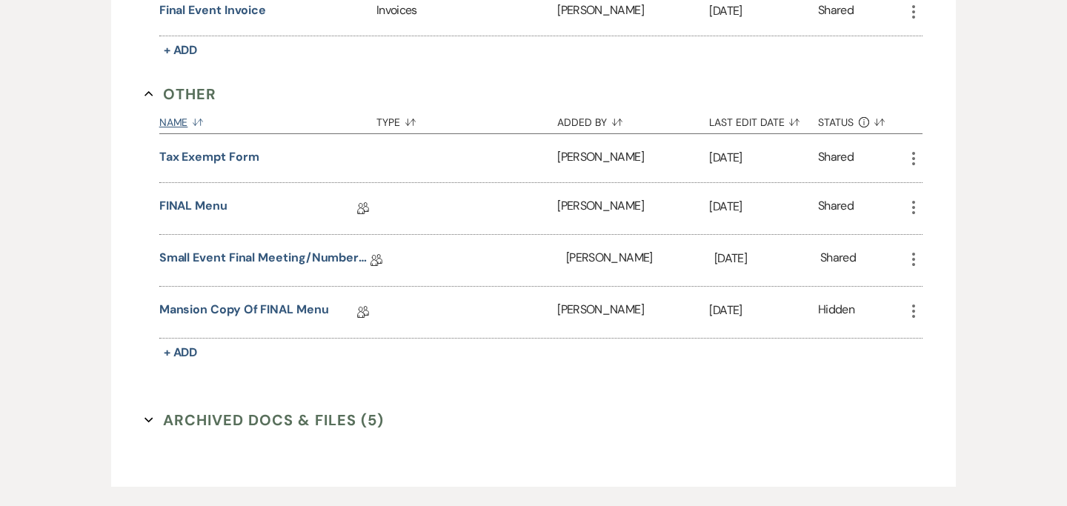
scroll to position [600, 0]
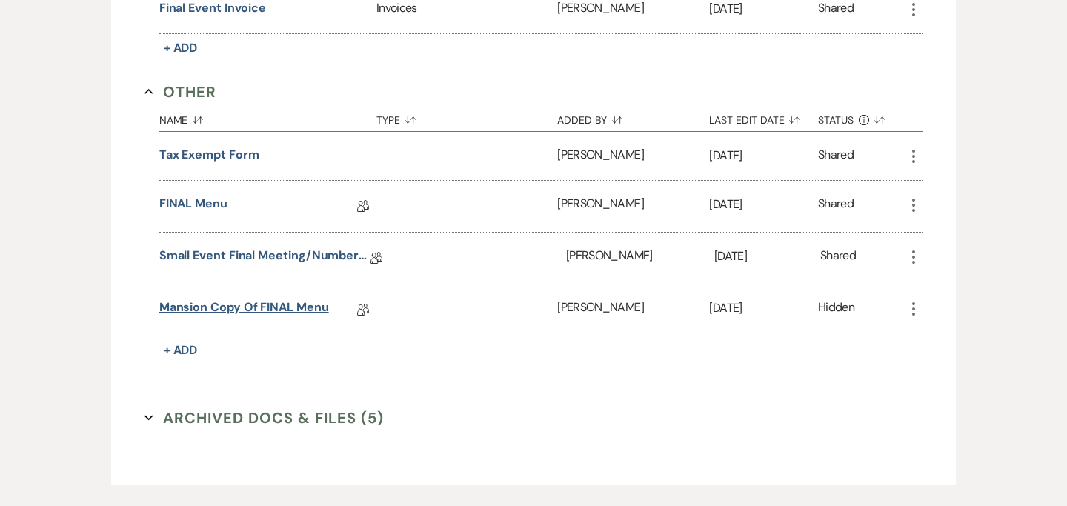
click at [256, 303] on link "Mansion Copy of FINAL Menu" at bounding box center [244, 310] width 170 height 23
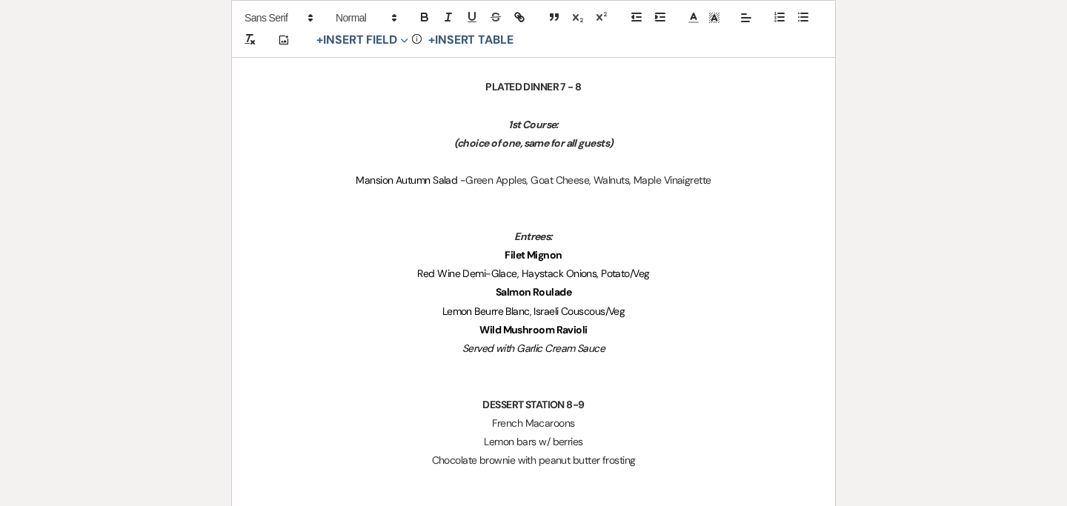
scroll to position [664, 0]
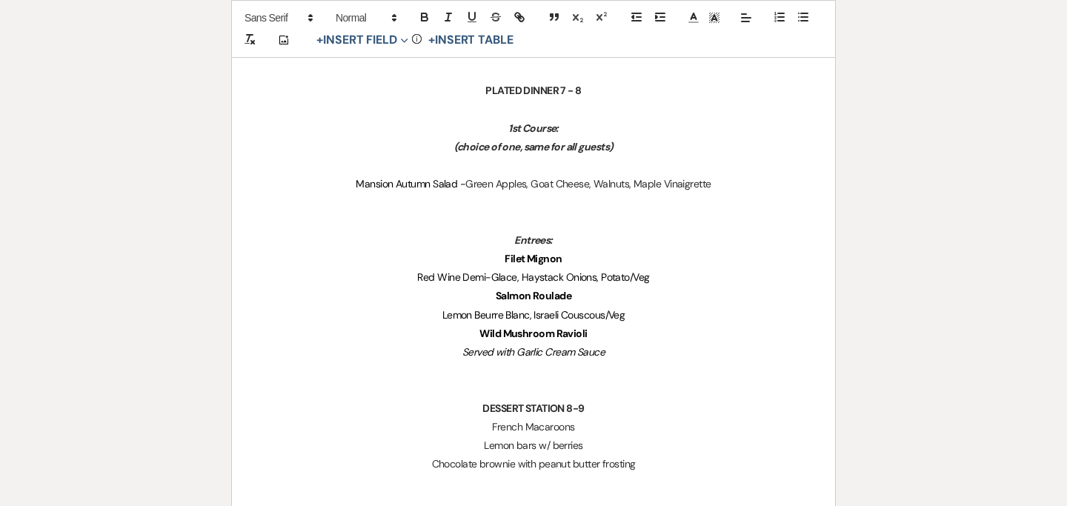
click at [579, 261] on p "Filet Mignon" at bounding box center [533, 259] width 532 height 19
click at [584, 293] on p "Salmon Roulade" at bounding box center [533, 296] width 532 height 19
click at [591, 334] on p "Wild Mushroom Ravioli" at bounding box center [533, 333] width 532 height 19
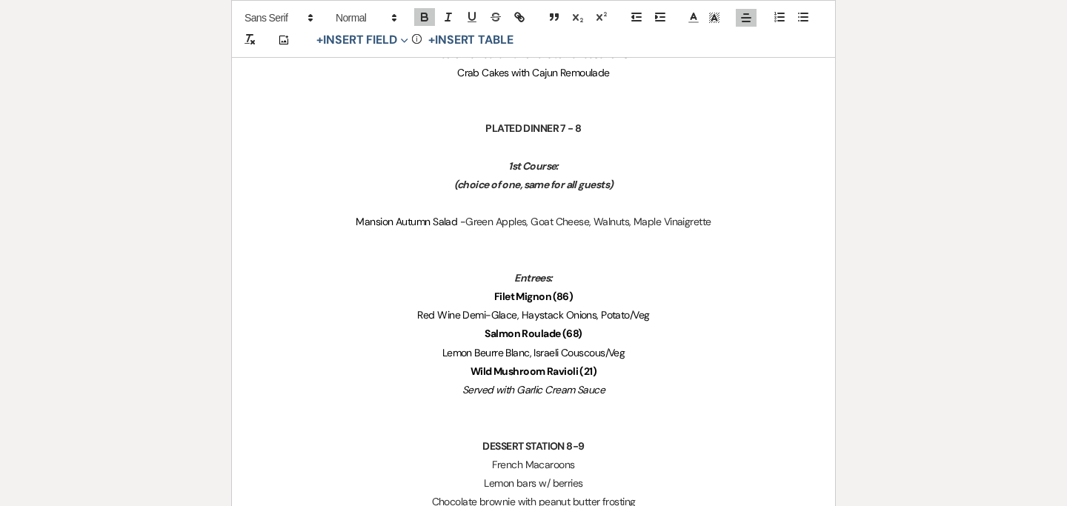
scroll to position [0, 0]
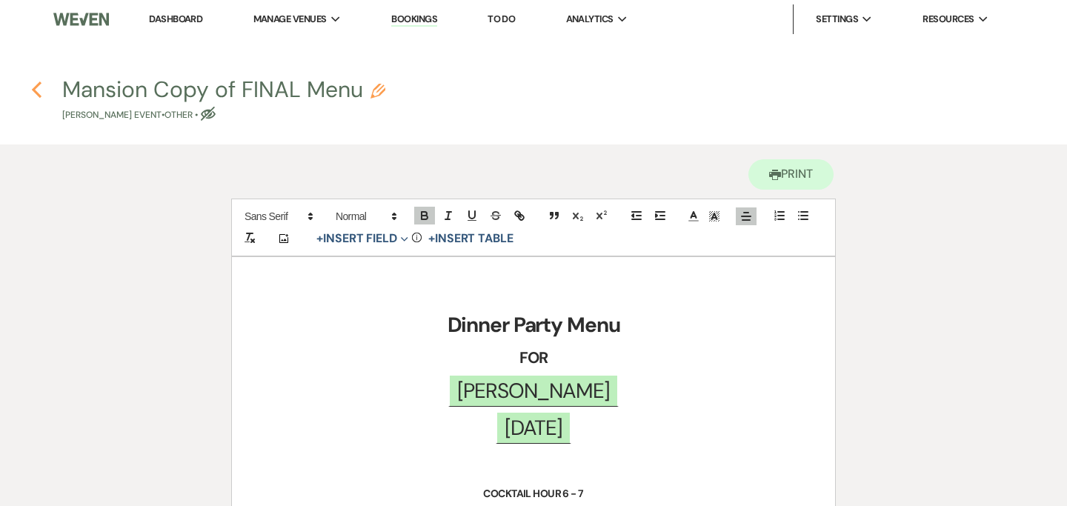
click at [38, 84] on use "button" at bounding box center [37, 89] width 10 height 16
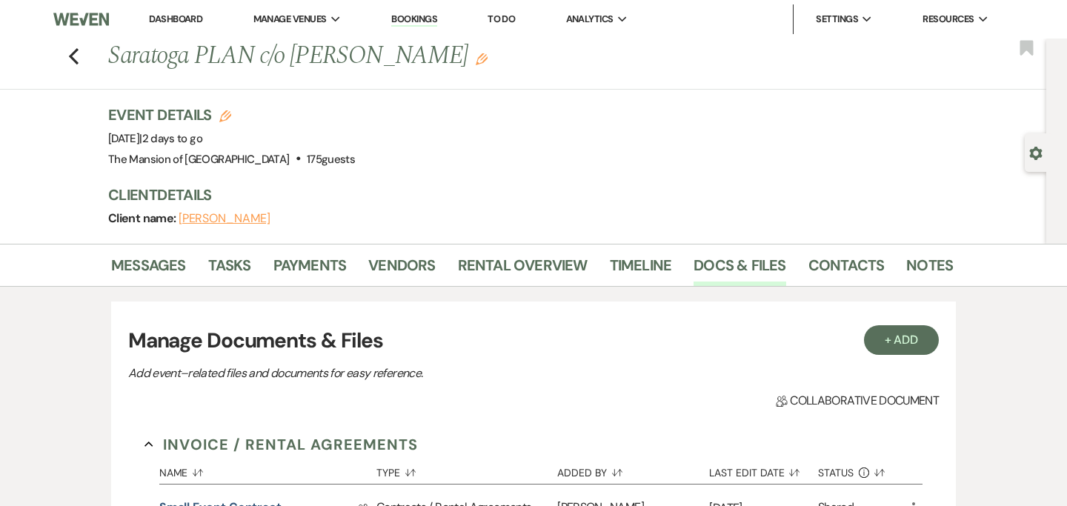
scroll to position [430, 0]
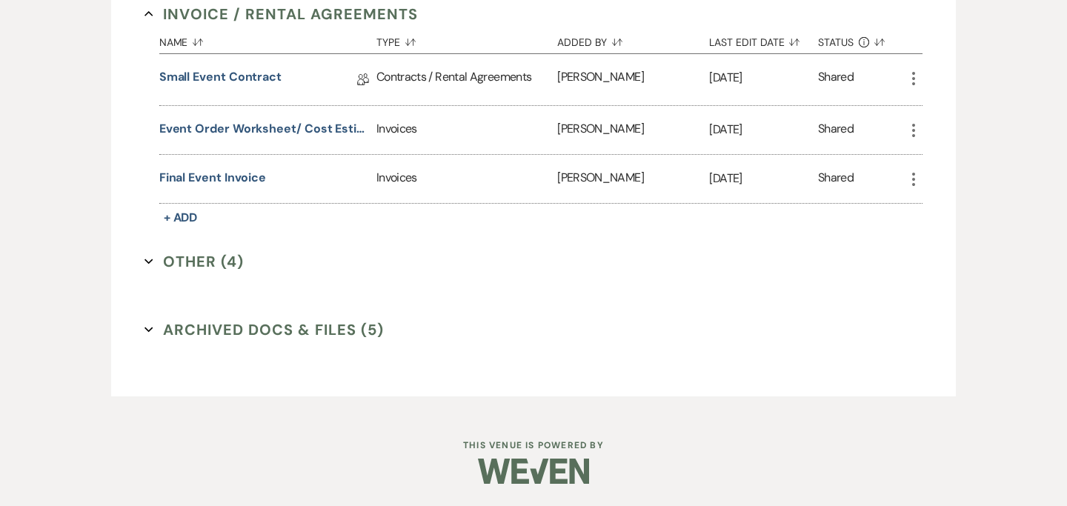
click at [146, 262] on icon "Expand" at bounding box center [148, 261] width 9 height 9
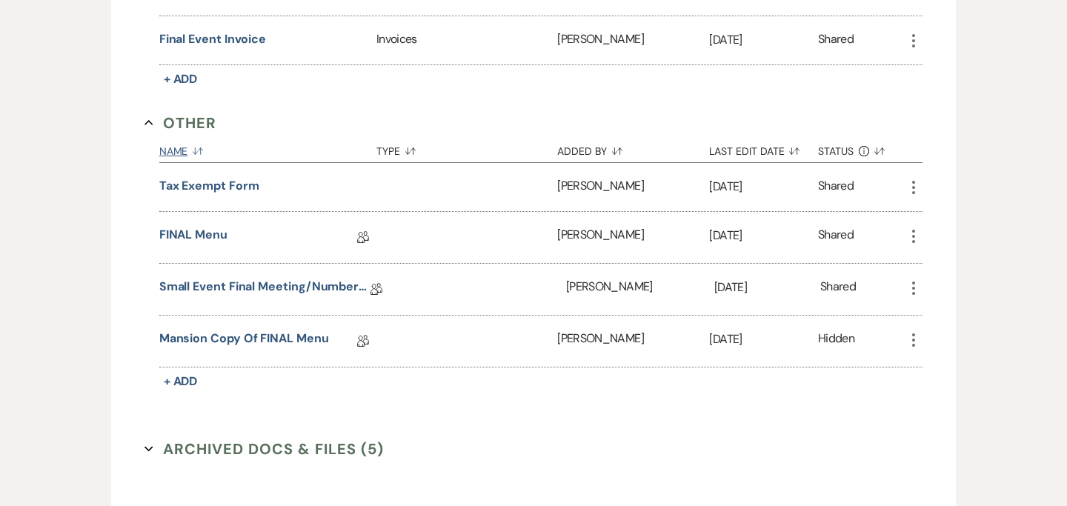
scroll to position [570, 0]
click at [227, 289] on link "Small Event Final Meeting/Numbers Doc" at bounding box center [264, 288] width 211 height 23
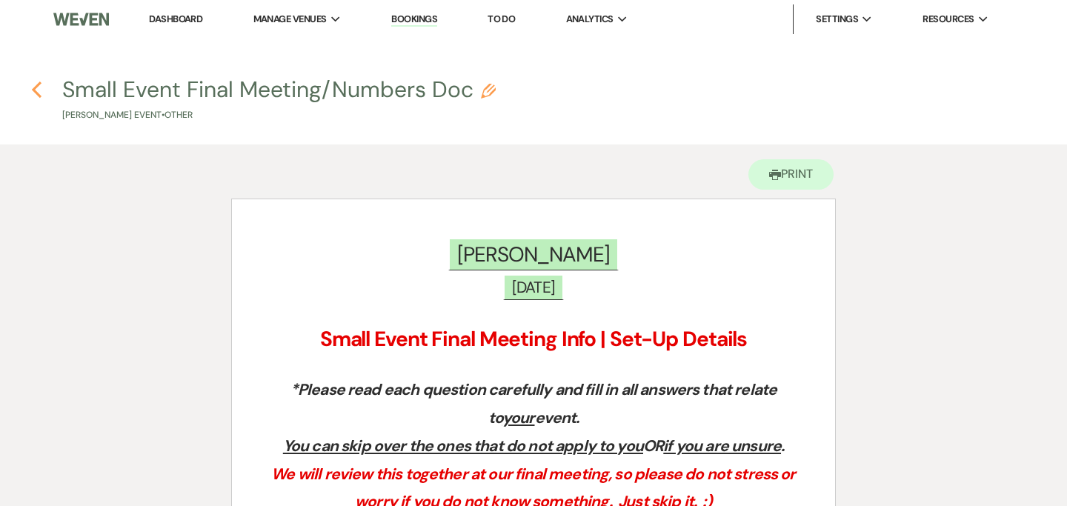
click at [39, 87] on icon "Previous" at bounding box center [36, 90] width 11 height 18
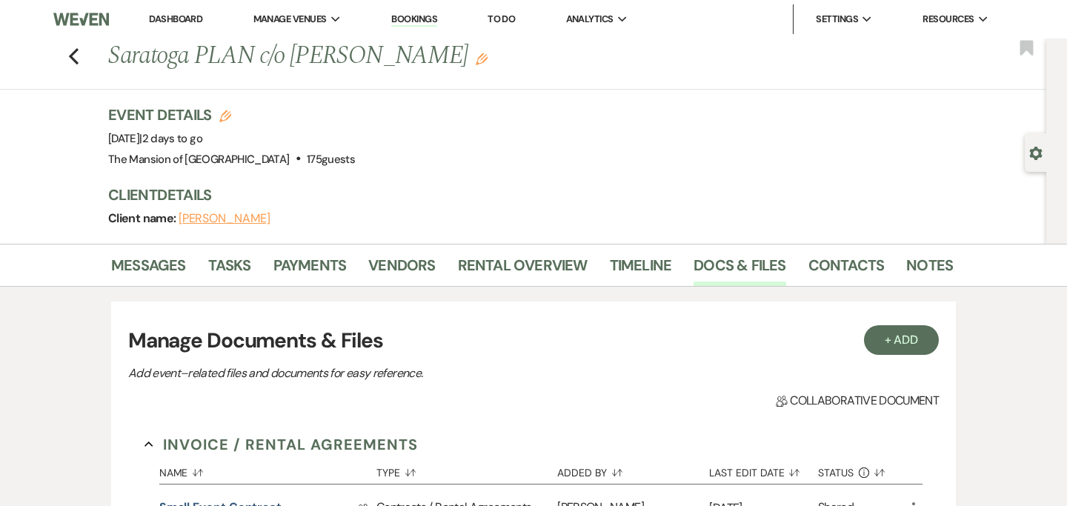
scroll to position [430, 0]
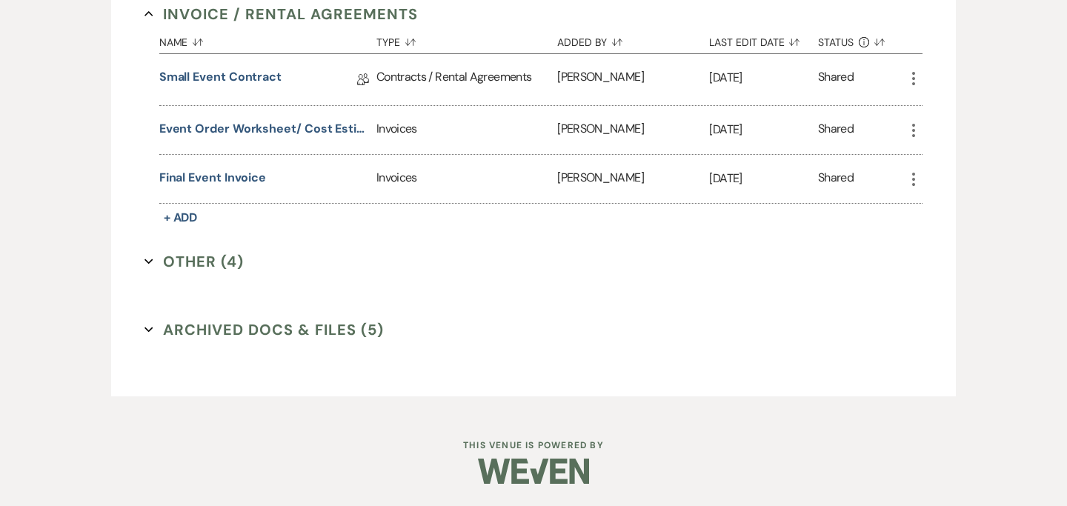
click at [144, 260] on icon "Expand" at bounding box center [148, 261] width 9 height 9
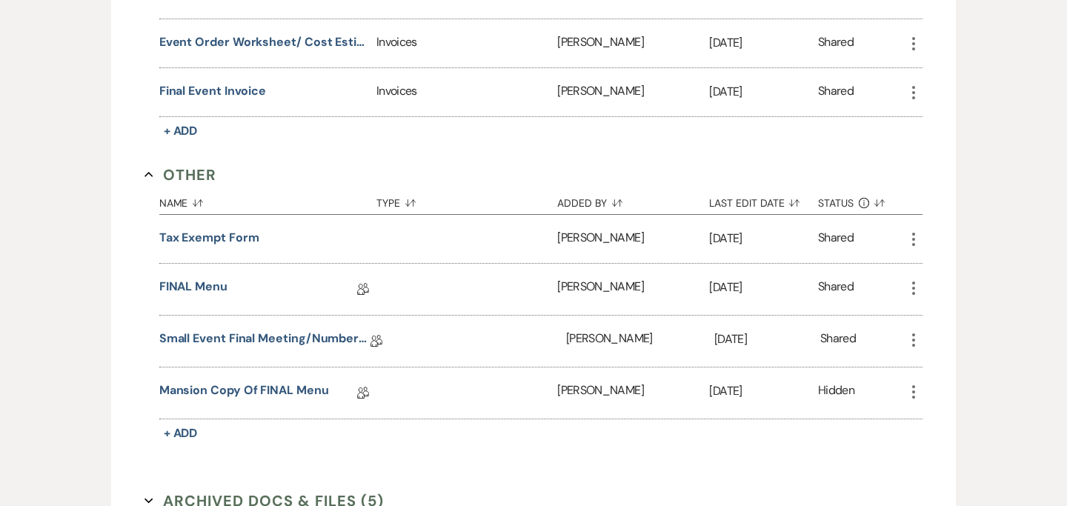
scroll to position [536, 0]
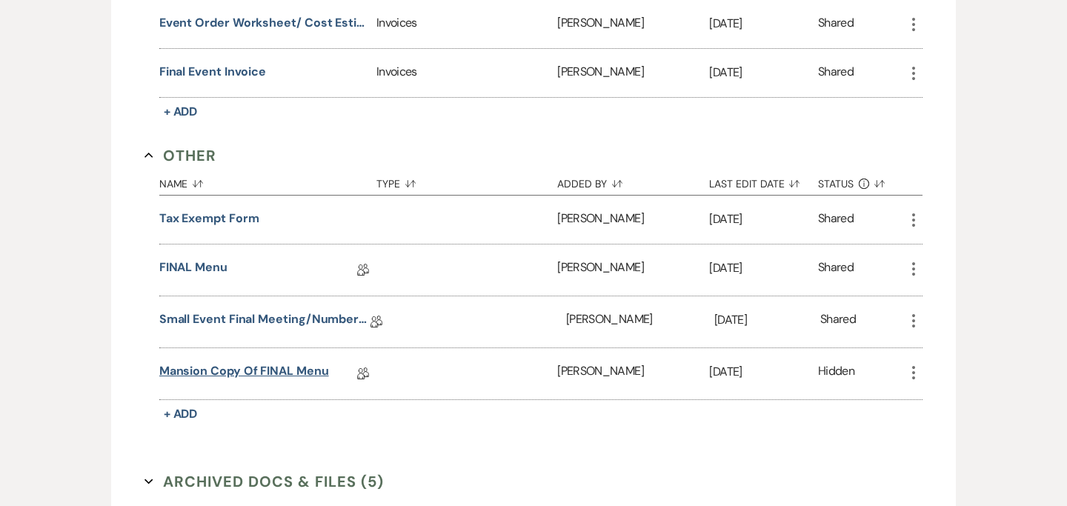
click at [285, 367] on link "Mansion Copy of FINAL Menu" at bounding box center [244, 373] width 170 height 23
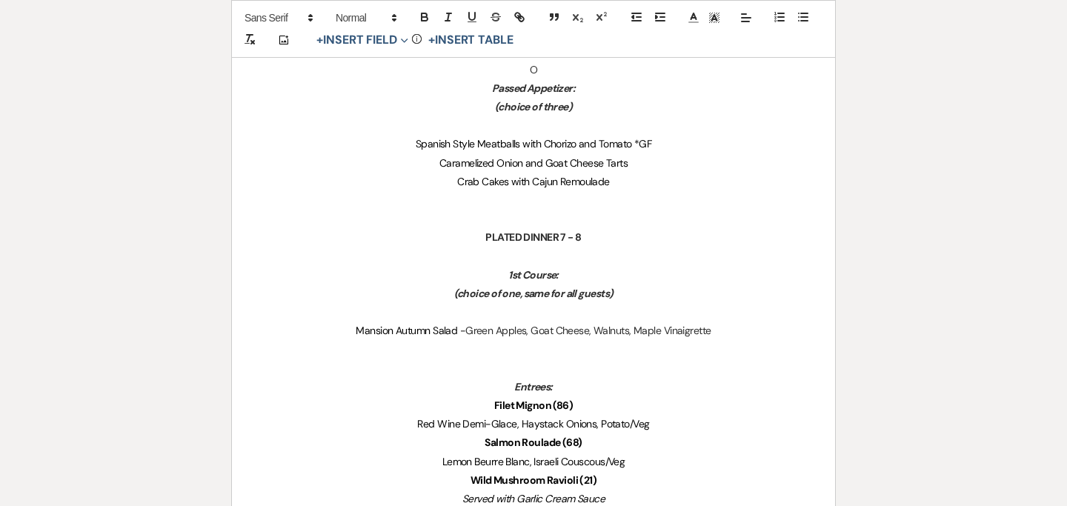
scroll to position [612, 0]
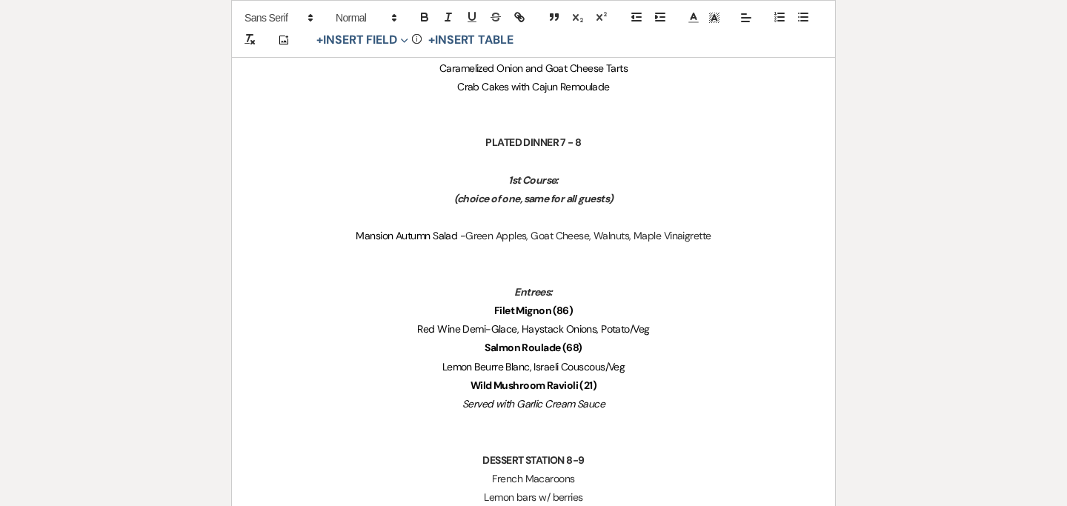
click at [604, 307] on p "Filet Mignon (86)" at bounding box center [533, 310] width 532 height 19
click at [608, 348] on p "Salmon Roulade (68)" at bounding box center [533, 348] width 532 height 19
click at [622, 381] on p "Wild Mushroom Ravioli (21)" at bounding box center [533, 385] width 532 height 19
click at [646, 386] on p "Wild Mushroom Ravioli (21) *2 Vegan" at bounding box center [533, 385] width 532 height 19
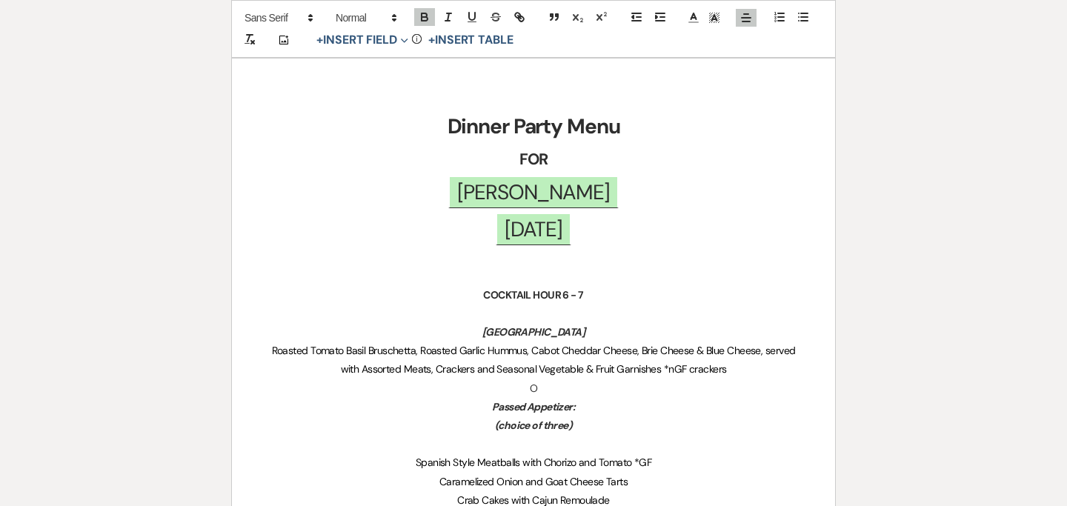
scroll to position [0, 0]
